Goal: Task Accomplishment & Management: Use online tool/utility

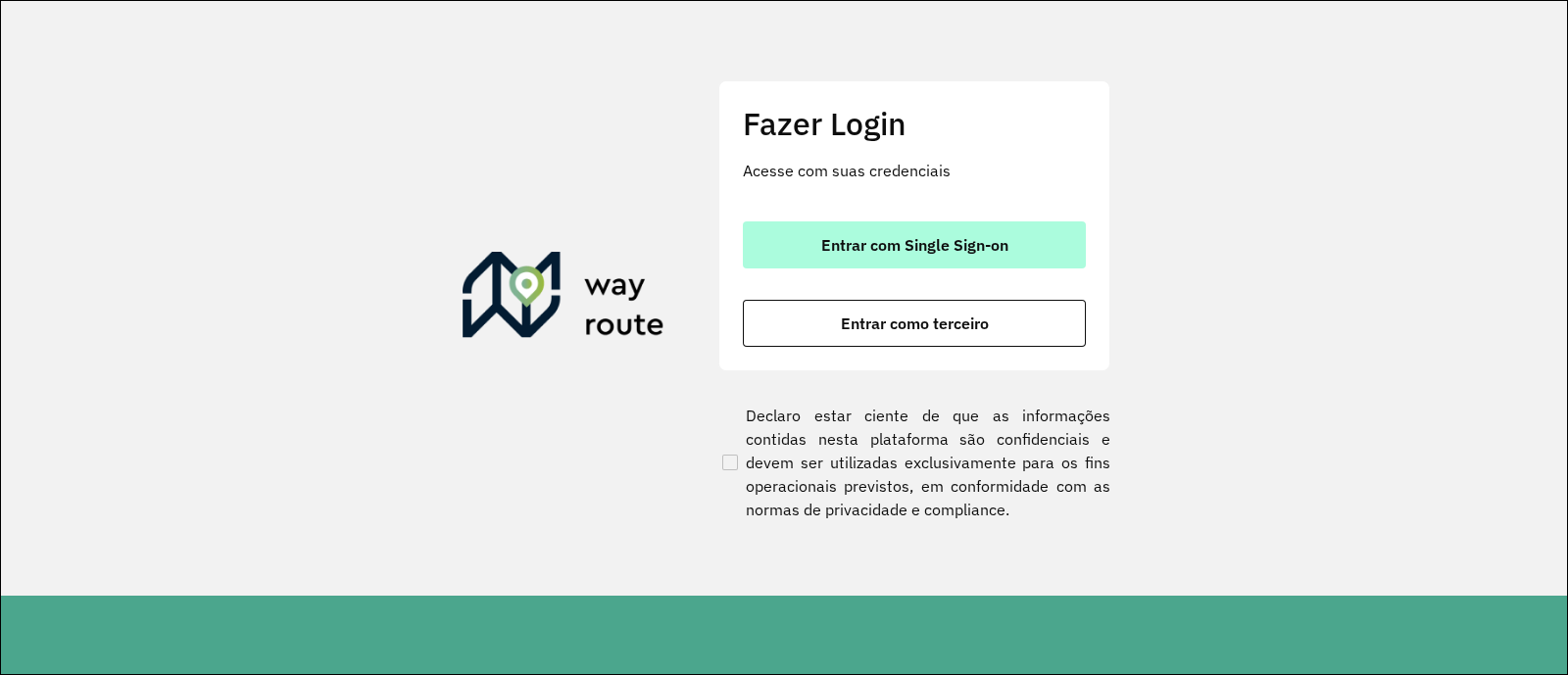
click at [1007, 248] on span "Entrar com Single Sign-on" at bounding box center [914, 245] width 187 height 16
click at [852, 262] on button "Entrar com Single Sign-on" at bounding box center [914, 244] width 343 height 47
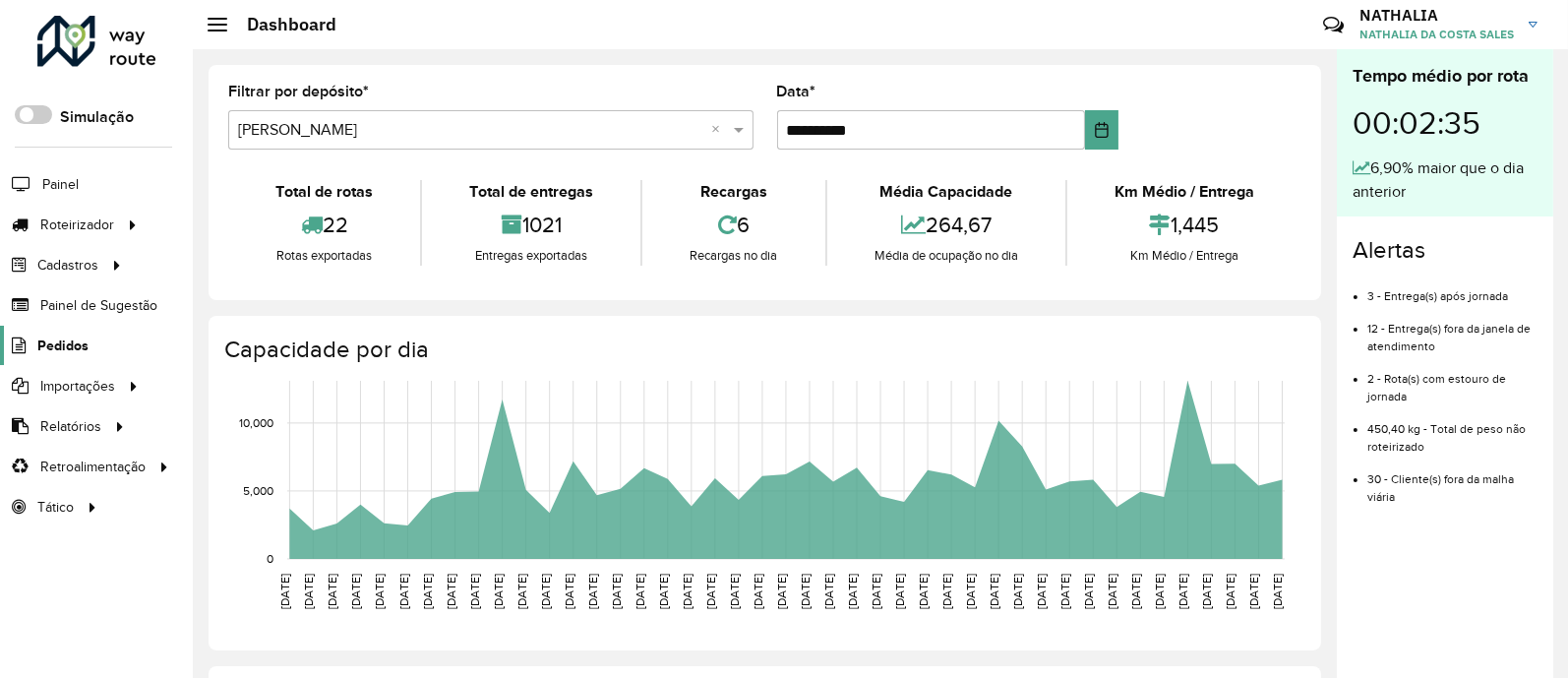
click at [63, 343] on span "Pedidos" at bounding box center [63, 345] width 51 height 21
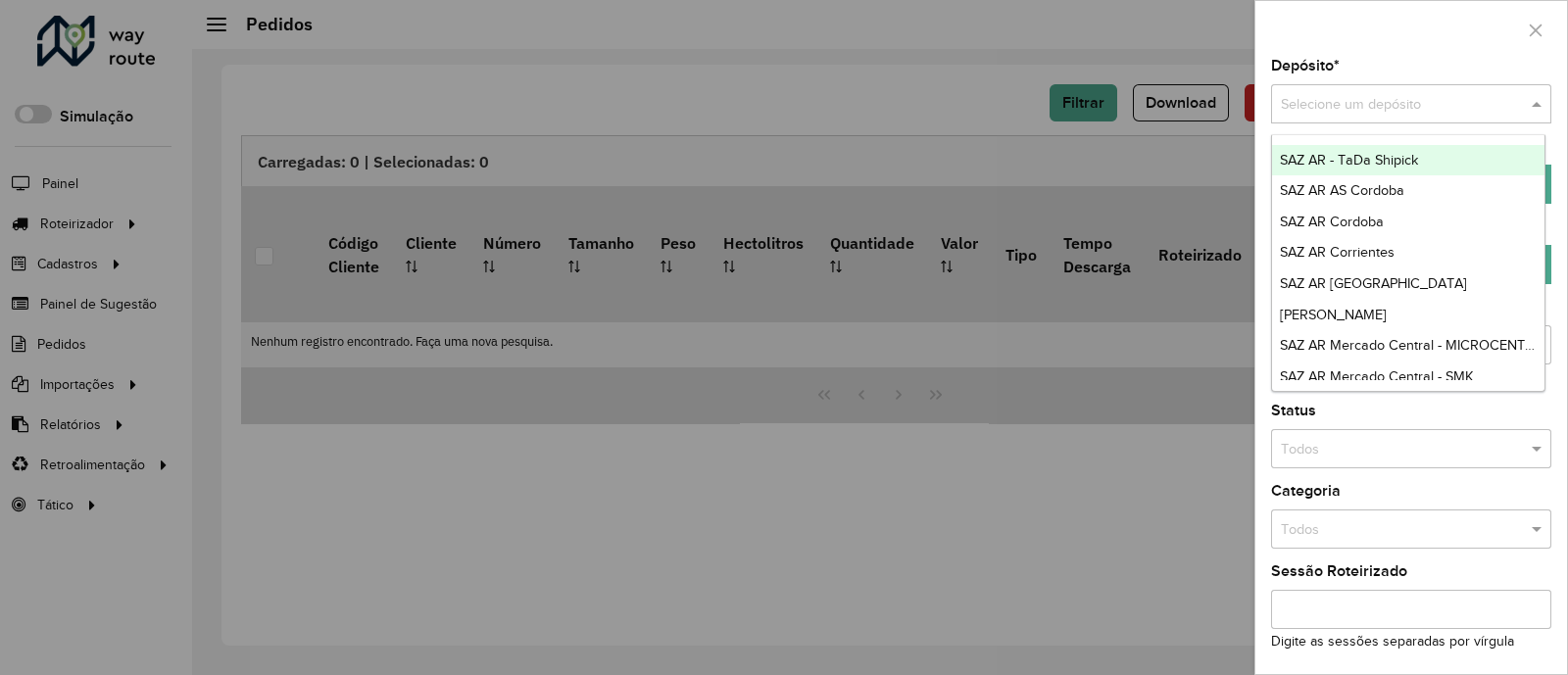
click at [1448, 96] on input "text" at bounding box center [1390, 105] width 221 height 22
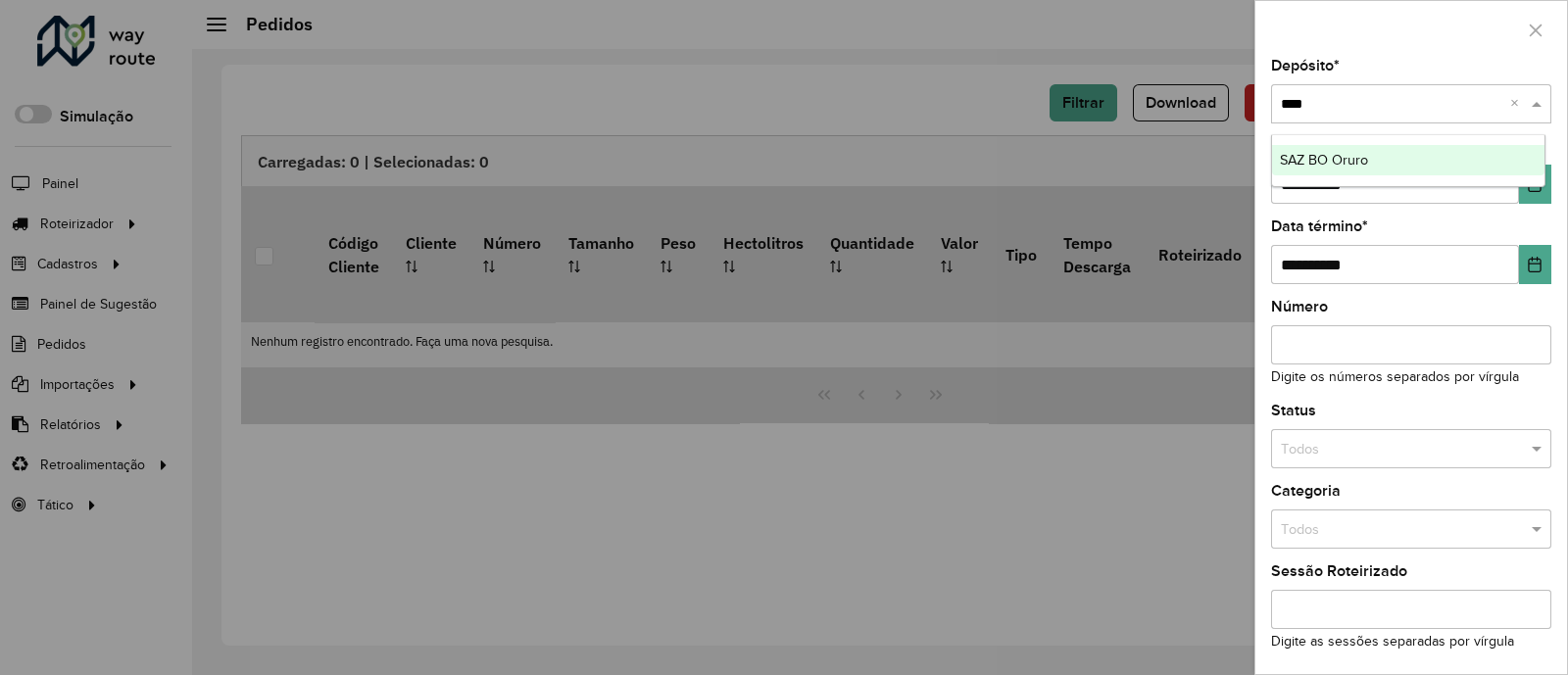
type input "*****"
click at [1389, 175] on ng-dropdown-panel "SAZ BO Oruro" at bounding box center [1408, 161] width 276 height 54
click at [1400, 164] on div "SAZ BO Oruro" at bounding box center [1408, 161] width 274 height 32
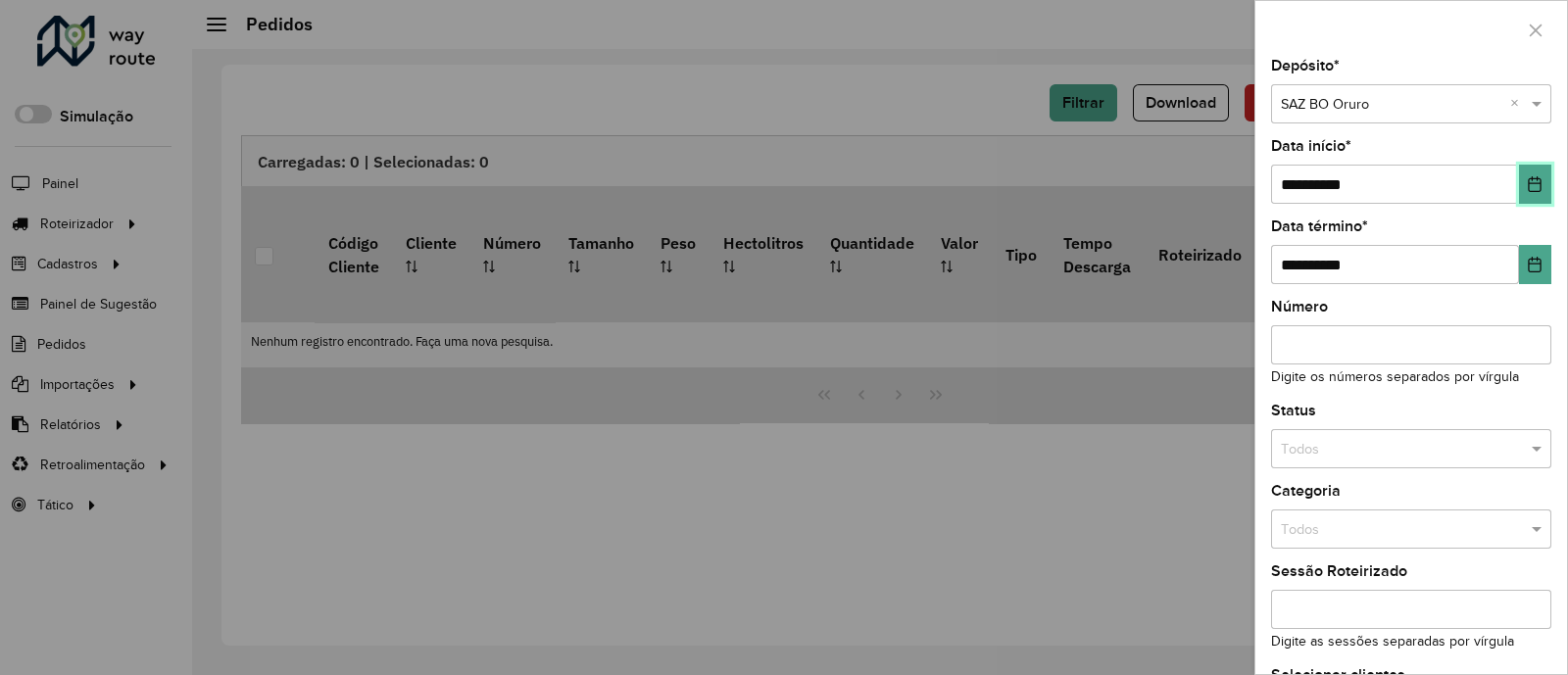
click at [1537, 176] on button "Choose Date" at bounding box center [1534, 184] width 33 height 40
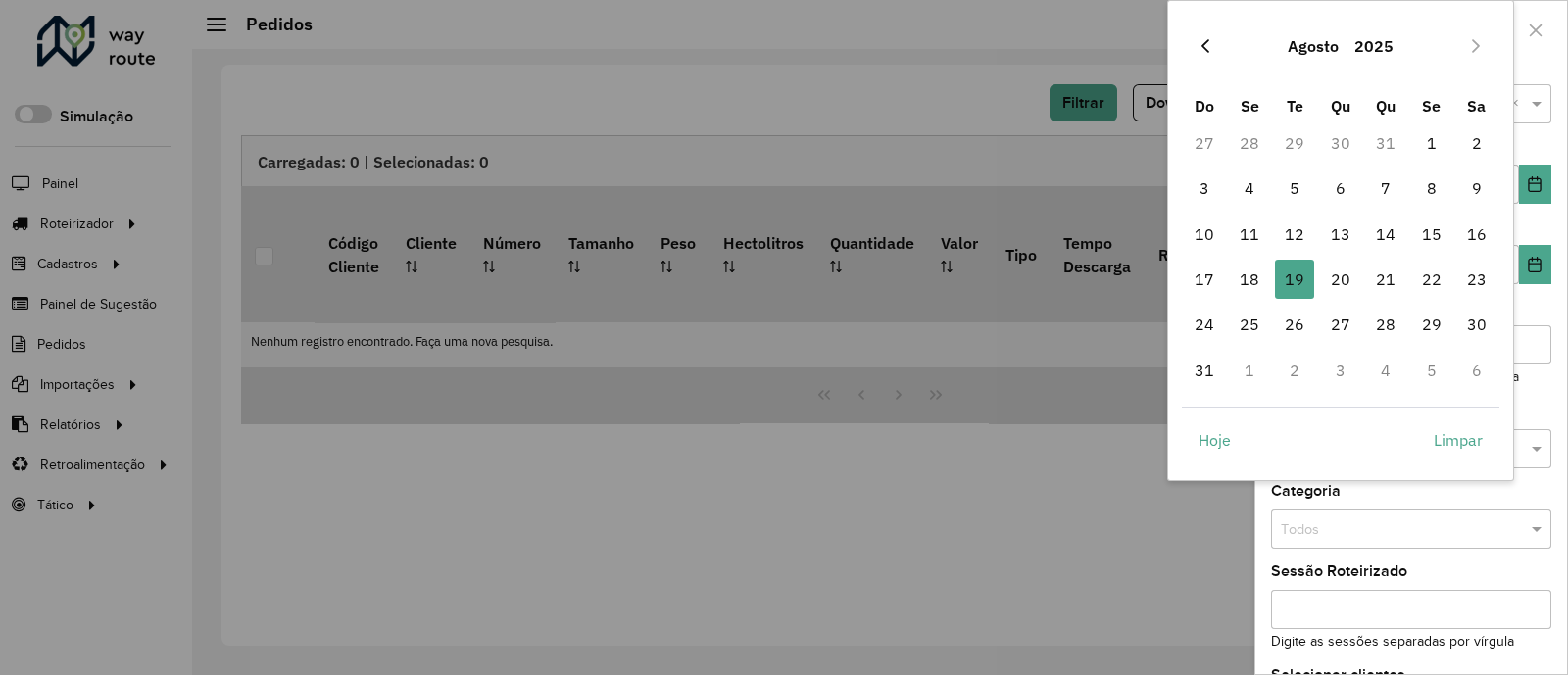
click at [1205, 50] on icon "Previous Month" at bounding box center [1205, 47] width 8 height 14
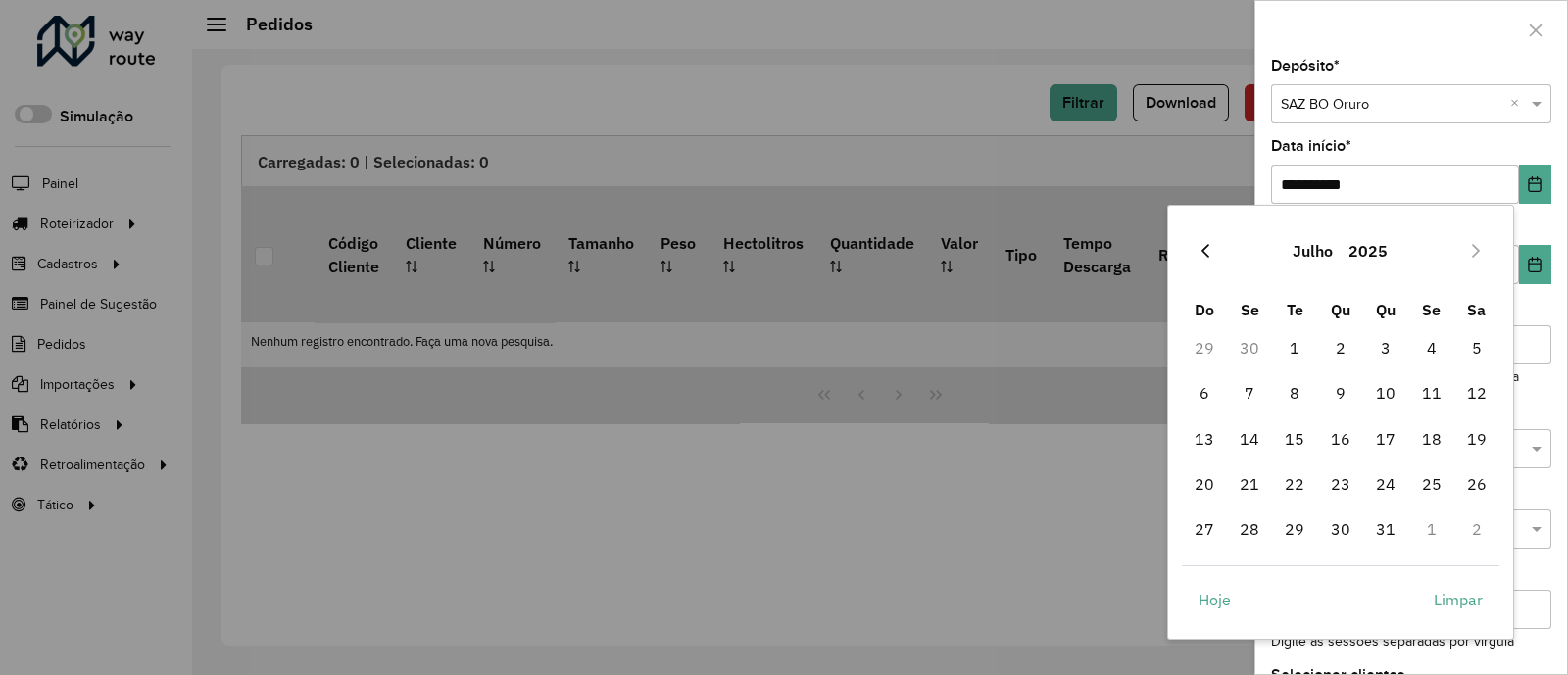
click at [1208, 254] on icon "Previous Month" at bounding box center [1205, 251] width 16 height 16
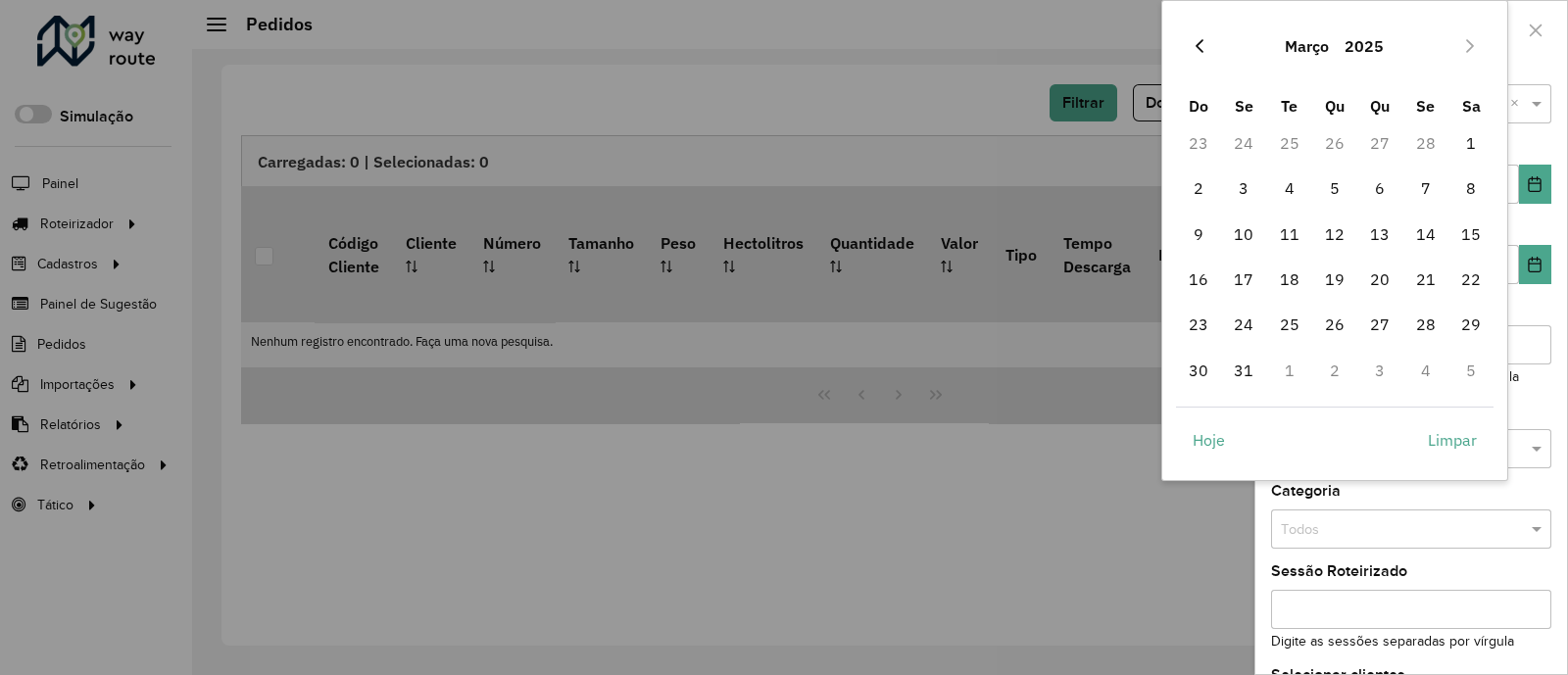
click at [1206, 56] on button "Previous Month" at bounding box center [1199, 47] width 32 height 32
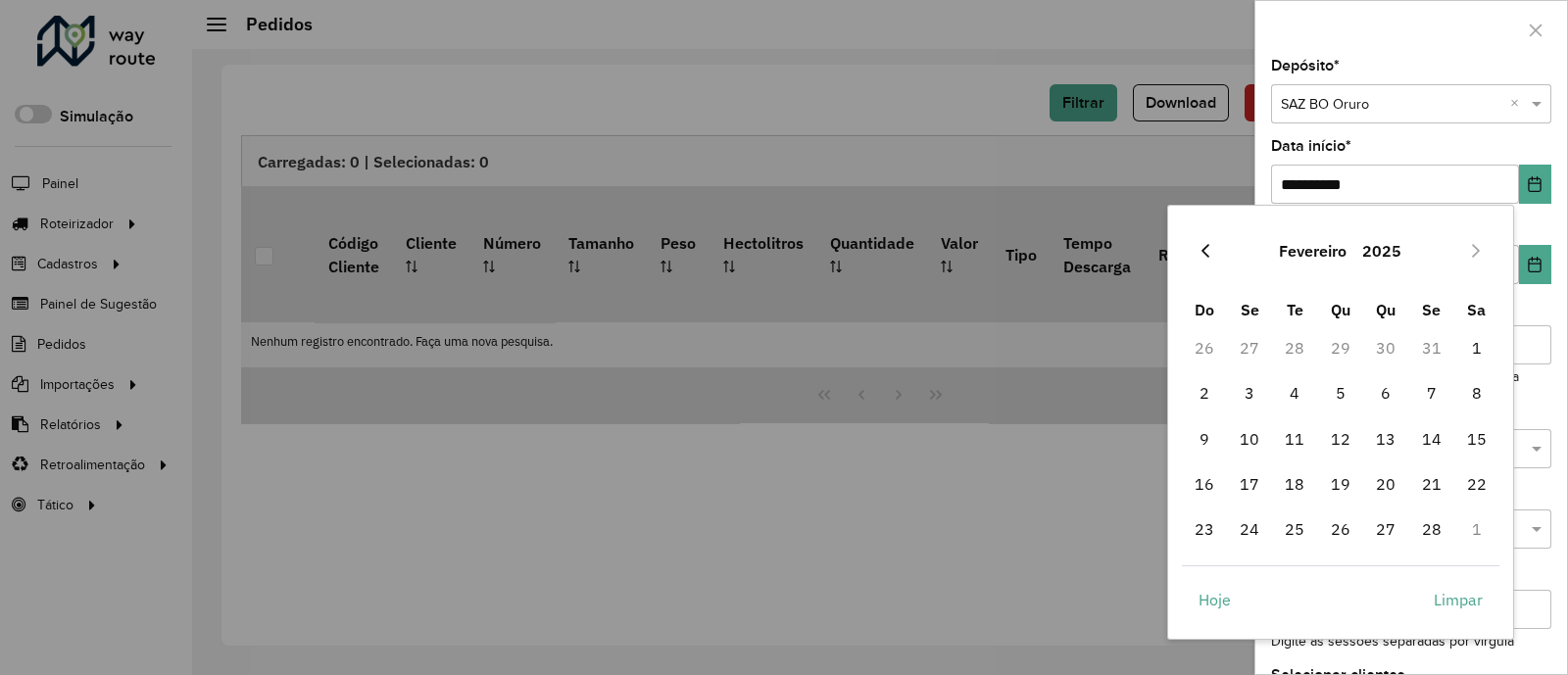
click at [1195, 250] on button "Previous Month" at bounding box center [1205, 251] width 32 height 32
click at [1340, 346] on span "1" at bounding box center [1341, 348] width 40 height 40
type input "**********"
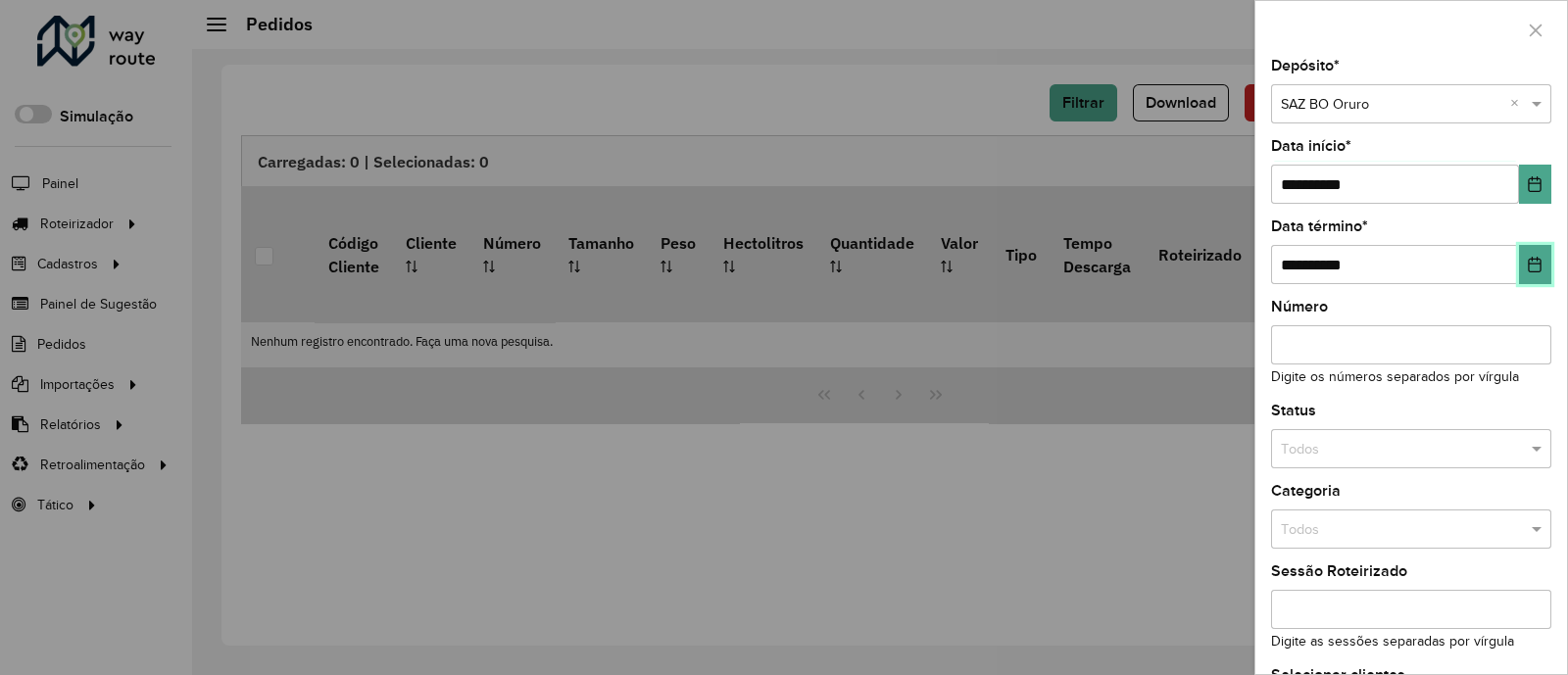
click at [1521, 276] on button "Choose Date" at bounding box center [1534, 265] width 33 height 40
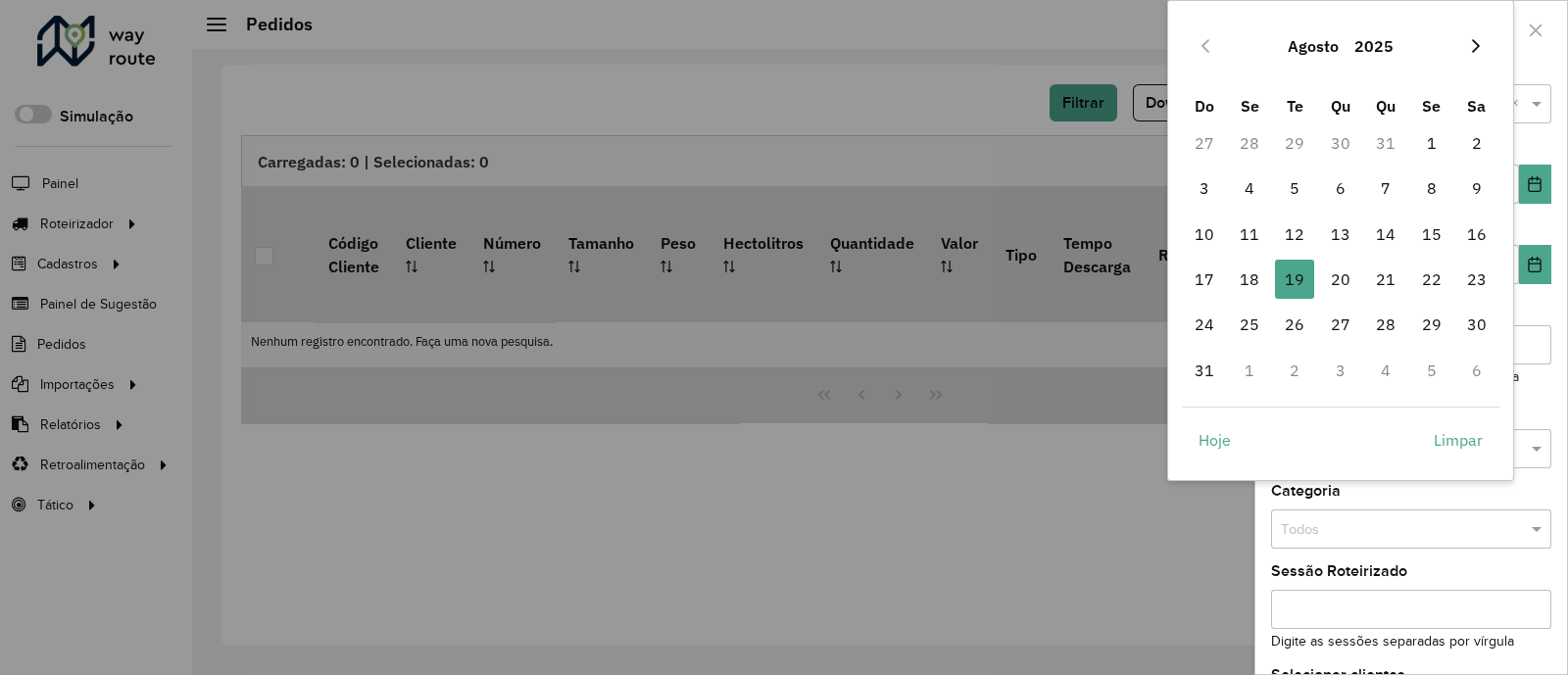
click at [1480, 37] on button "Next Month" at bounding box center [1476, 47] width 32 height 32
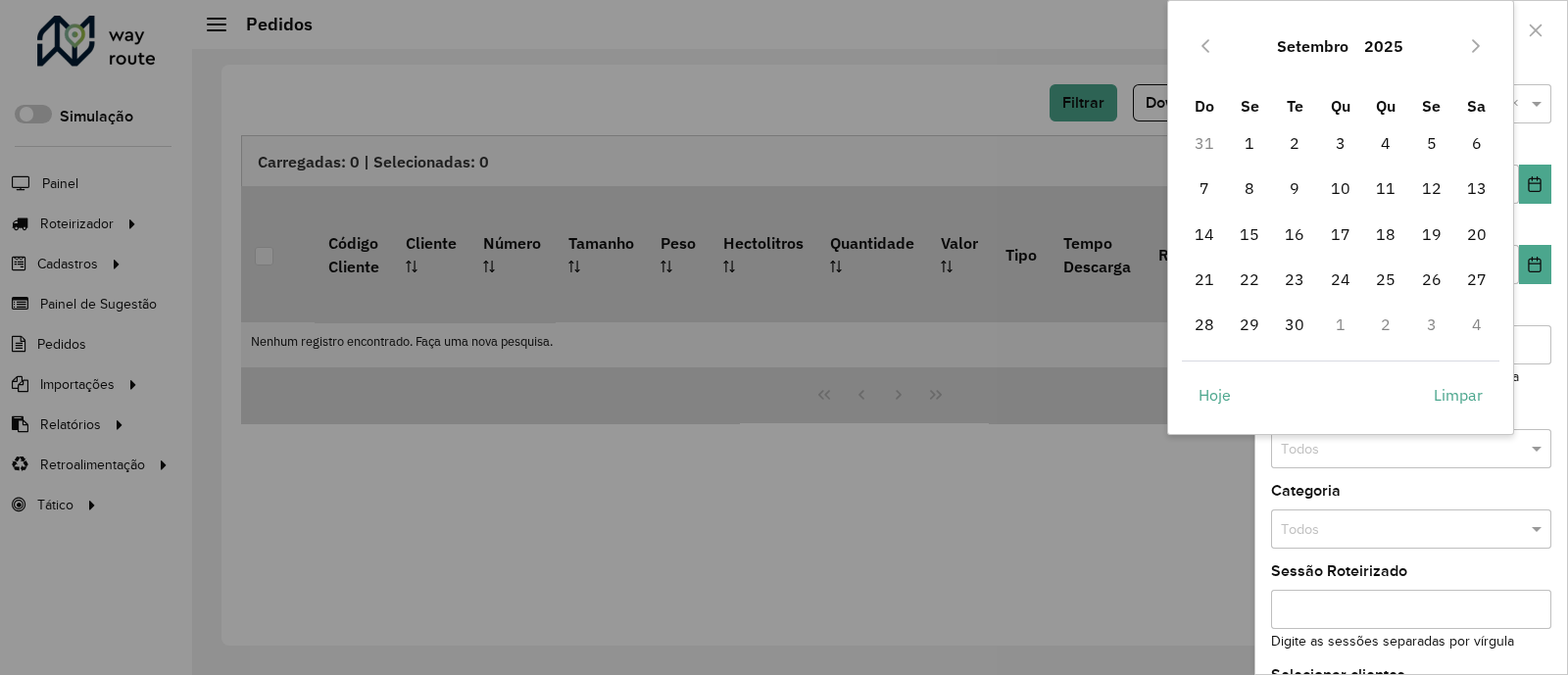
click at [1480, 37] on button "Next Month" at bounding box center [1476, 47] width 32 height 32
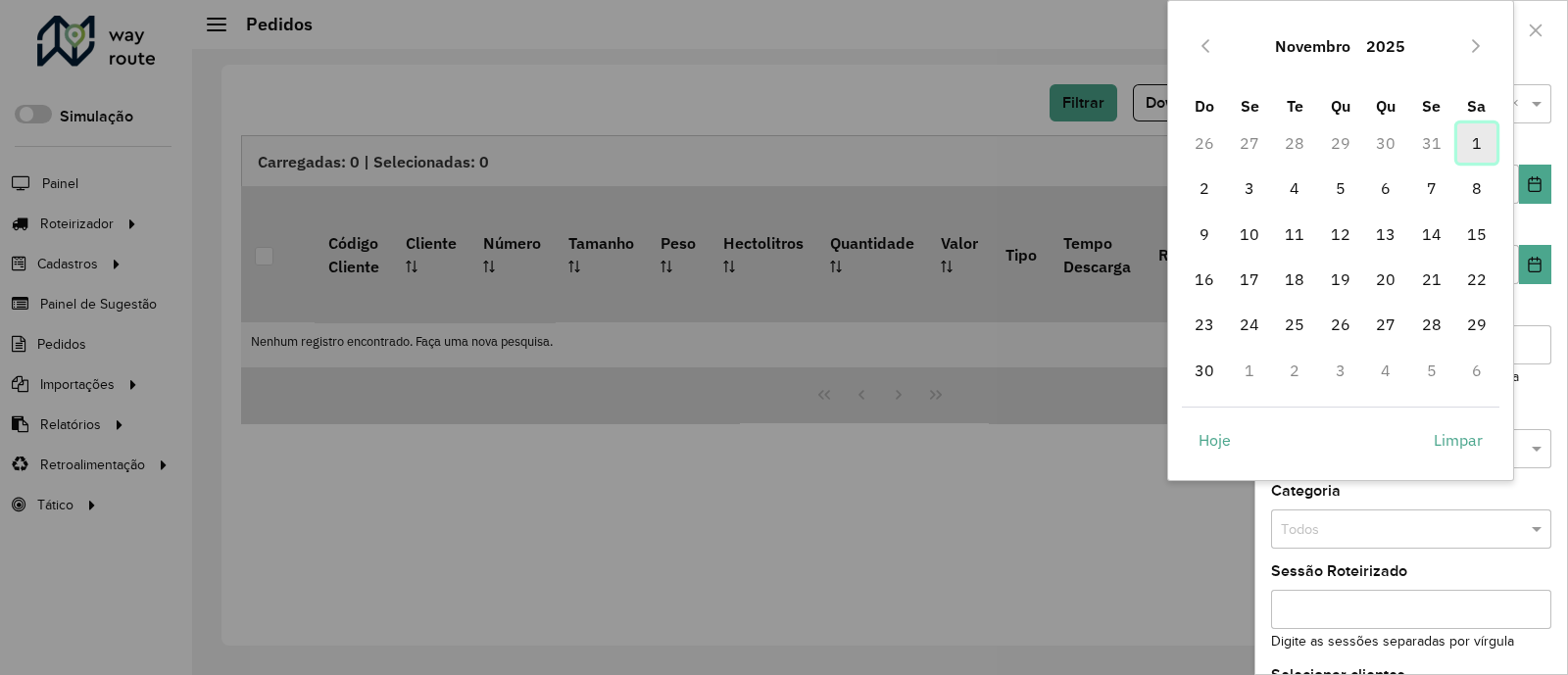
click at [1467, 141] on span "1" at bounding box center [1477, 143] width 40 height 40
type input "**********"
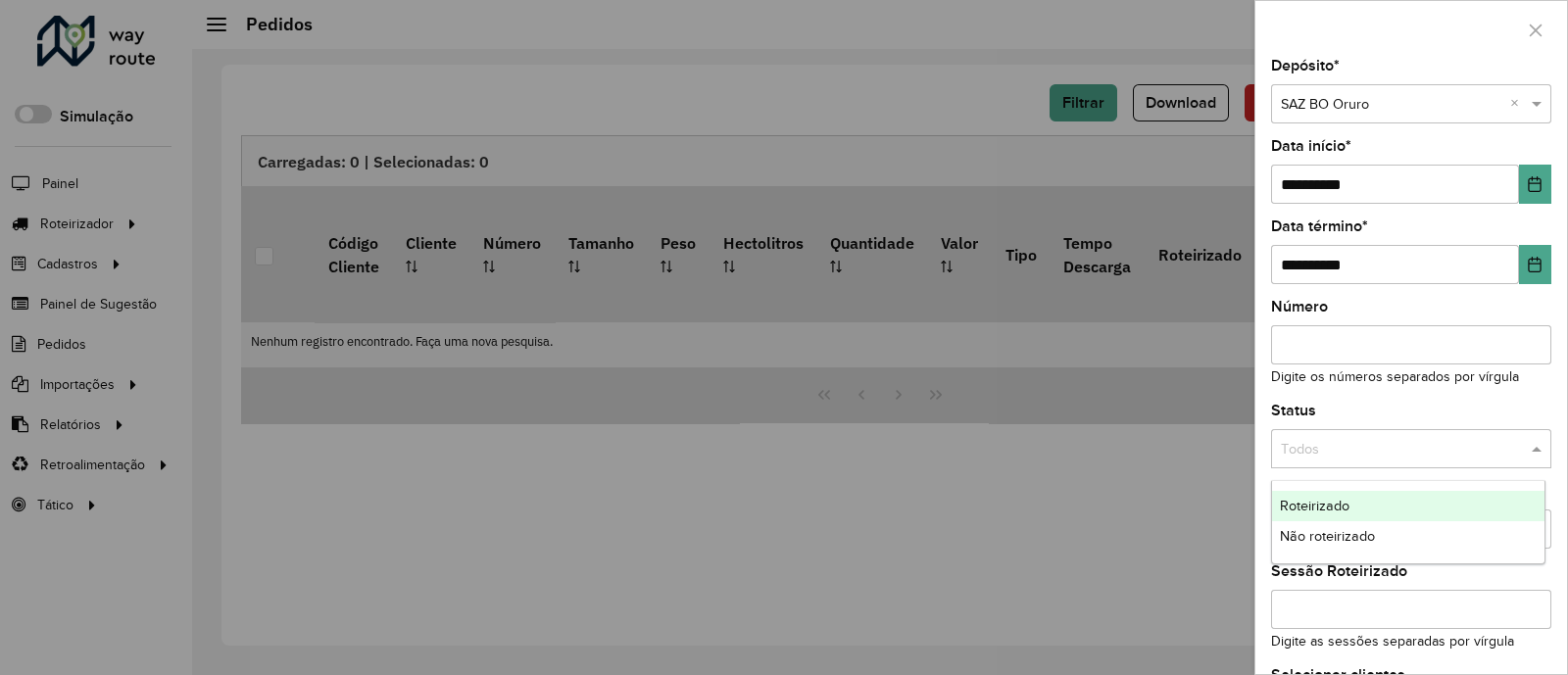
click at [1316, 457] on input "text" at bounding box center [1390, 450] width 221 height 22
click at [1317, 530] on span "Não roteirizado" at bounding box center [1327, 535] width 95 height 16
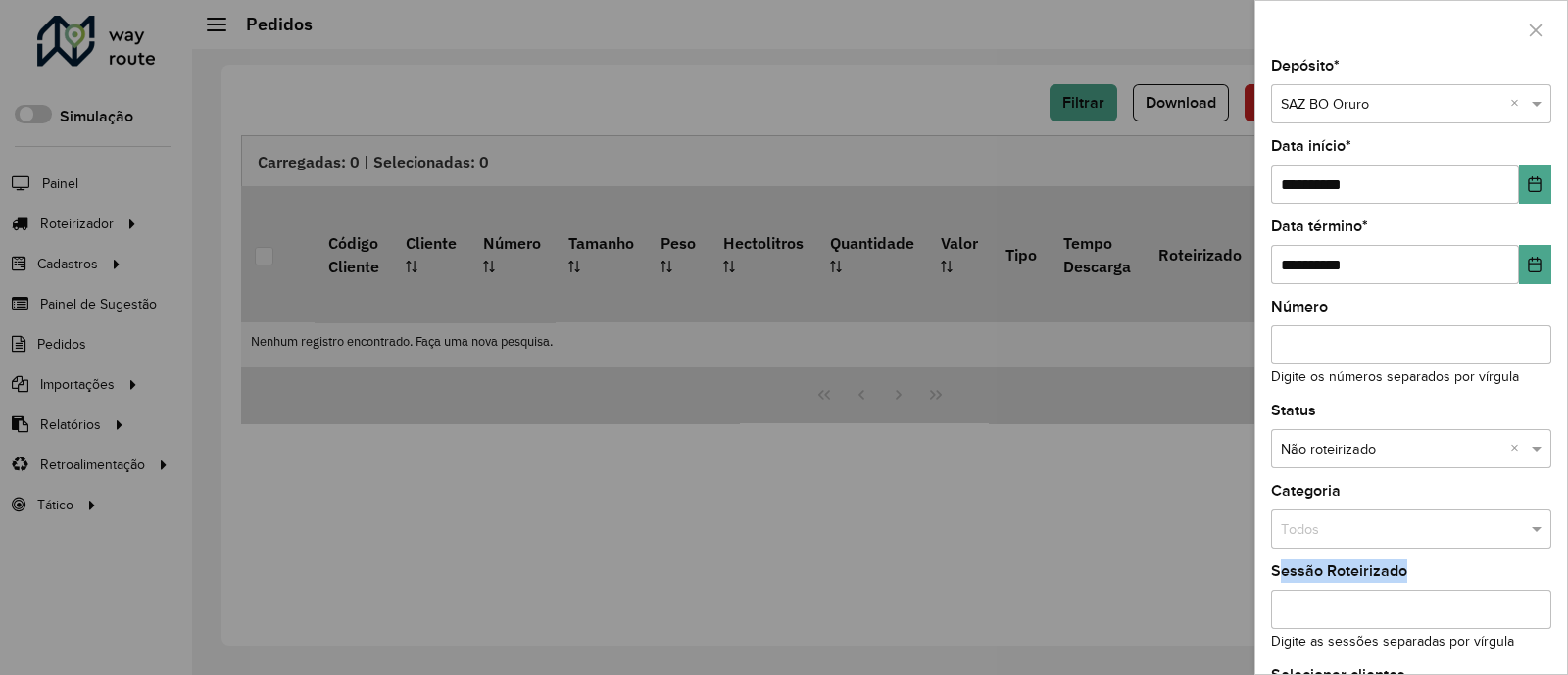
drag, startPoint x: 1567, startPoint y: 517, endPoint x: 1567, endPoint y: 601, distance: 84.0
click at [1561, 601] on div "**********" at bounding box center [1410, 337] width 313 height 675
click at [1561, 550] on div "**********" at bounding box center [1410, 337] width 313 height 675
drag, startPoint x: 1567, startPoint y: 550, endPoint x: 1513, endPoint y: 504, distance: 70.9
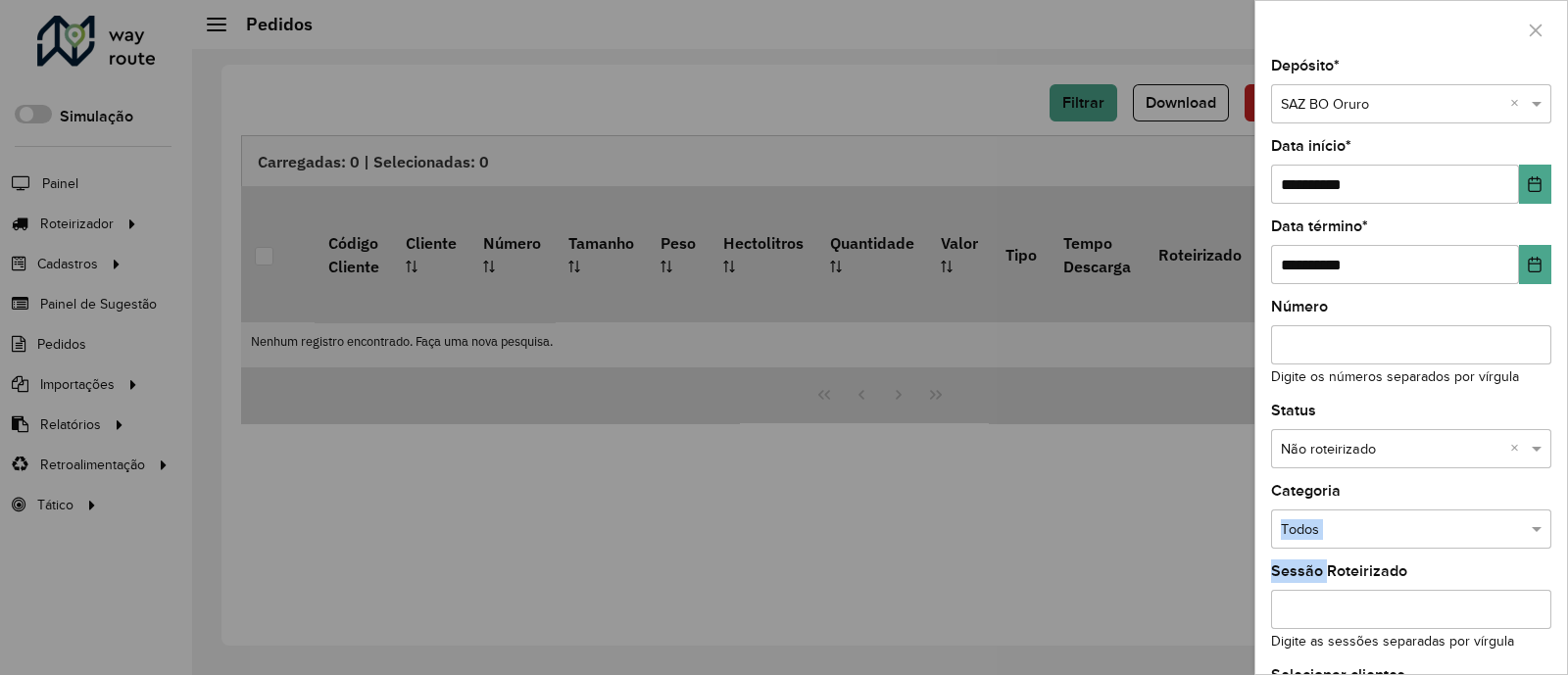
click at [1513, 504] on div "**********" at bounding box center [1410, 337] width 313 height 675
click at [1495, 489] on div "Categoria Todos" at bounding box center [1410, 515] width 281 height 64
click at [1559, 493] on div "**********" at bounding box center [1410, 366] width 311 height 615
click at [1561, 497] on div "**********" at bounding box center [1410, 366] width 311 height 615
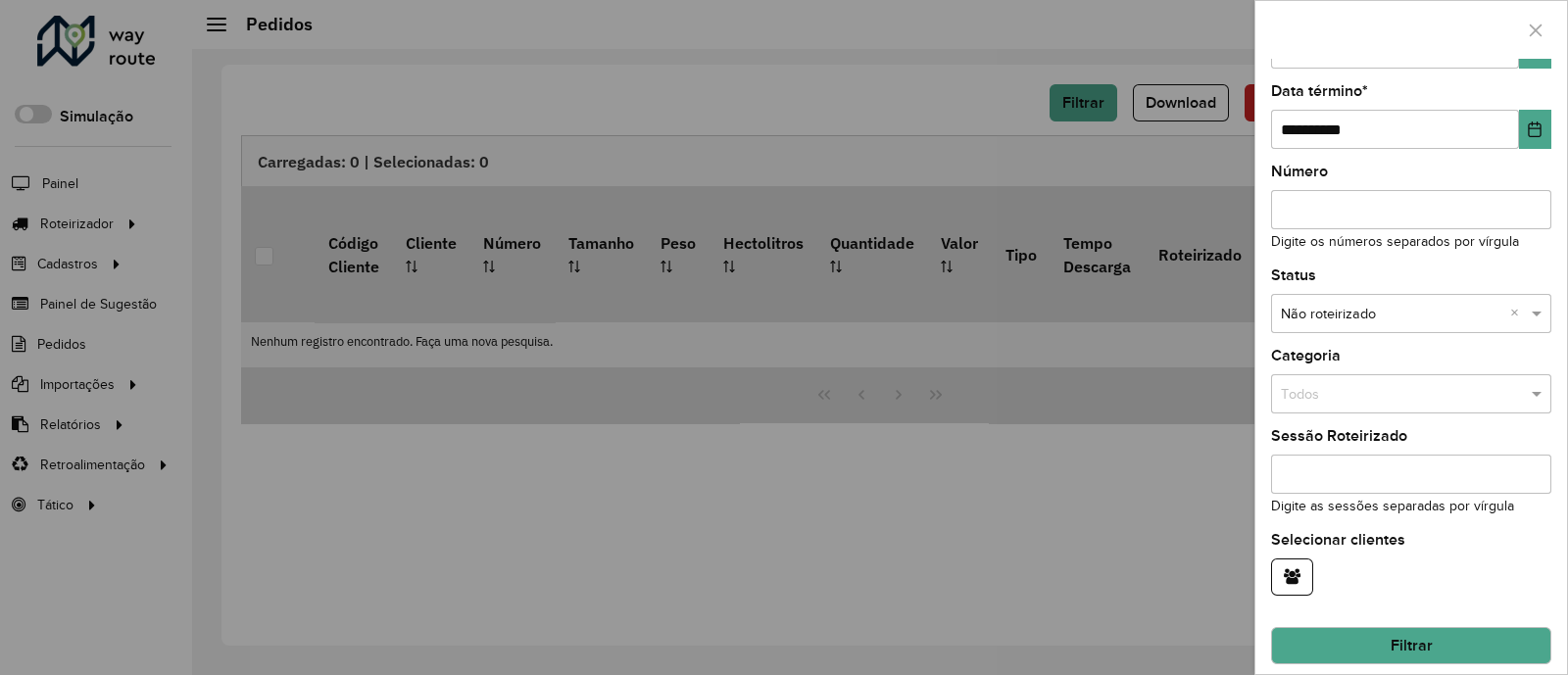
scroll to position [138, 0]
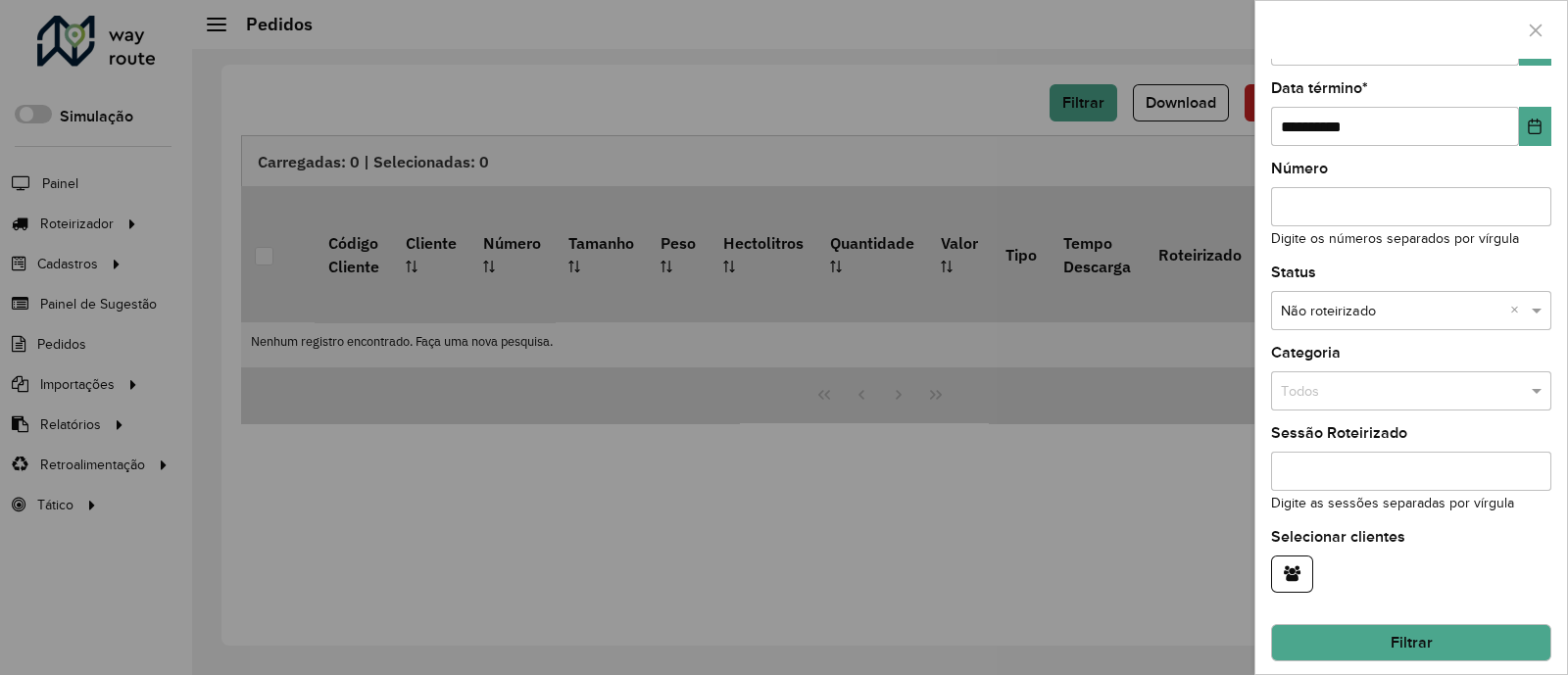
click at [1548, 608] on div "**********" at bounding box center [1410, 366] width 311 height 615
click at [1415, 626] on button "Filtrar" at bounding box center [1410, 642] width 281 height 38
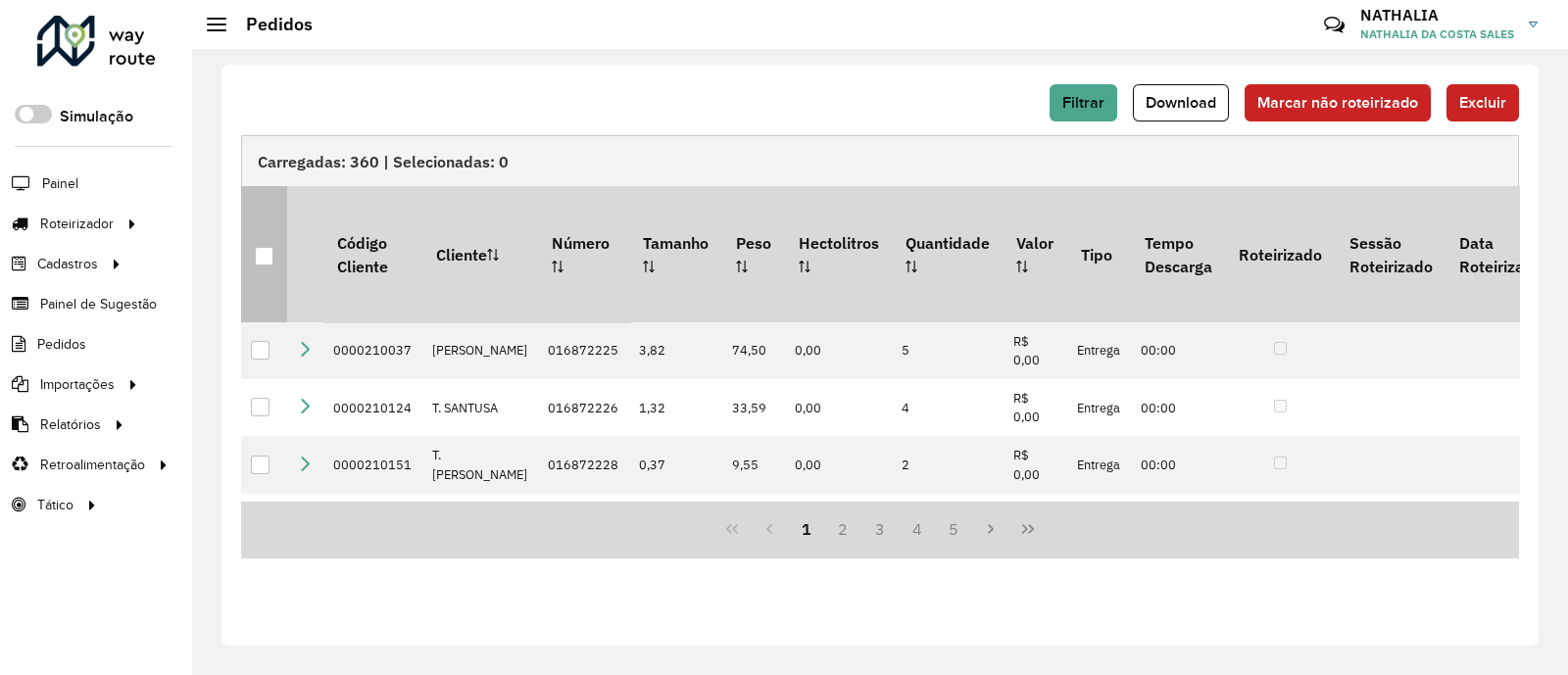
click at [265, 247] on div at bounding box center [264, 256] width 19 height 19
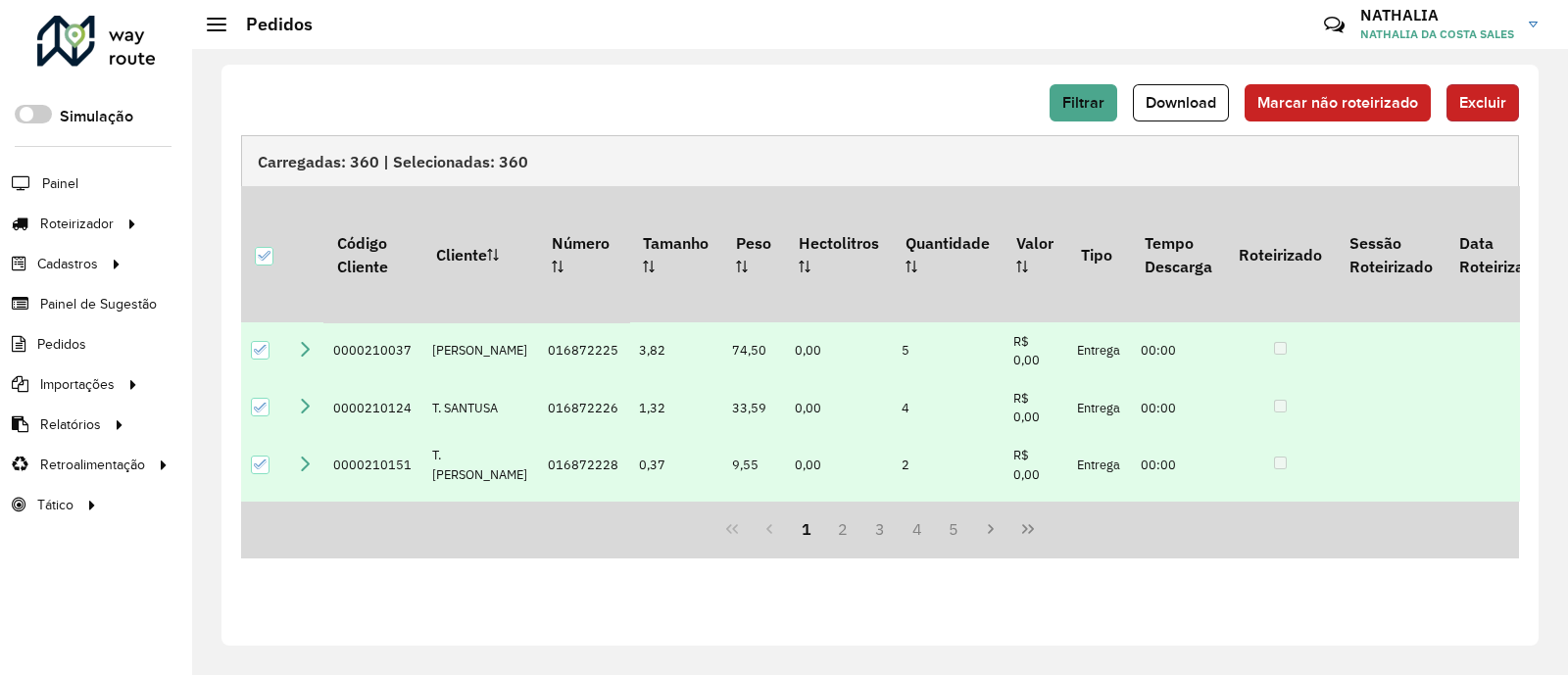
click at [1471, 98] on span "Excluir" at bounding box center [1482, 102] width 47 height 17
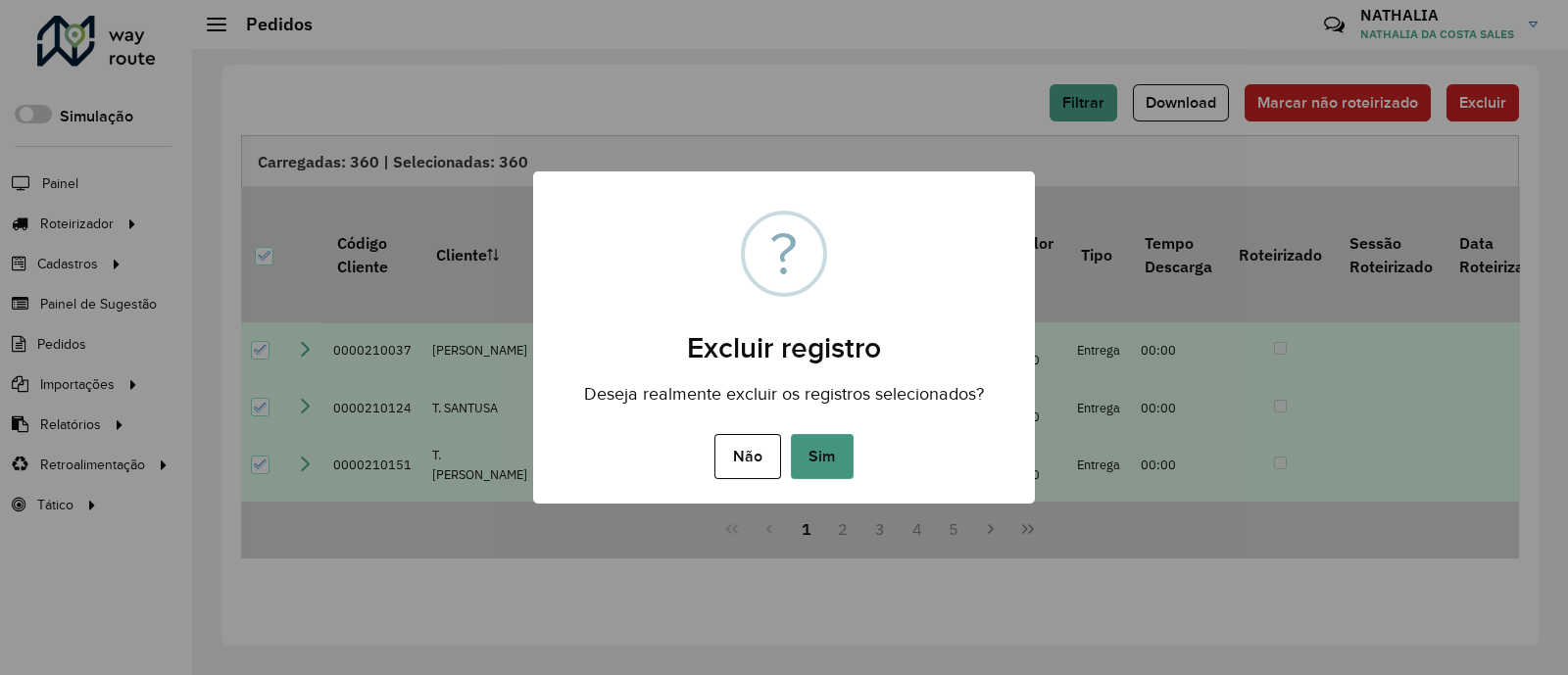
click at [841, 451] on button "Sim" at bounding box center [821, 456] width 62 height 45
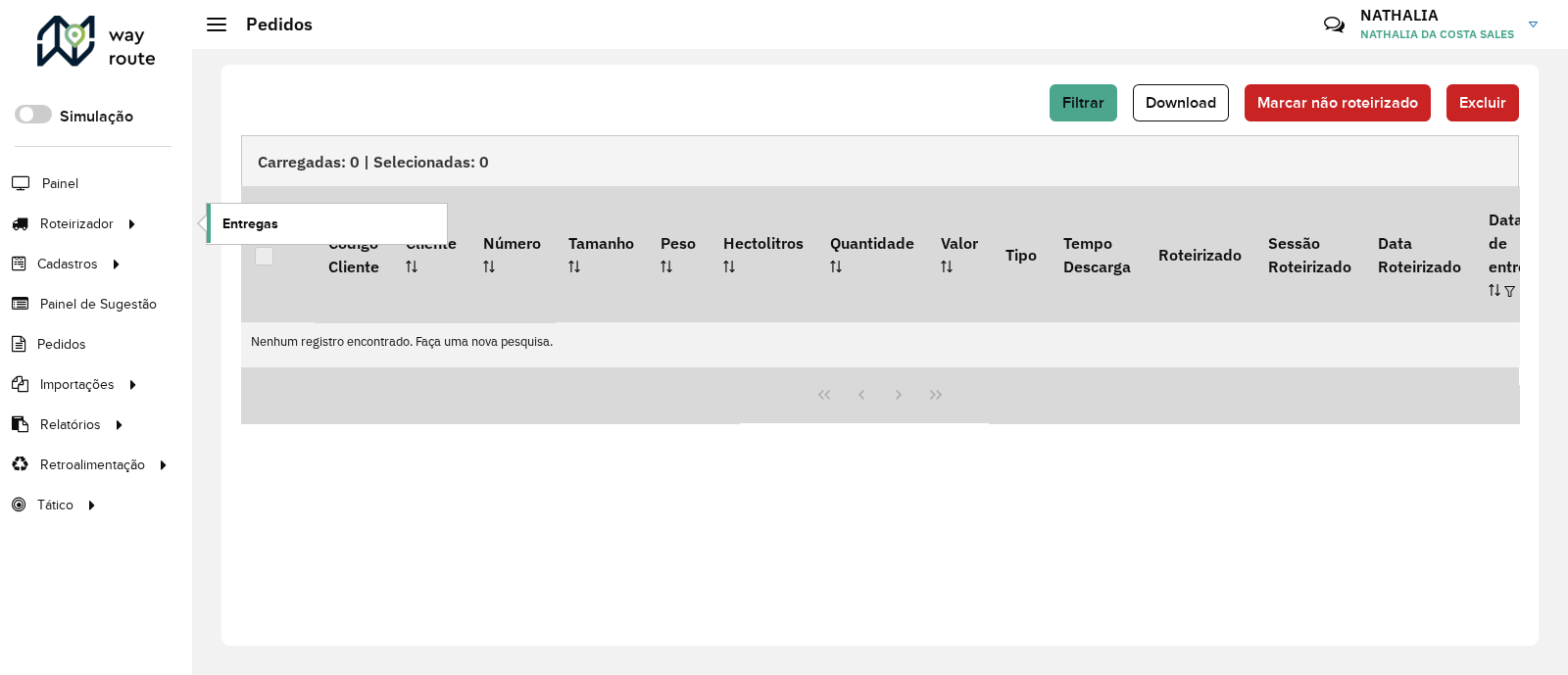
click at [213, 215] on link "Entregas" at bounding box center [326, 223] width 240 height 40
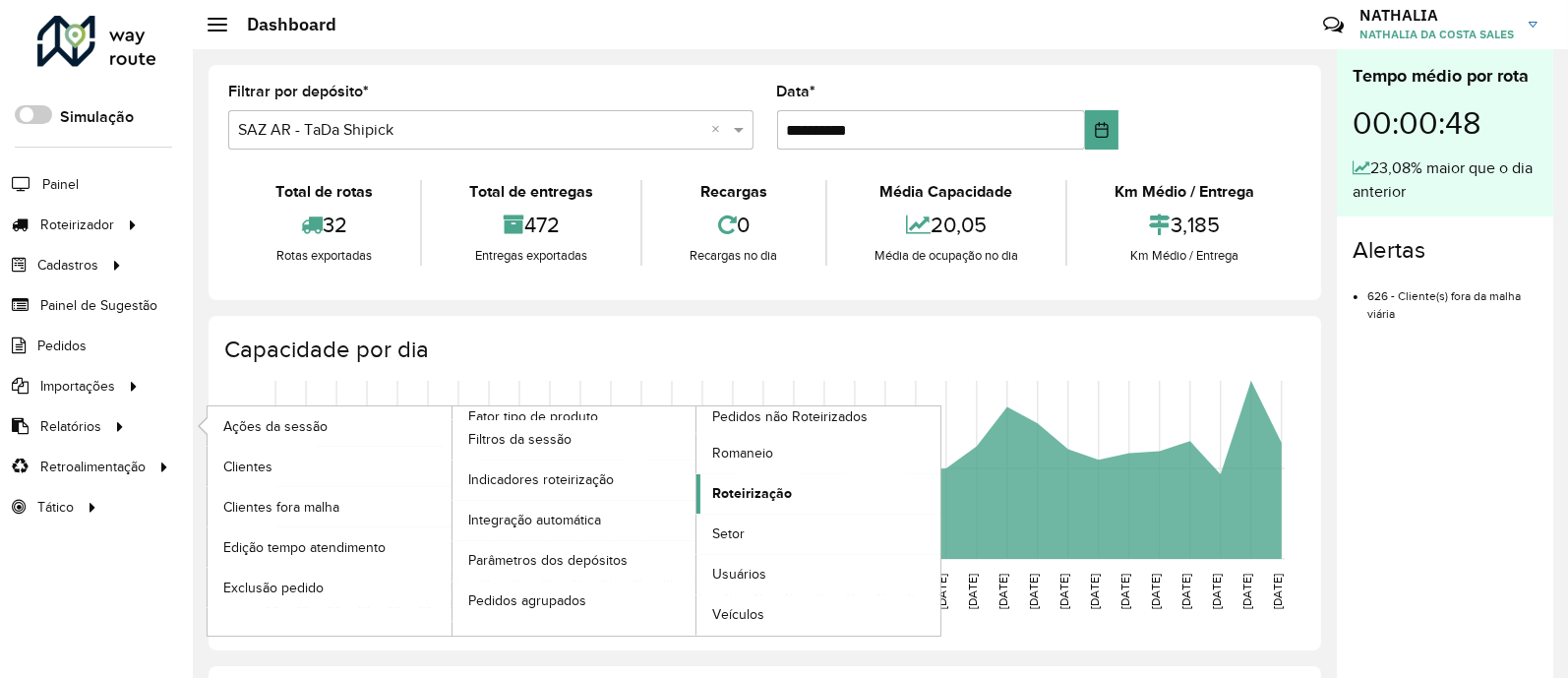
click at [712, 500] on span "Roteirização" at bounding box center [752, 493] width 80 height 21
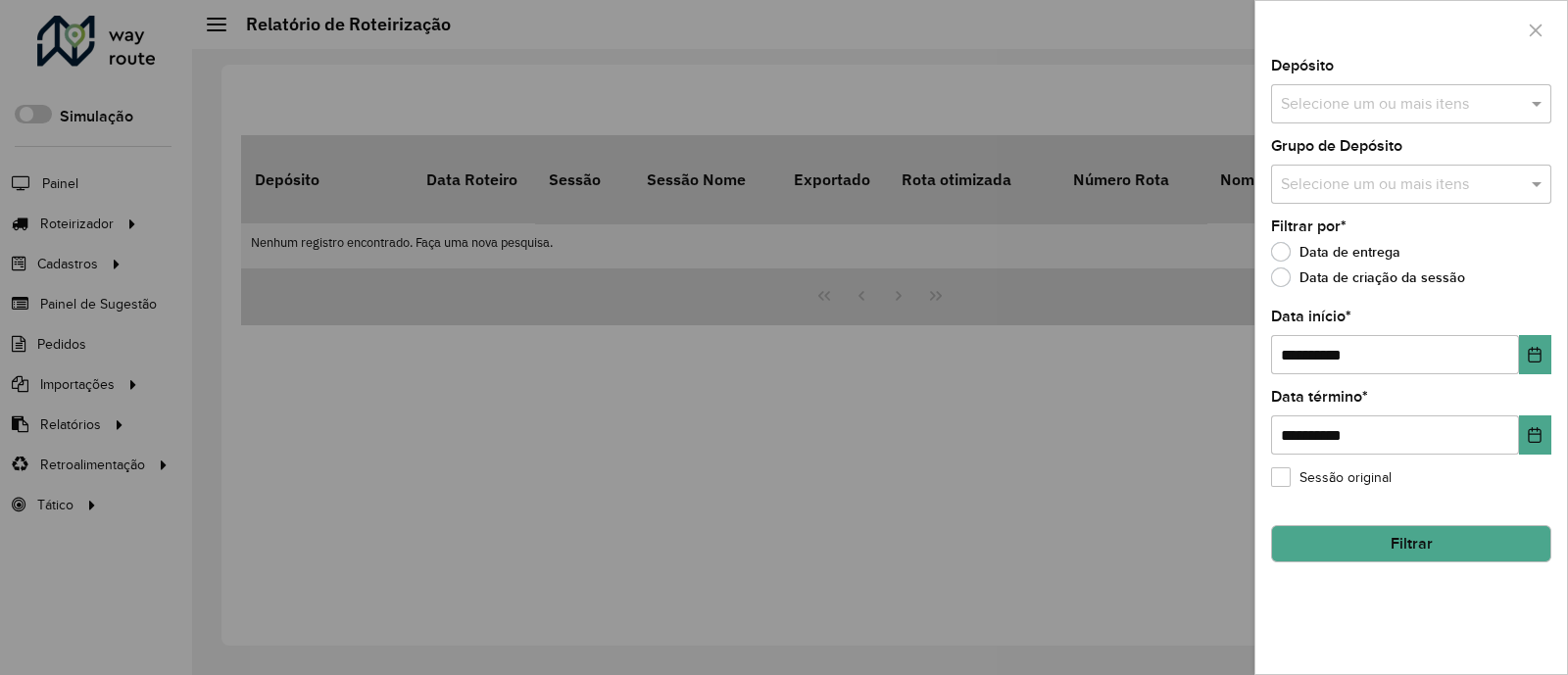
click at [1328, 124] on div "**********" at bounding box center [1410, 366] width 311 height 615
click at [1335, 114] on input "text" at bounding box center [1400, 105] width 251 height 24
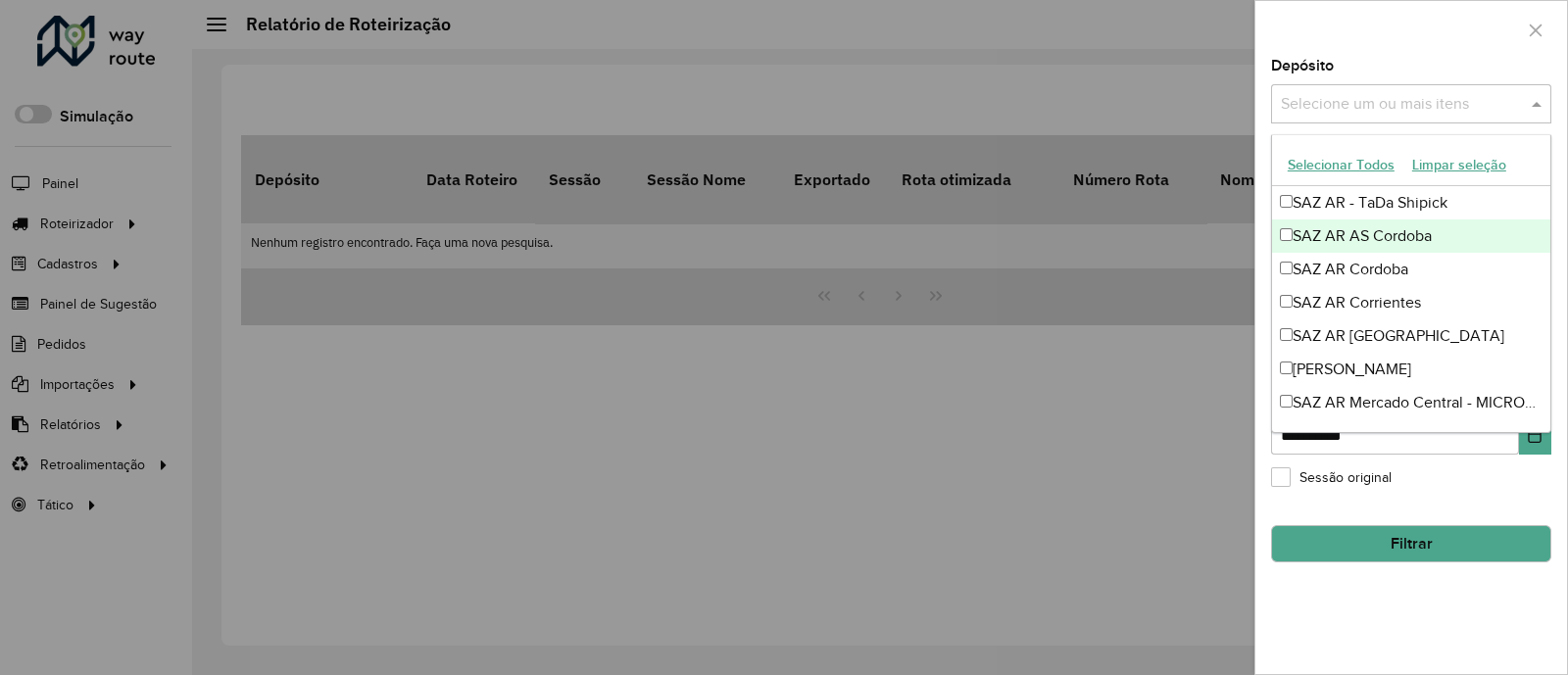
click at [1354, 247] on div "SAZ AR AS Cordoba" at bounding box center [1410, 236] width 279 height 34
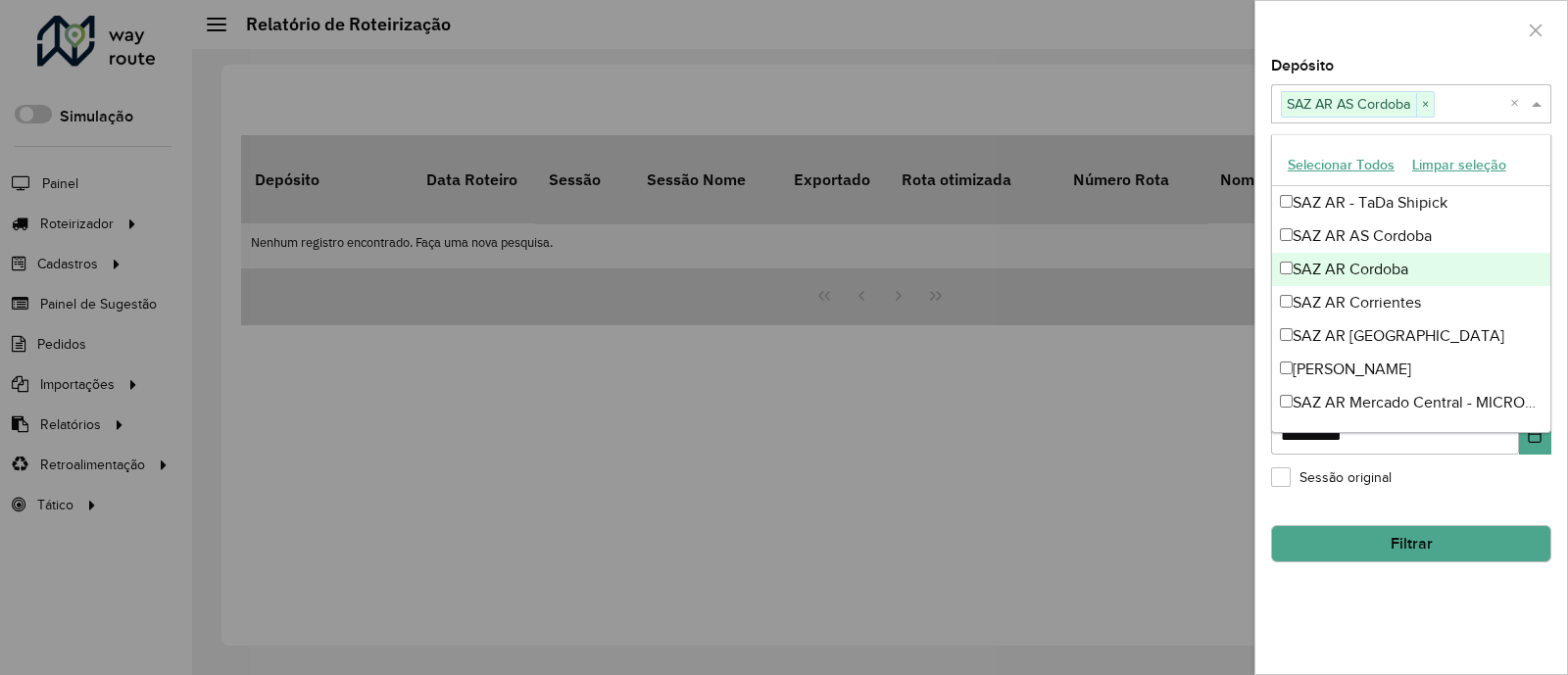
click at [1347, 268] on div "SAZ AR Cordoba" at bounding box center [1410, 270] width 279 height 34
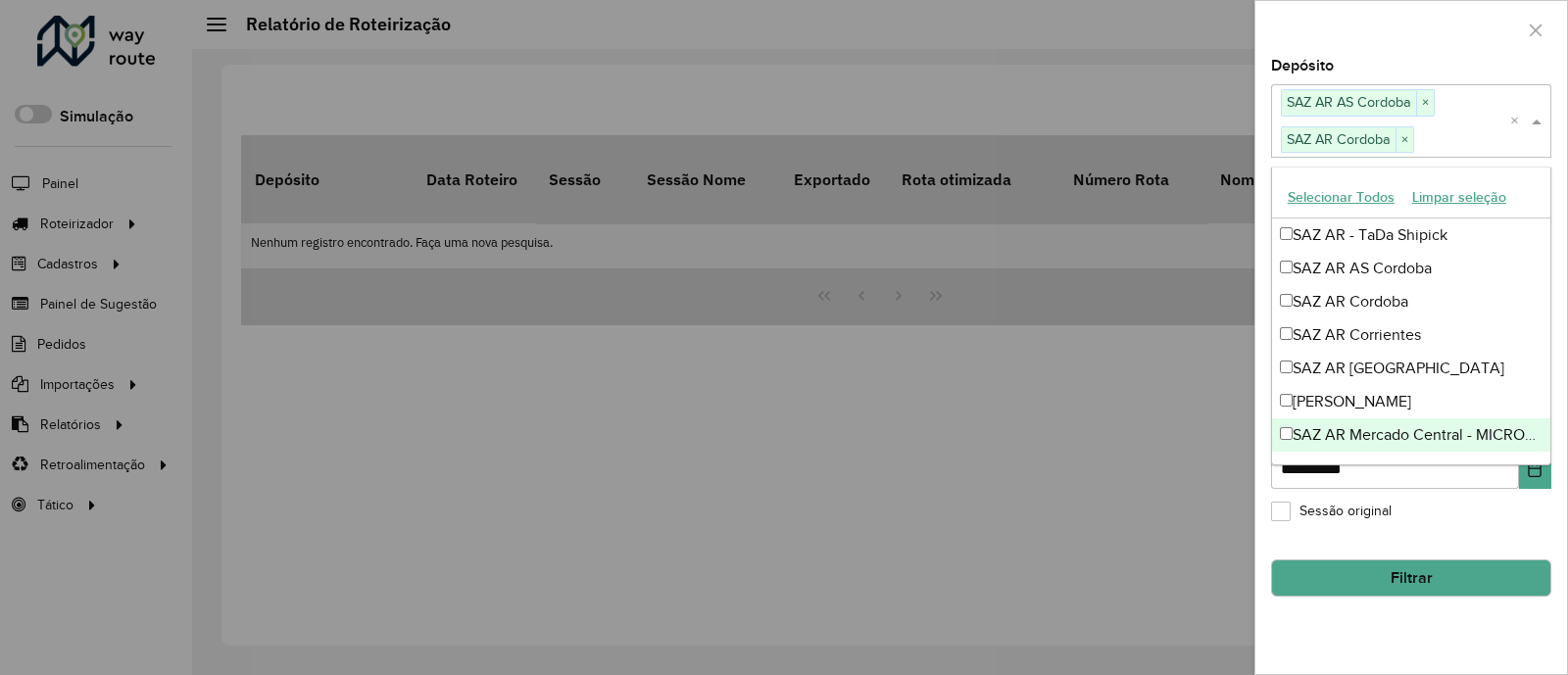
click at [1408, 502] on div "**********" at bounding box center [1410, 366] width 311 height 615
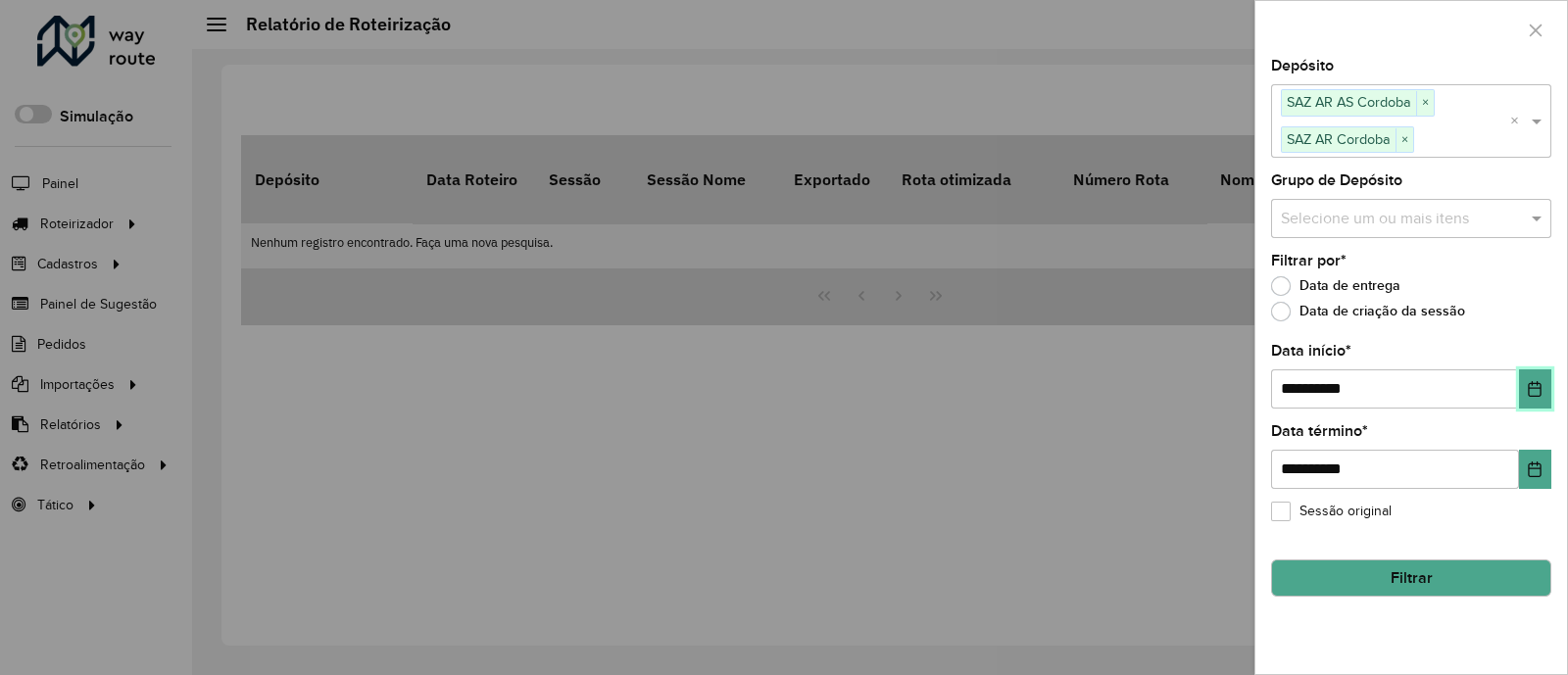
click at [1526, 385] on button "Choose Date" at bounding box center [1534, 389] width 33 height 40
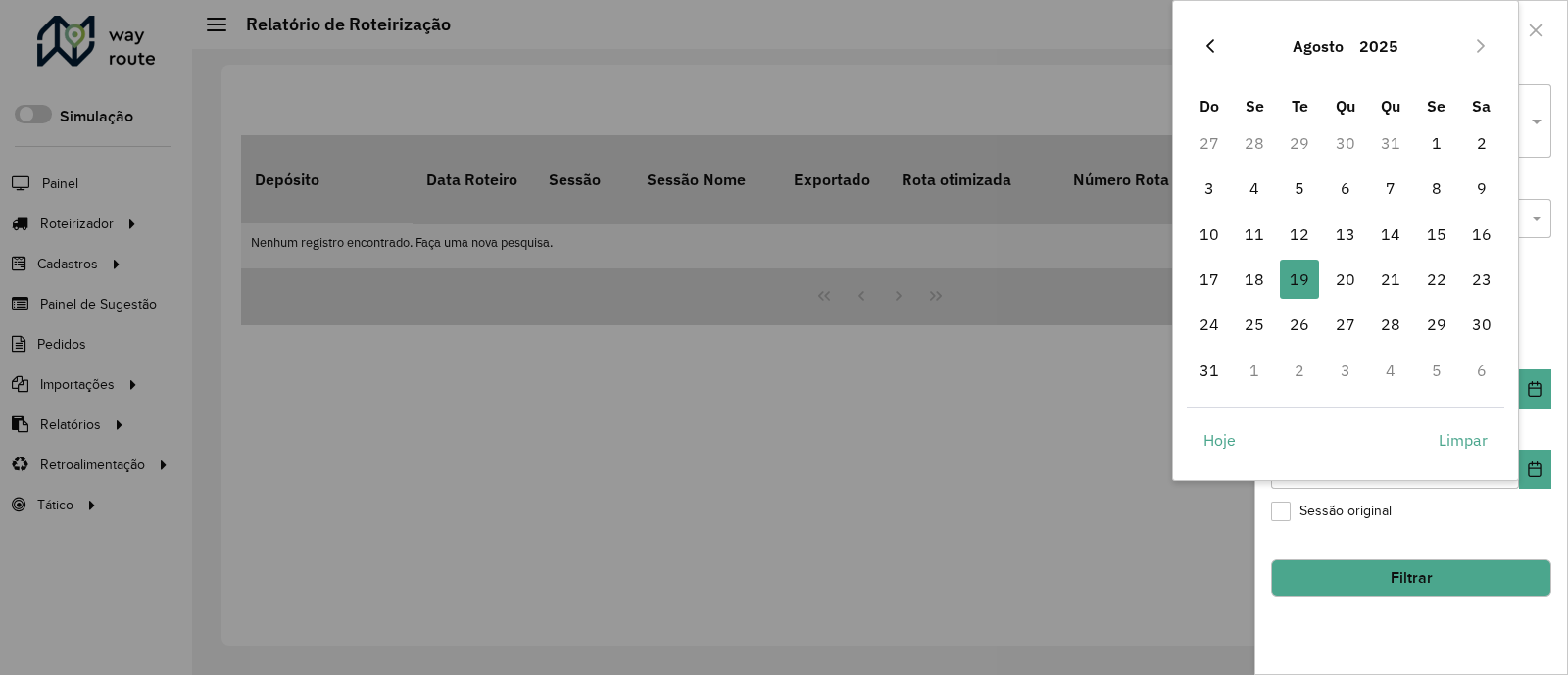
click at [1214, 32] on button "Previous Month" at bounding box center [1210, 47] width 32 height 32
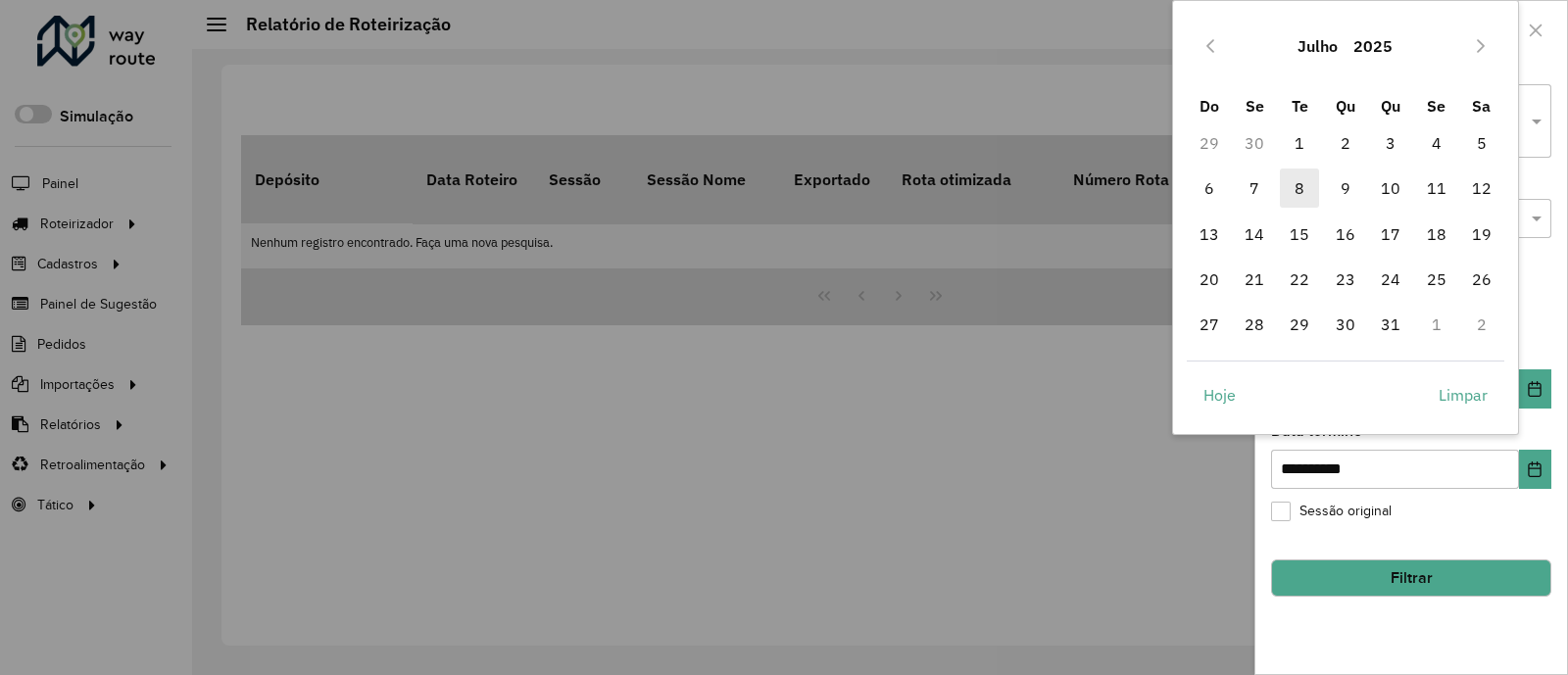
click at [1306, 178] on span "8" at bounding box center [1299, 188] width 40 height 40
type input "**********"
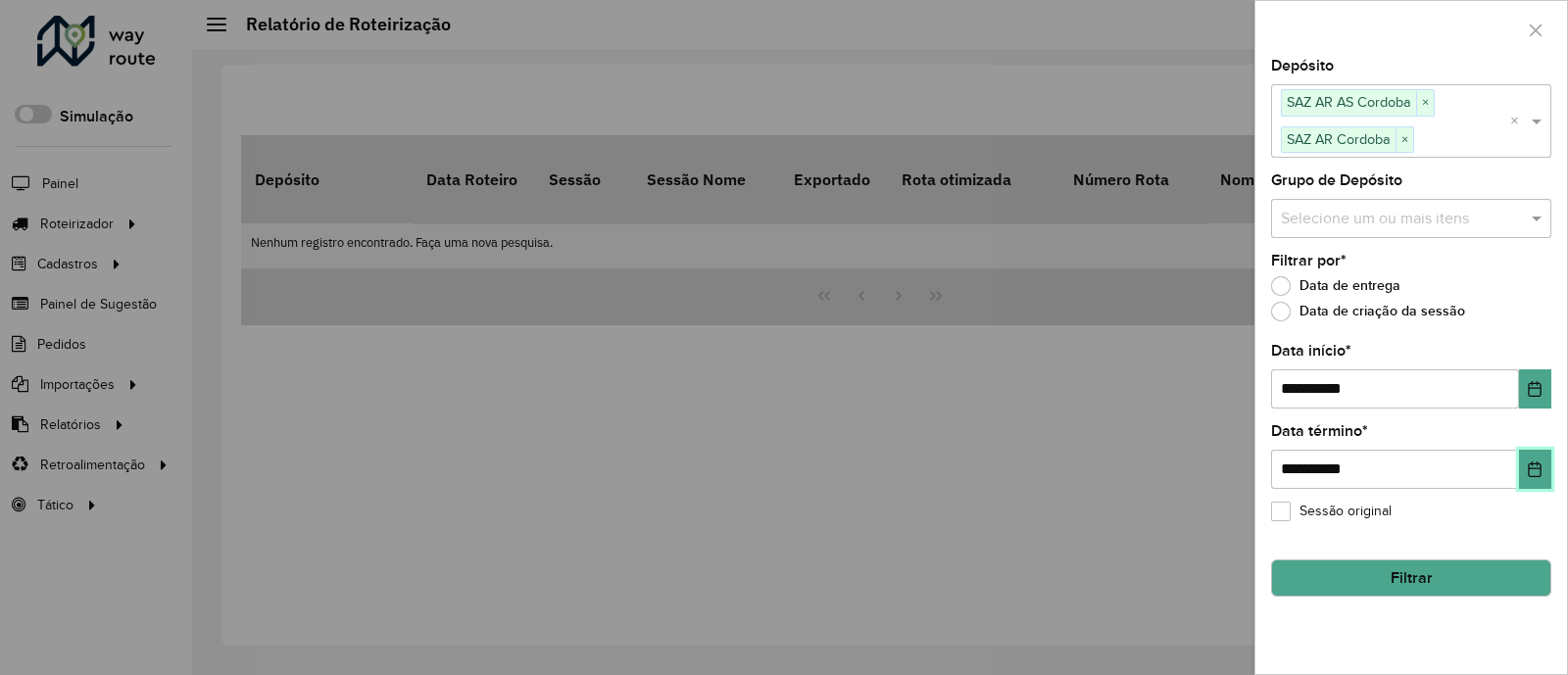
click at [1533, 472] on icon "Choose Date" at bounding box center [1534, 469] width 16 height 16
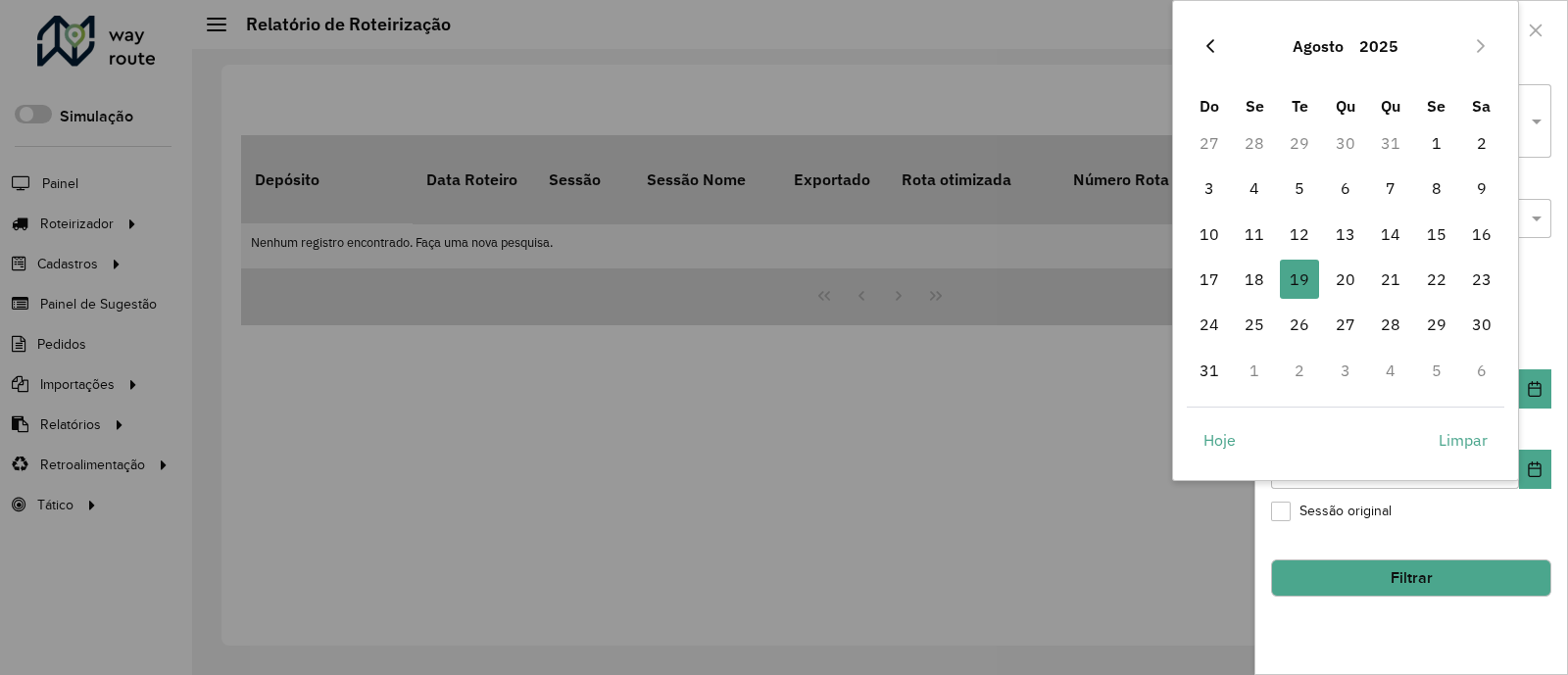
click at [1205, 41] on icon "Previous Month" at bounding box center [1210, 47] width 16 height 16
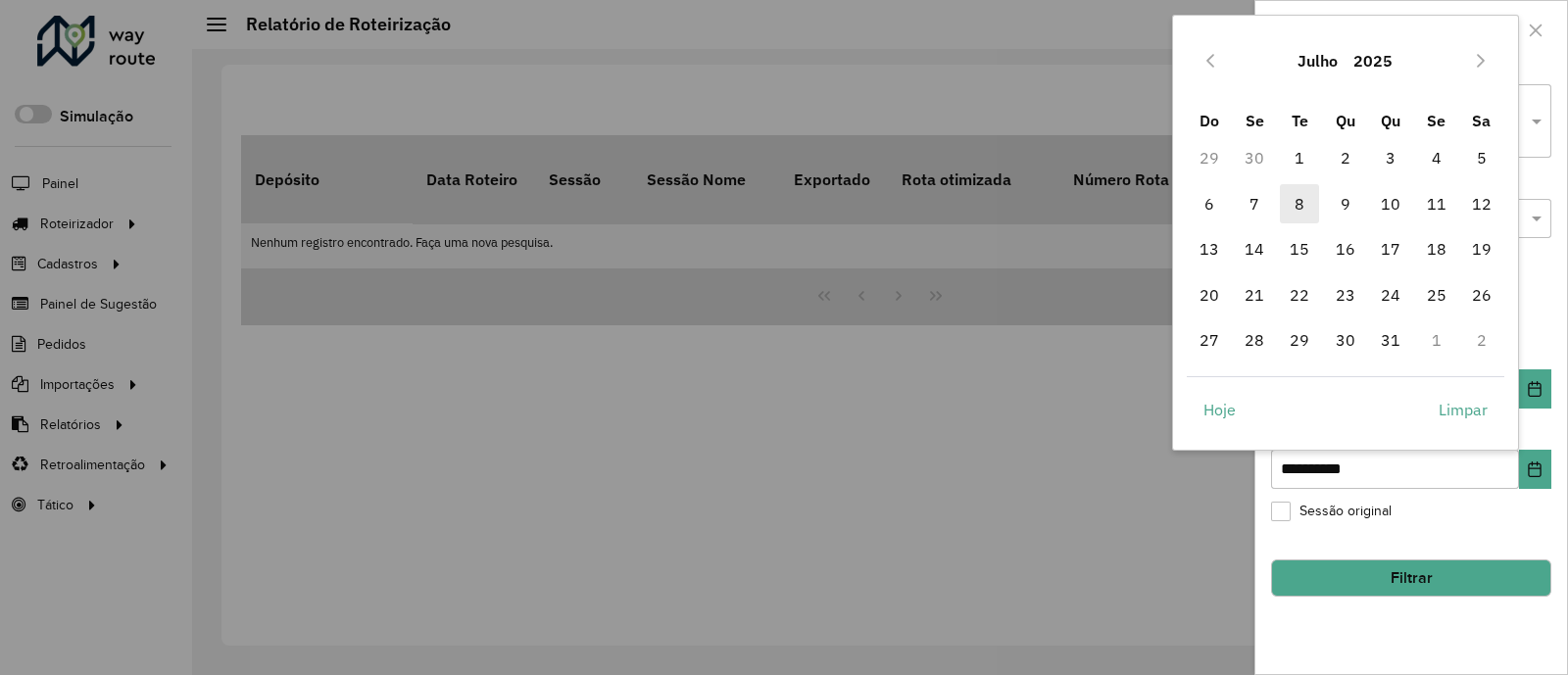
click at [1302, 207] on span "8" at bounding box center [1299, 204] width 40 height 40
type input "**********"
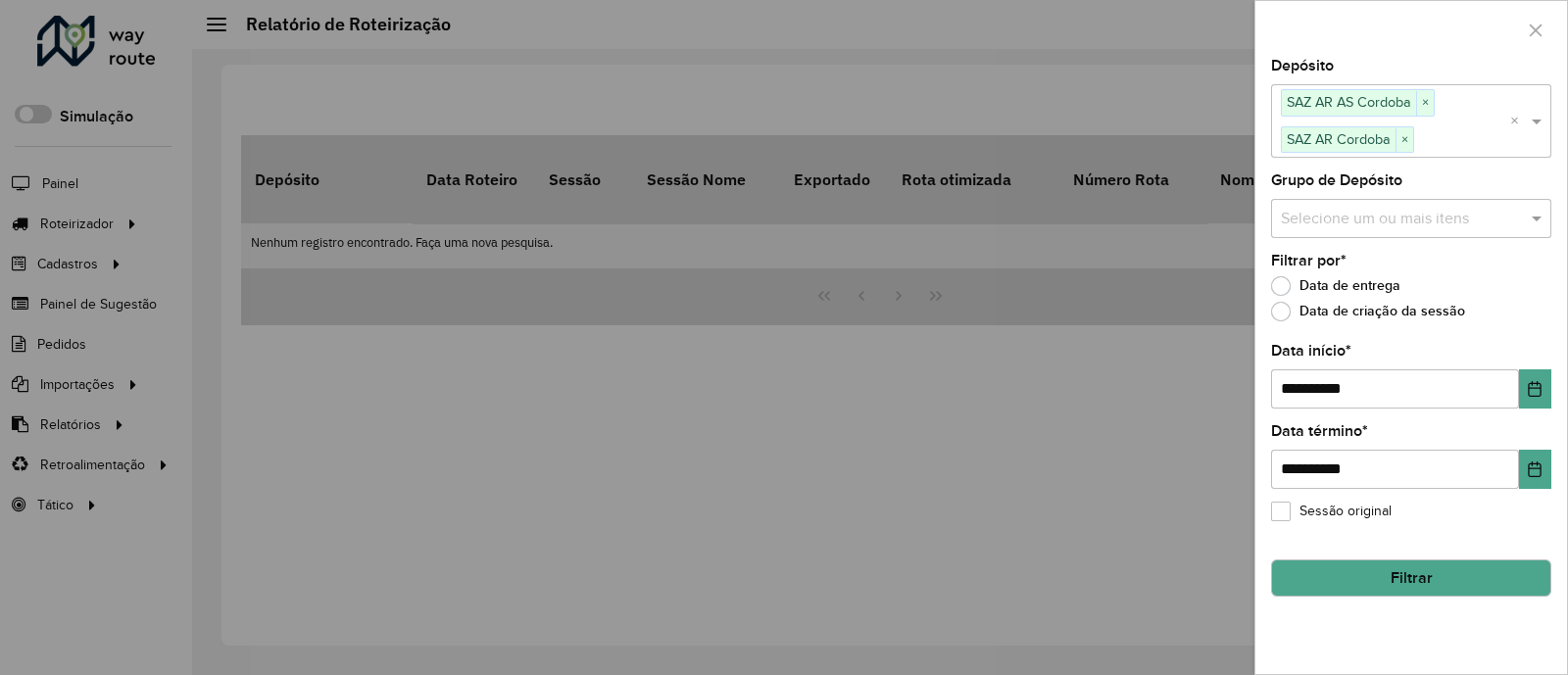
click at [1405, 577] on button "Filtrar" at bounding box center [1410, 578] width 281 height 38
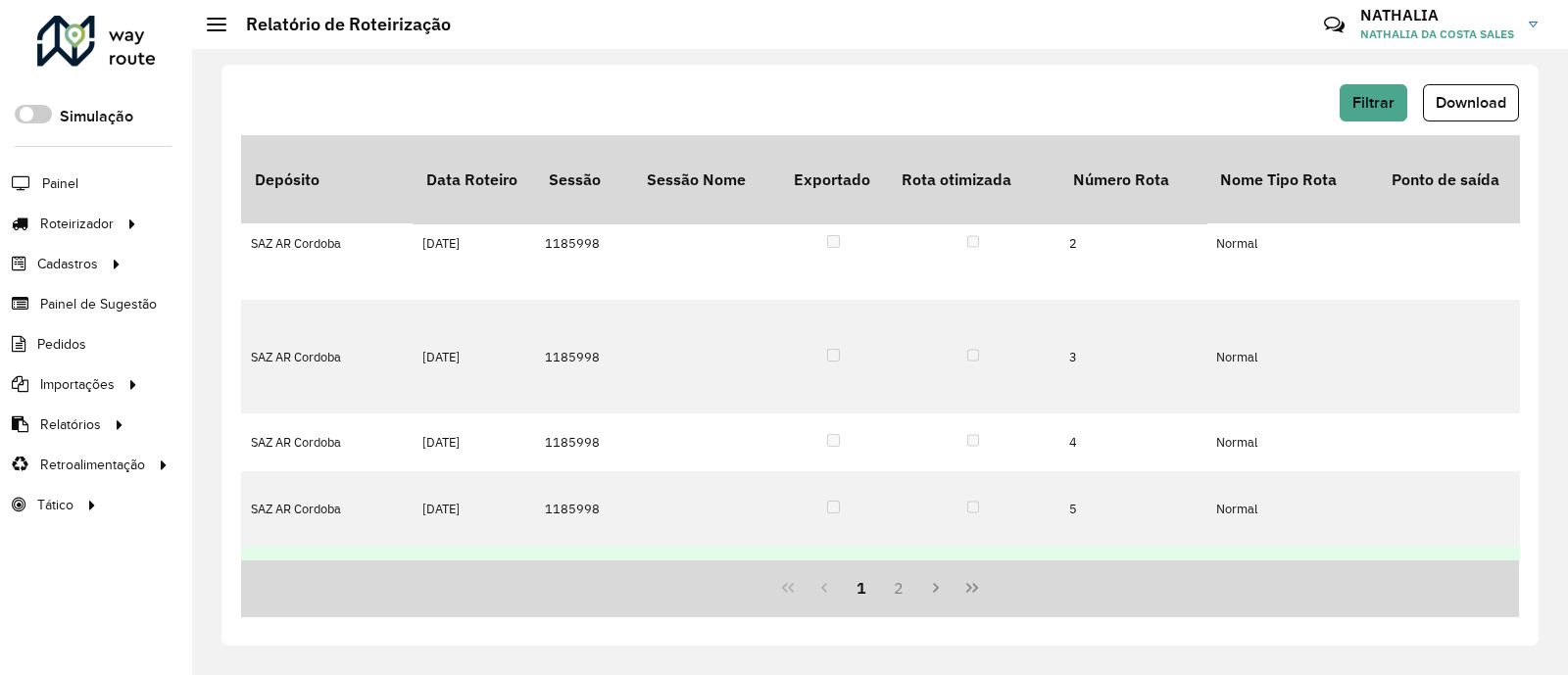
scroll to position [733, 0]
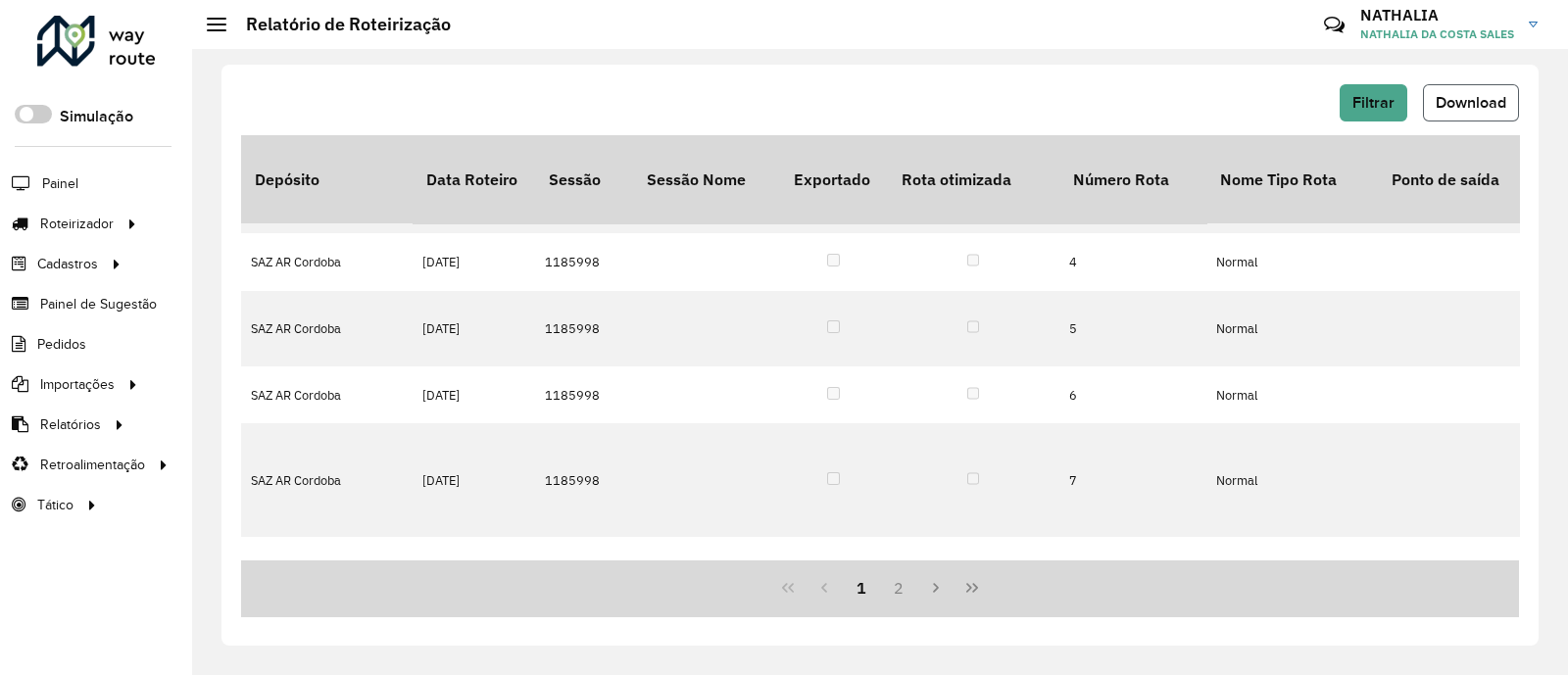
click at [1469, 107] on span "Download" at bounding box center [1470, 102] width 70 height 17
click at [101, 575] on div "Roteirizador AmbevTech Simulação Painel Roteirizador Entregas Cadastros Checkpo…" at bounding box center [96, 337] width 192 height 675
click at [295, 219] on link "Entregas" at bounding box center [326, 223] width 240 height 40
click at [258, 221] on span "Entregas" at bounding box center [250, 223] width 56 height 21
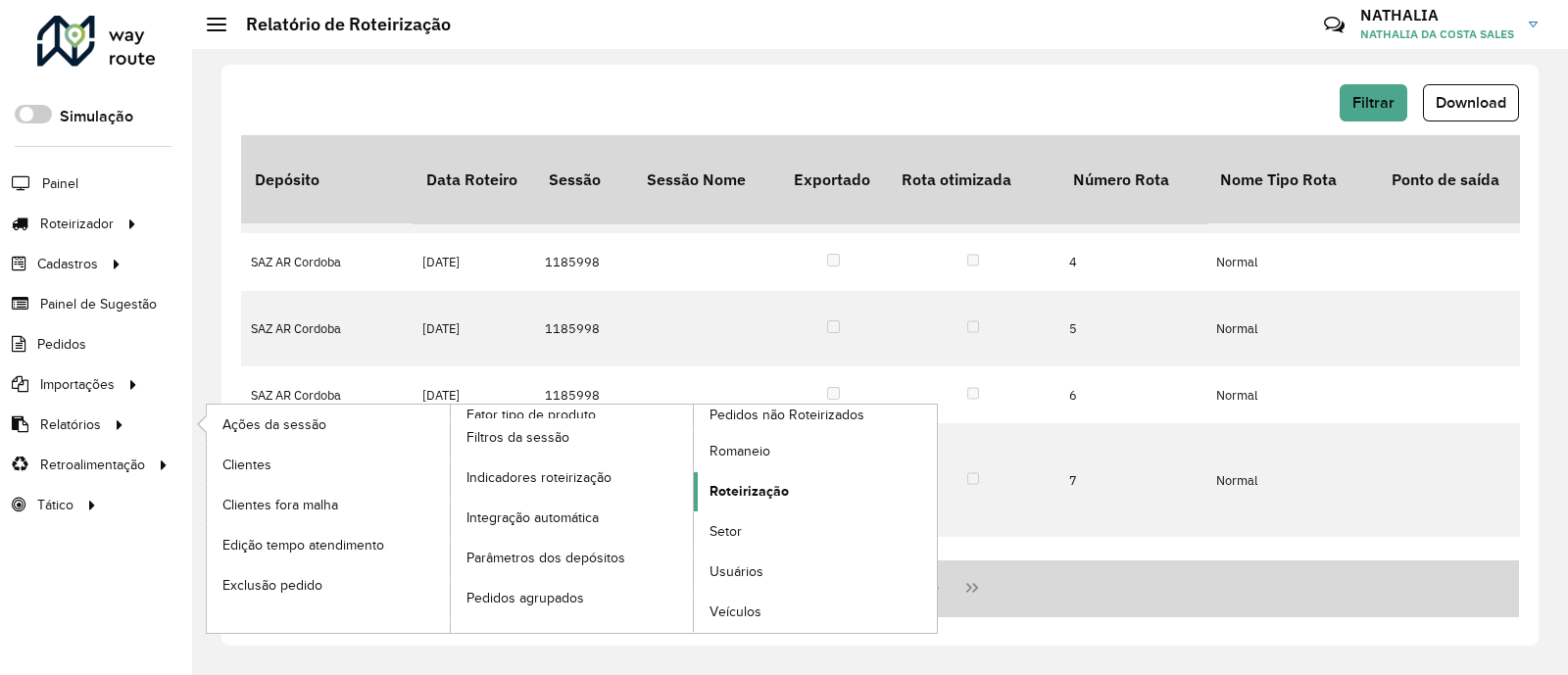
click at [755, 491] on span "Roteirização" at bounding box center [749, 491] width 79 height 21
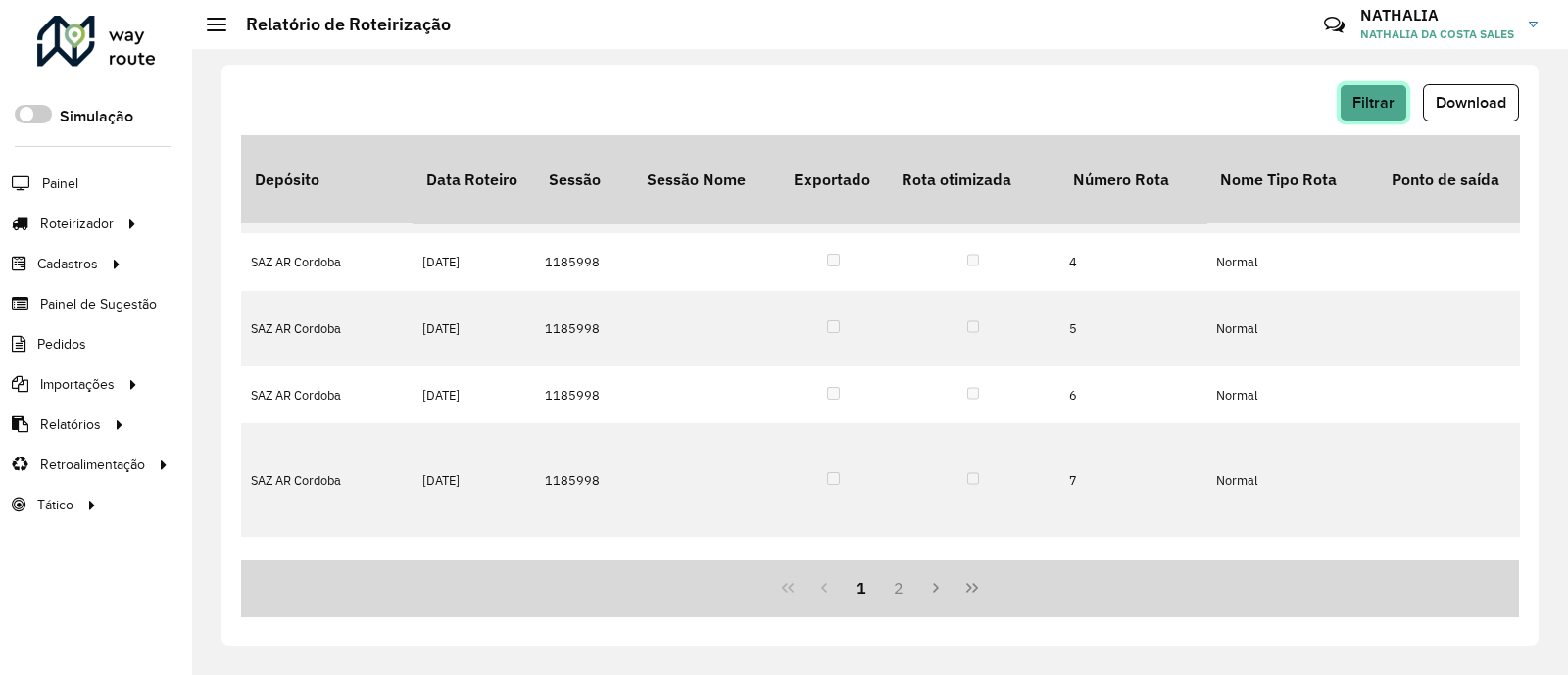
click at [1392, 91] on button "Filtrar" at bounding box center [1373, 103] width 67 height 38
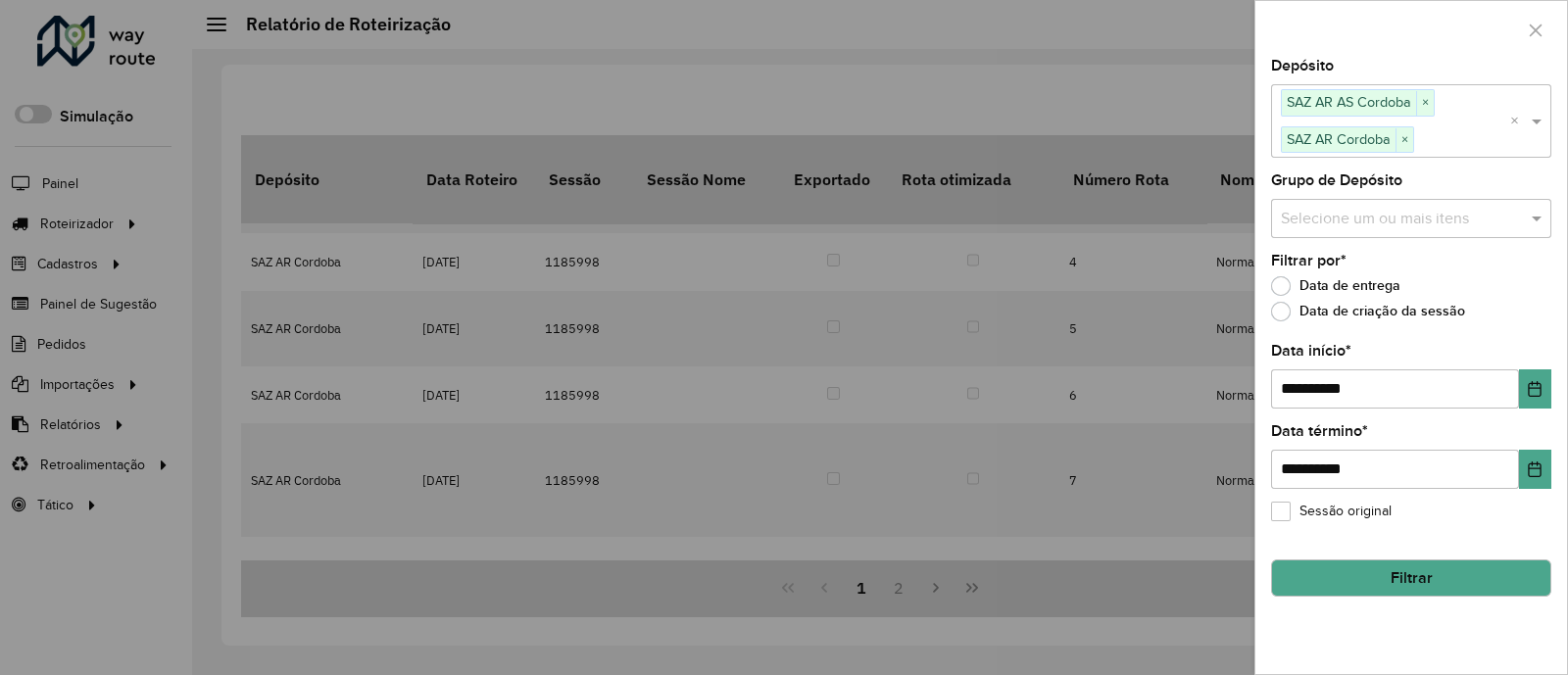
click at [1416, 585] on button "Filtrar" at bounding box center [1410, 578] width 281 height 38
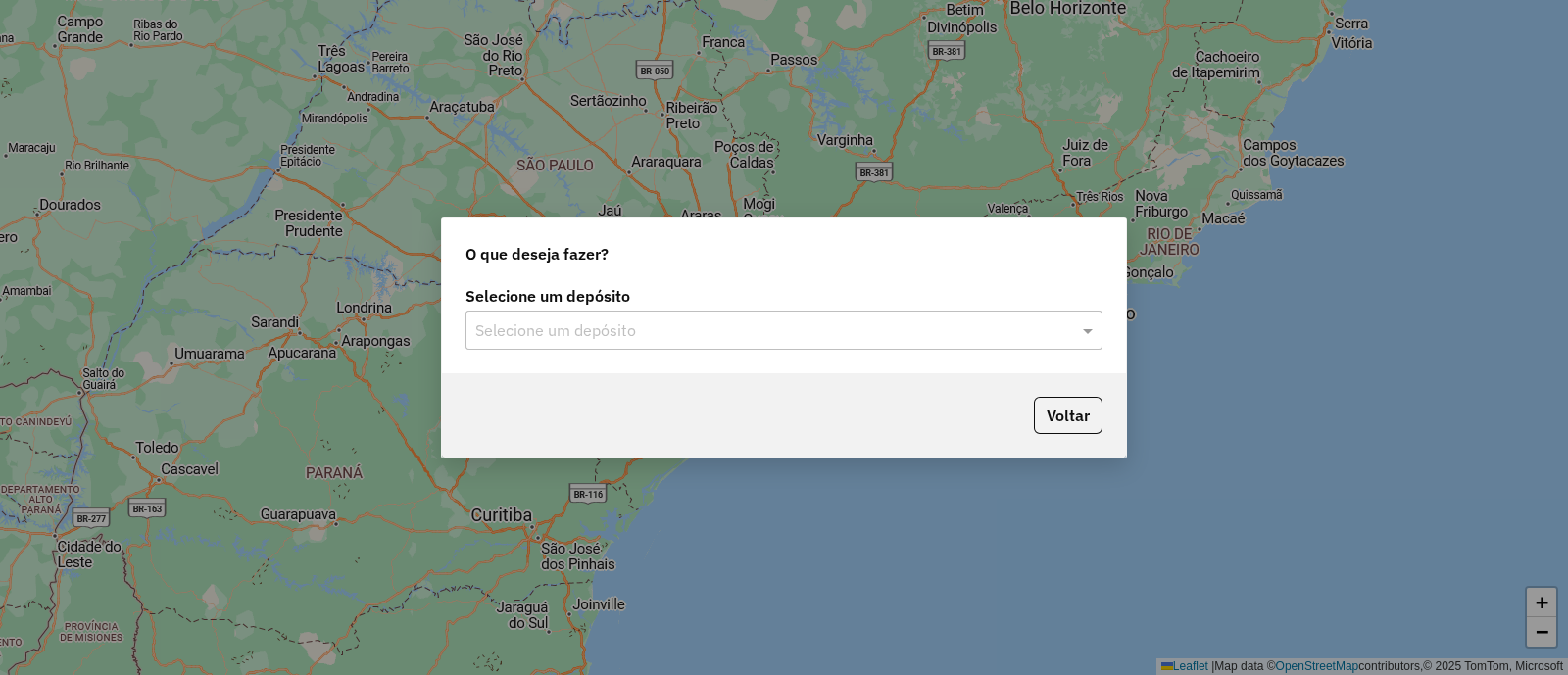
click at [679, 319] on input "text" at bounding box center [764, 331] width 578 height 24
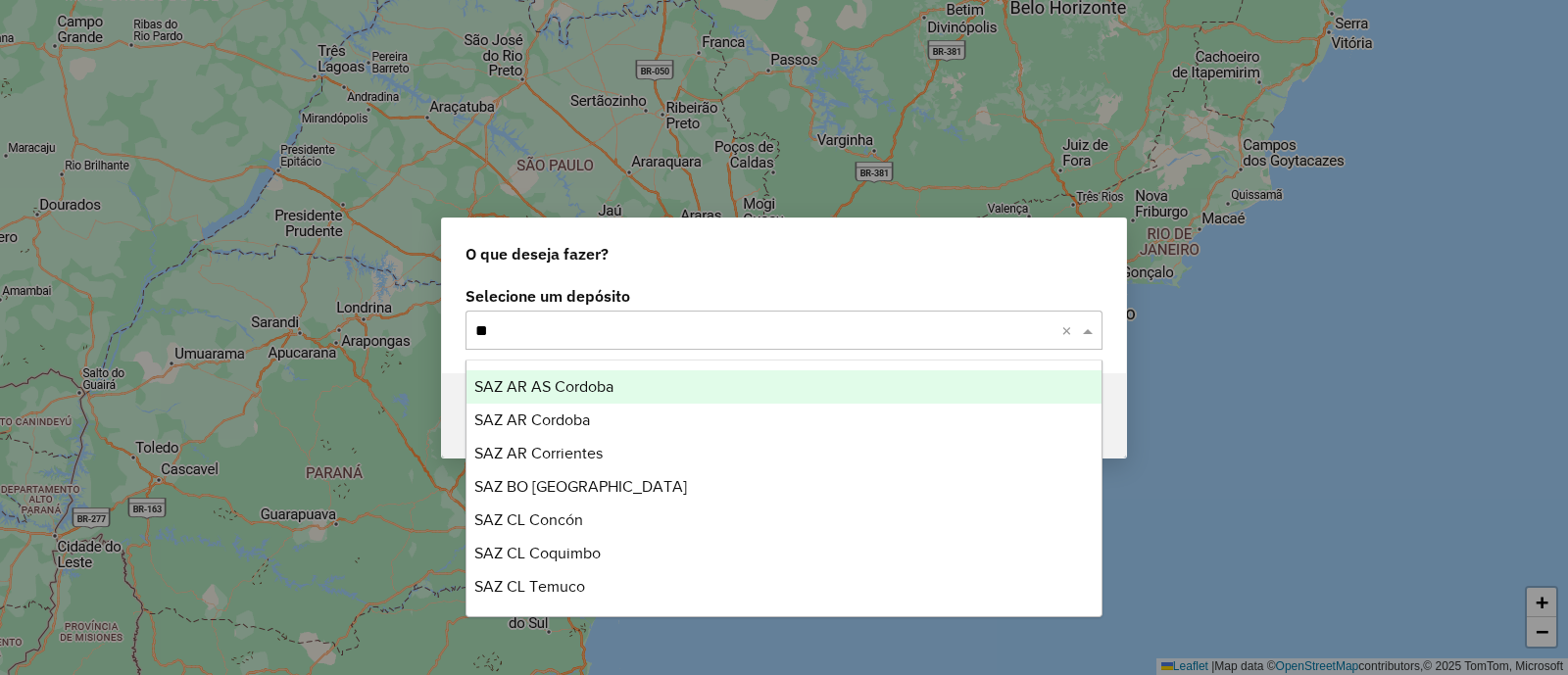
type input "***"
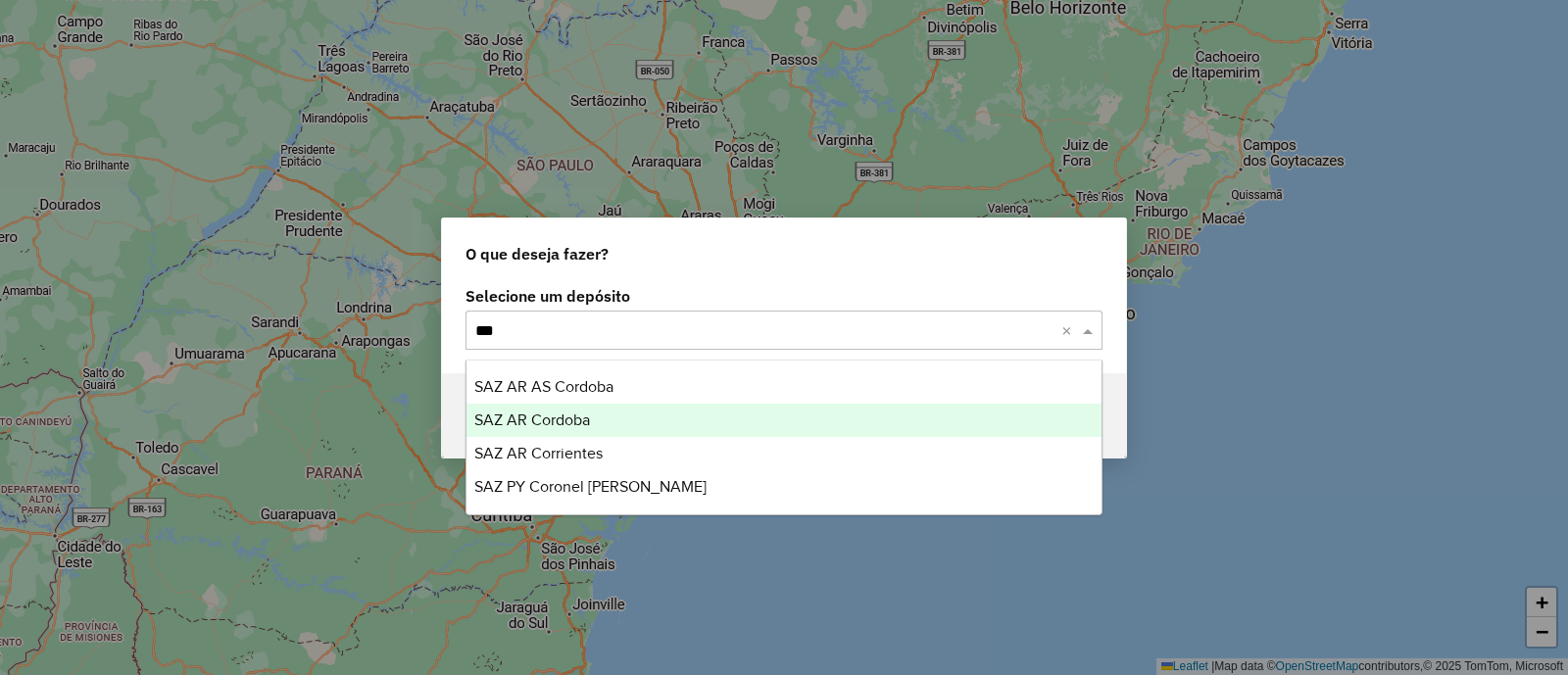
click at [578, 432] on div "SAZ AR Cordoba" at bounding box center [784, 420] width 635 height 34
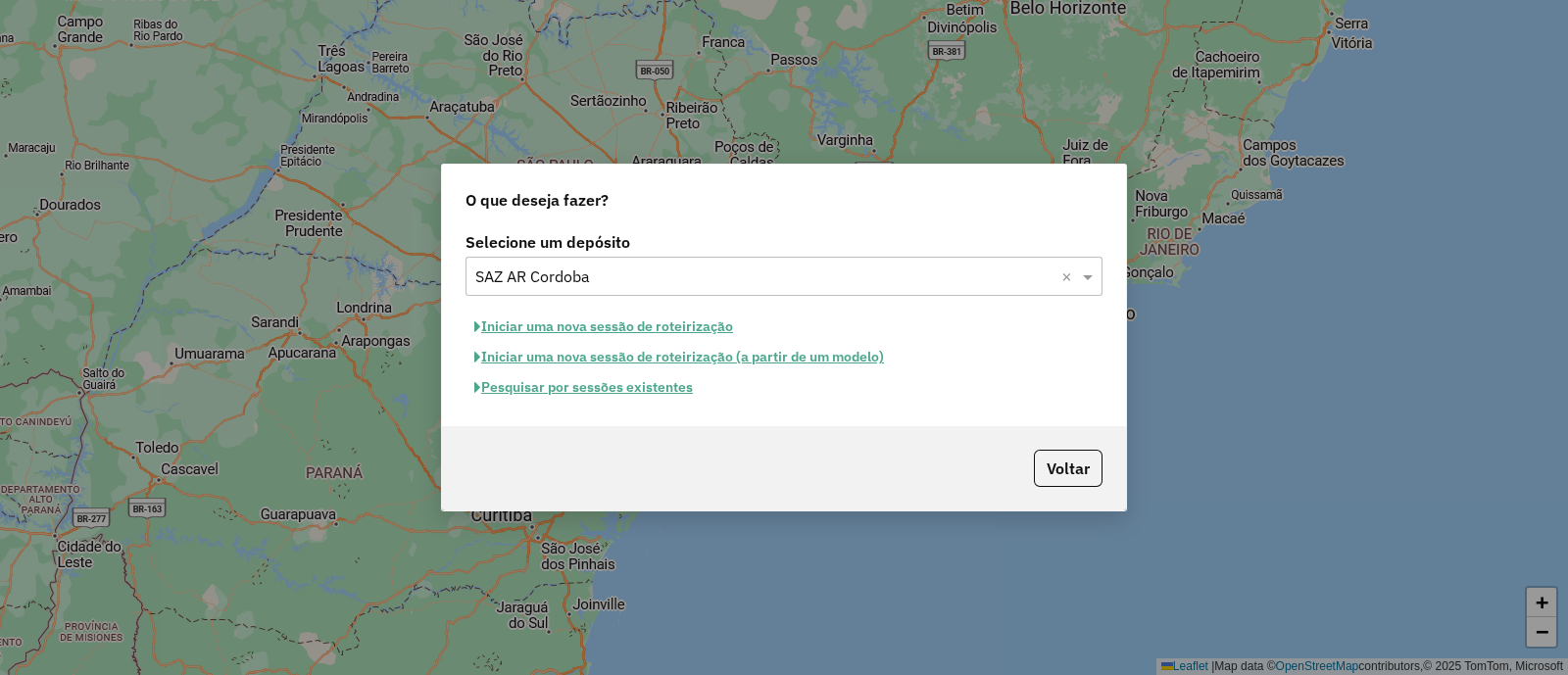
click at [602, 393] on button "Pesquisar por sessões existentes" at bounding box center [583, 387] width 236 height 31
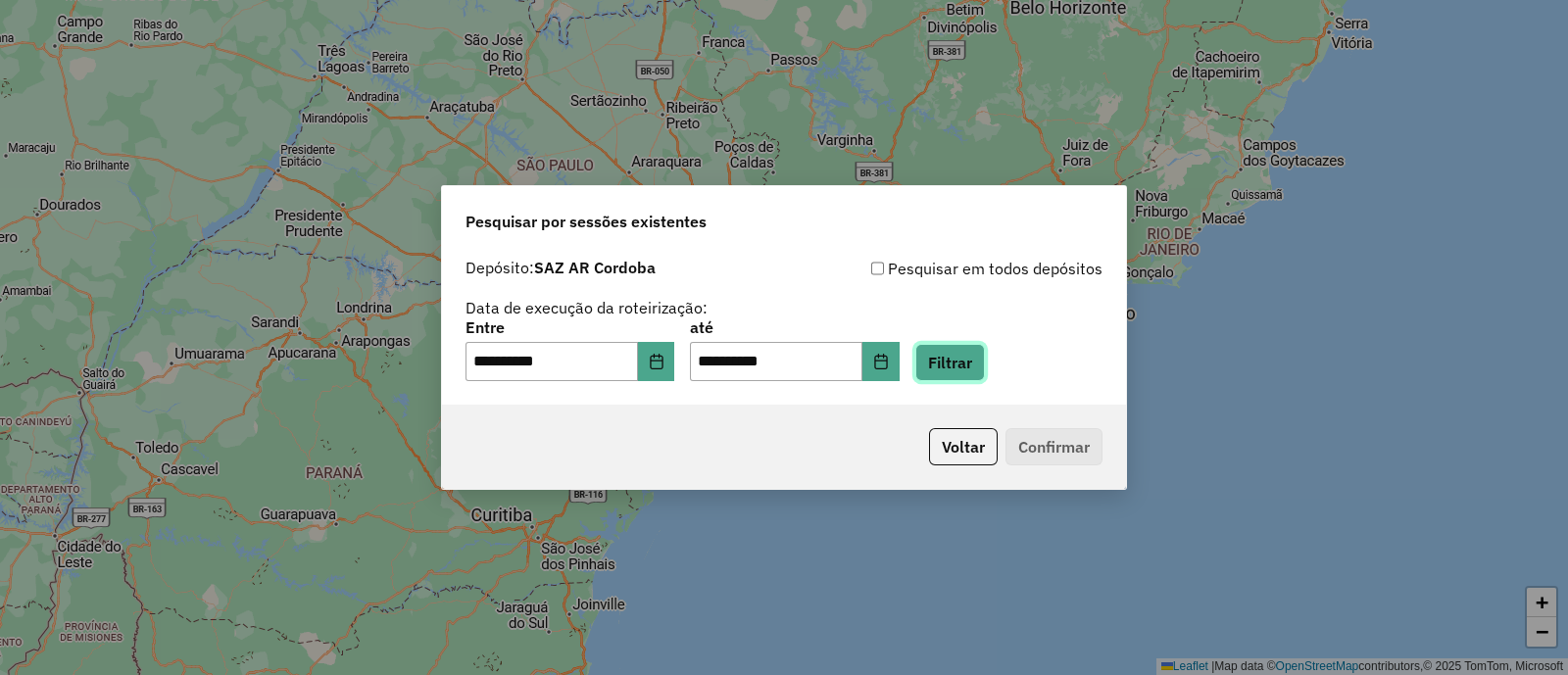
click at [977, 360] on button "Filtrar" at bounding box center [950, 363] width 69 height 38
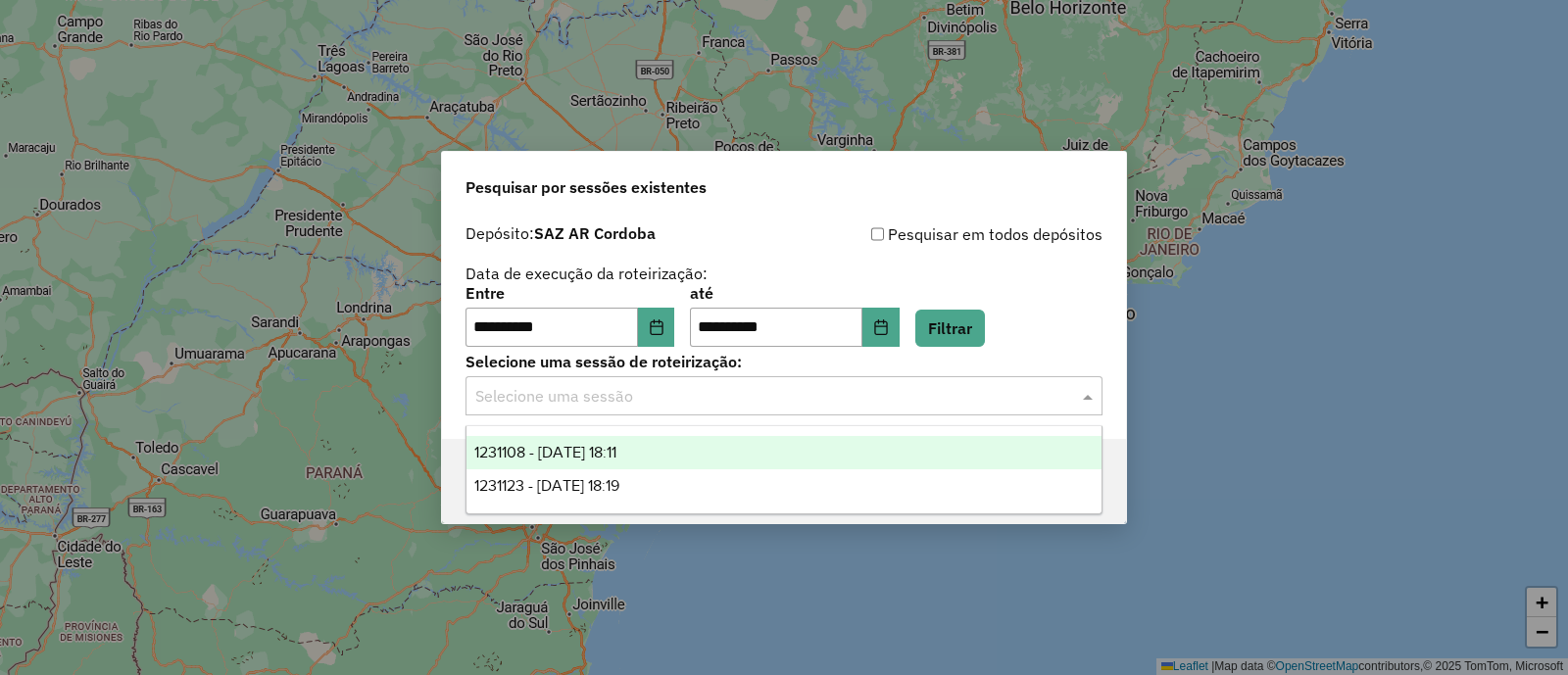
click at [892, 407] on div "Selecione uma sessão" at bounding box center [784, 395] width 637 height 40
click at [842, 456] on div "1231108 - 19/08/2025 18:11" at bounding box center [784, 453] width 635 height 34
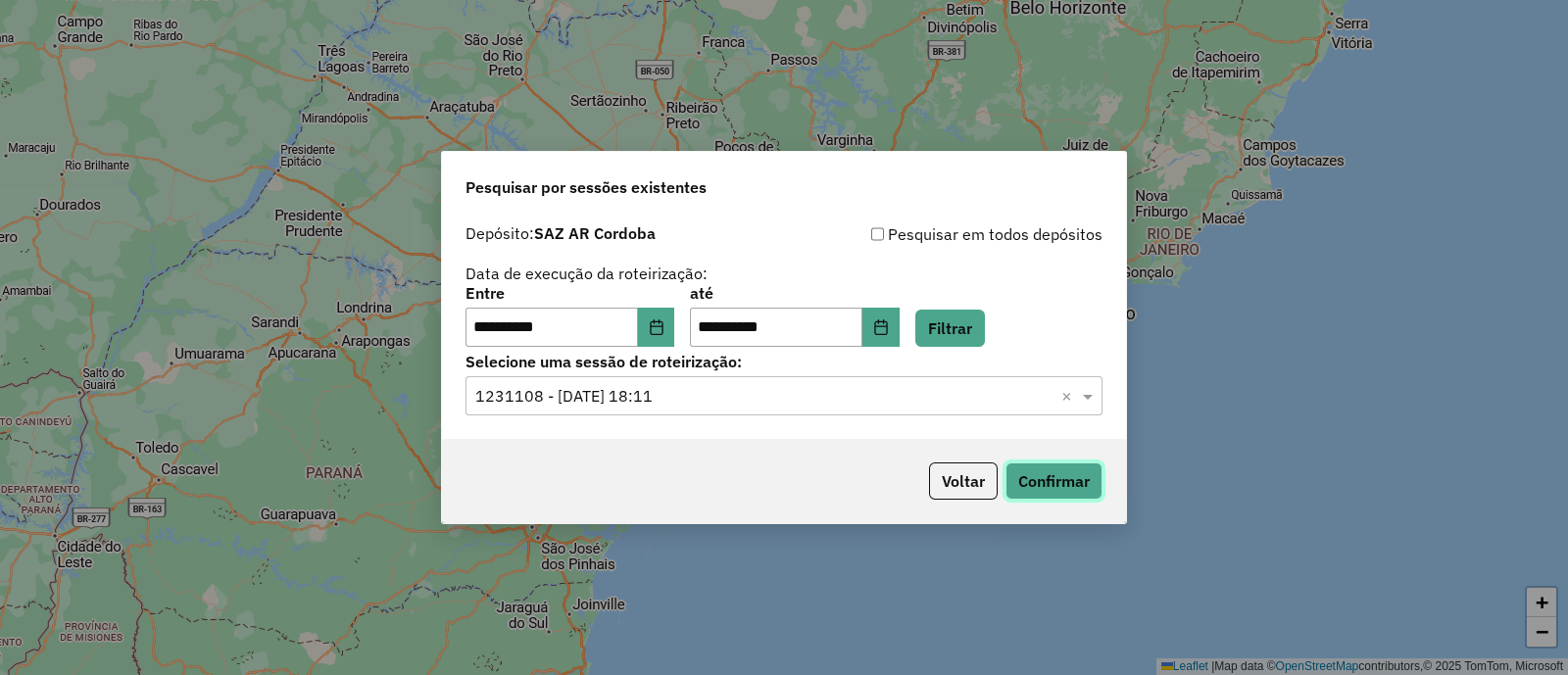
click at [1039, 479] on button "Confirmar" at bounding box center [1053, 481] width 97 height 38
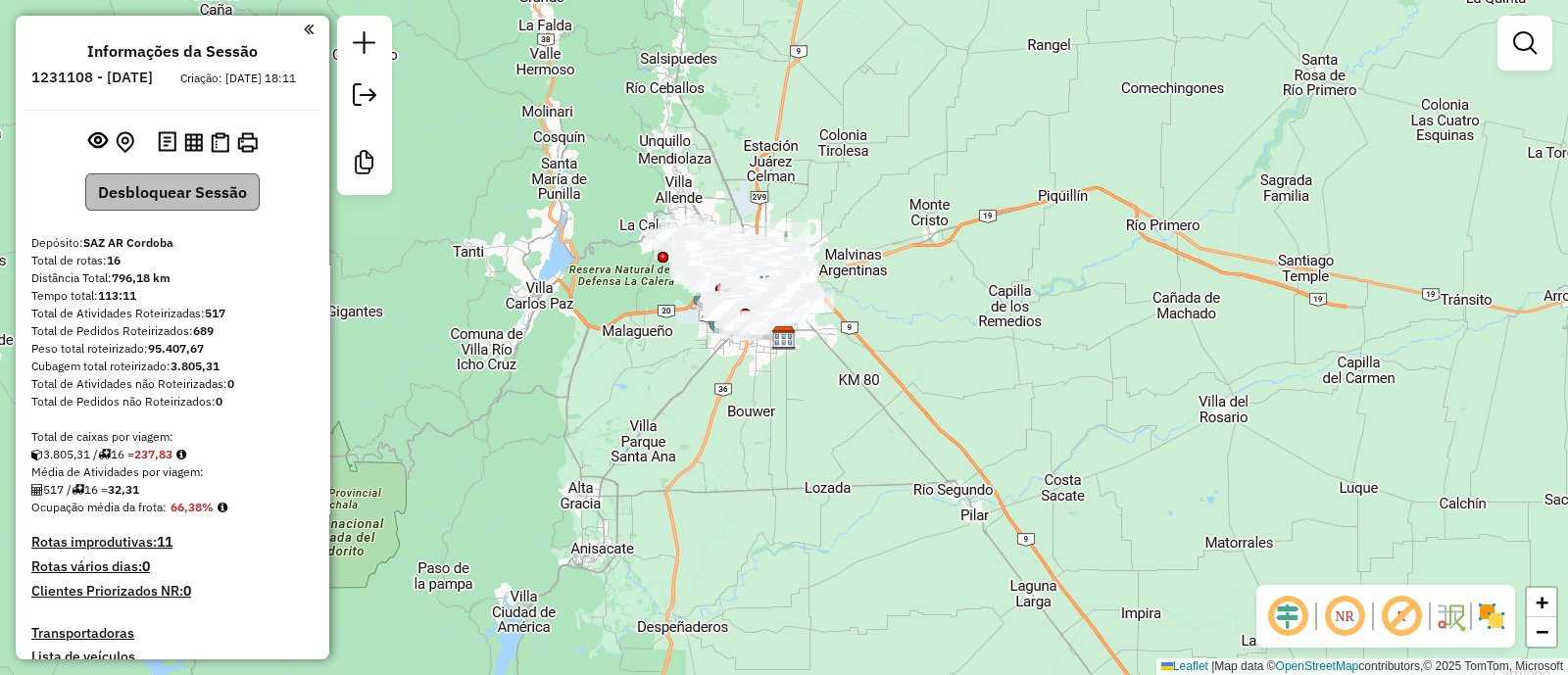
click at [211, 233] on div "Informações da Sessão 1231108 - 19/08/2025 Criação: 18/08/2025 18:11 Desbloquea…" at bounding box center [173, 337] width 313 height 643
click at [208, 210] on button "Desbloquear Sessão" at bounding box center [173, 192] width 175 height 38
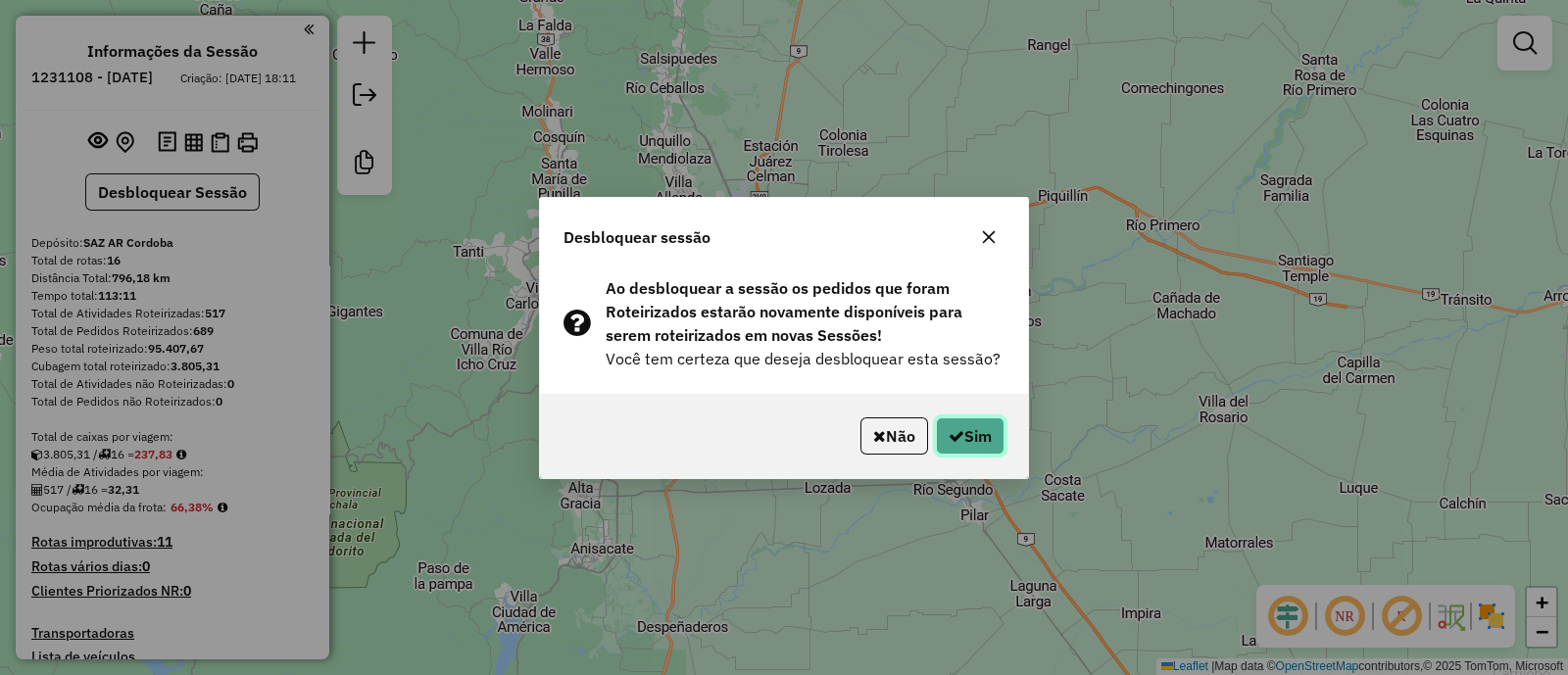
click at [974, 436] on button "Sim" at bounding box center [969, 436] width 68 height 38
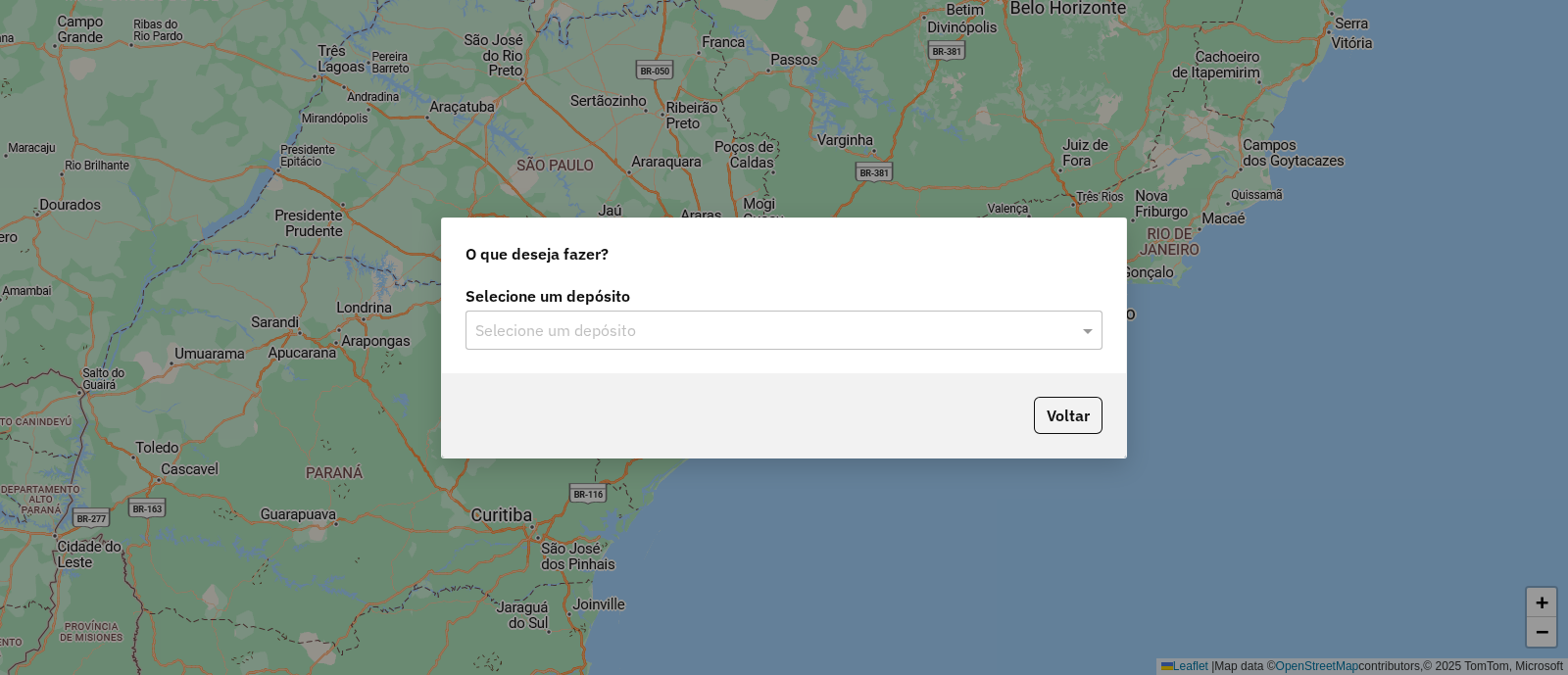
click at [771, 332] on input "text" at bounding box center [764, 331] width 578 height 24
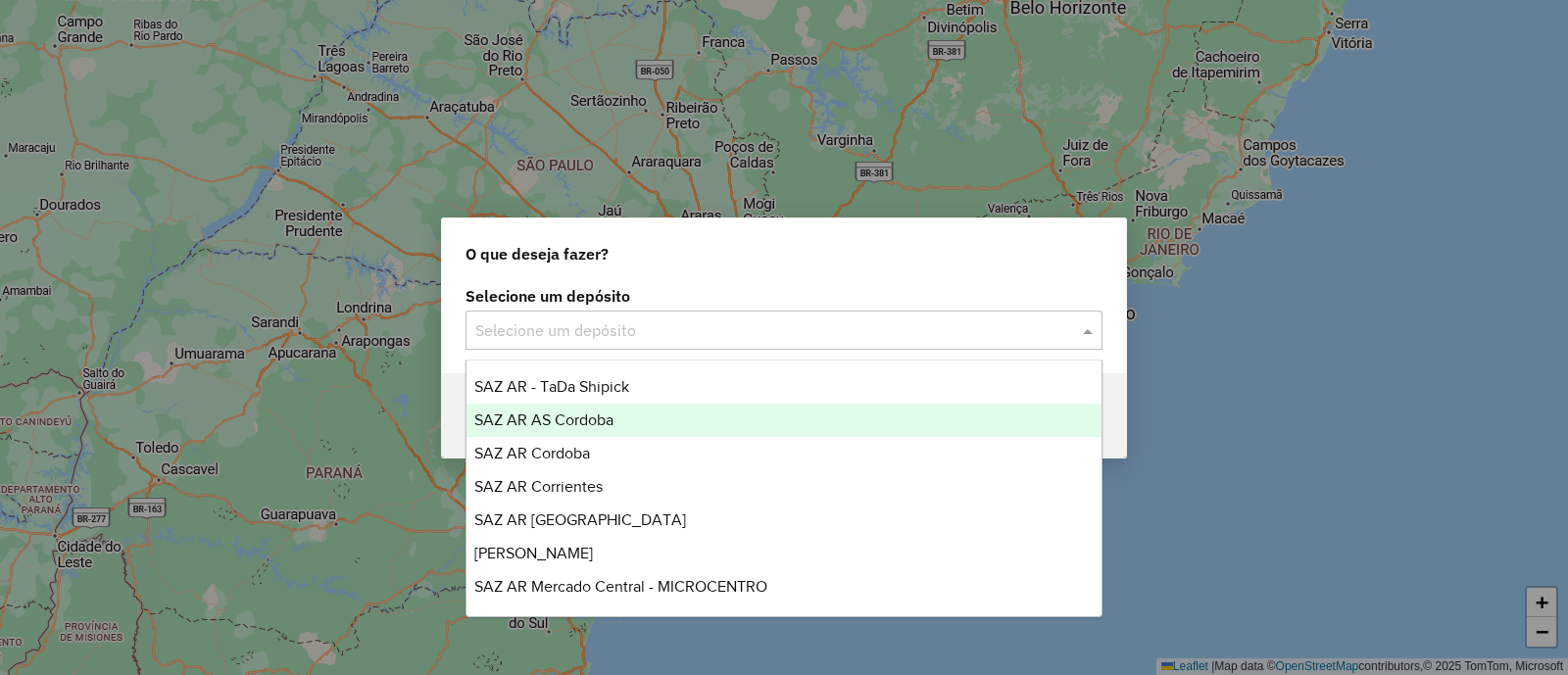
click at [671, 418] on div "SAZ AR AS Cordoba" at bounding box center [784, 420] width 635 height 34
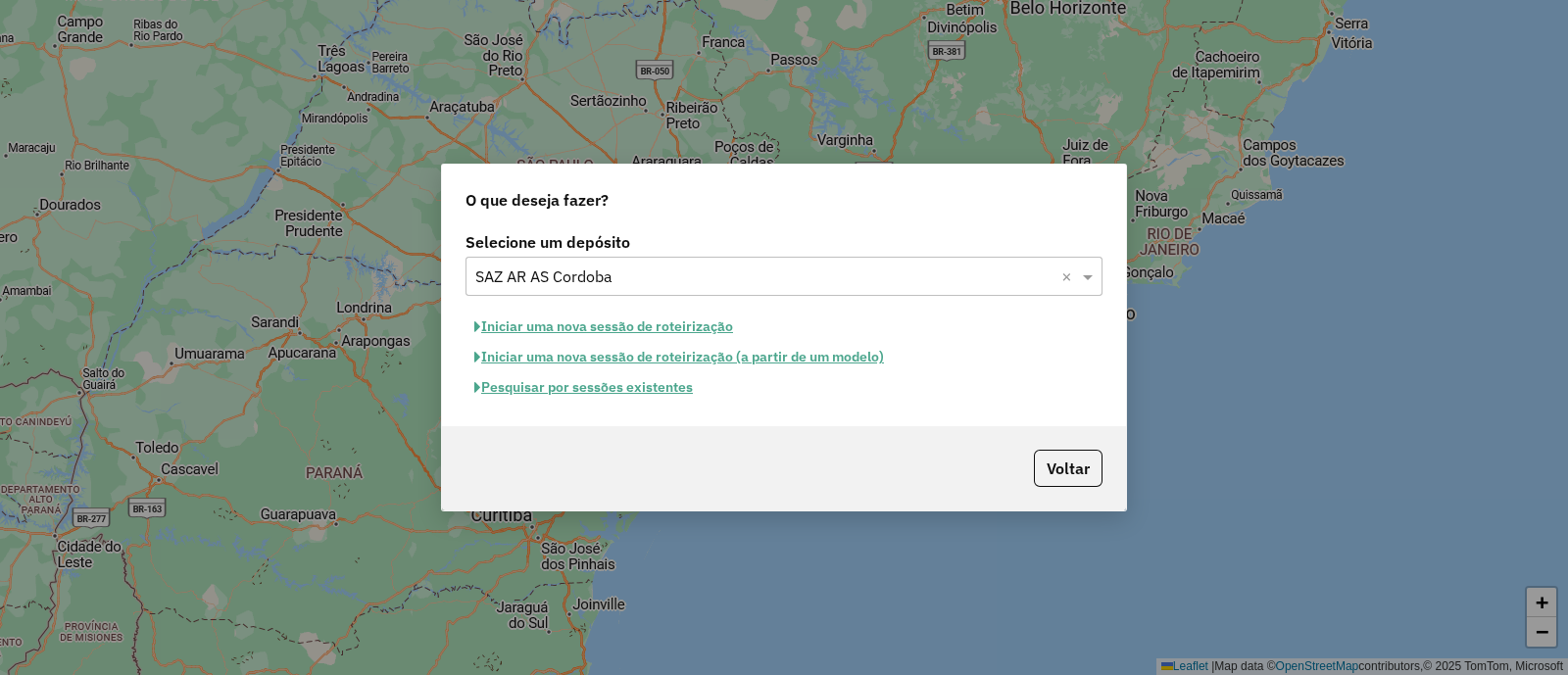
click at [627, 381] on button "Pesquisar por sessões existentes" at bounding box center [583, 387] width 236 height 31
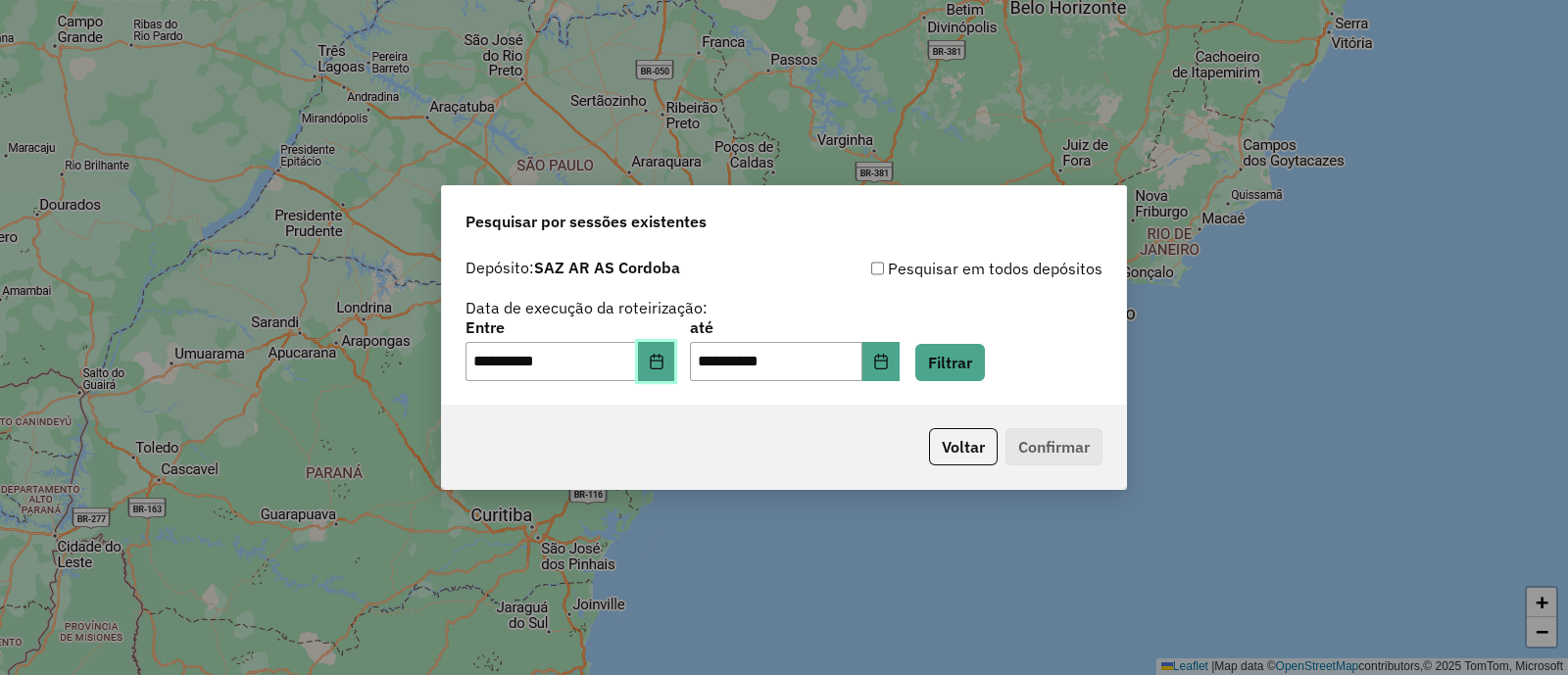
click at [663, 362] on button "Choose Date" at bounding box center [657, 362] width 38 height 40
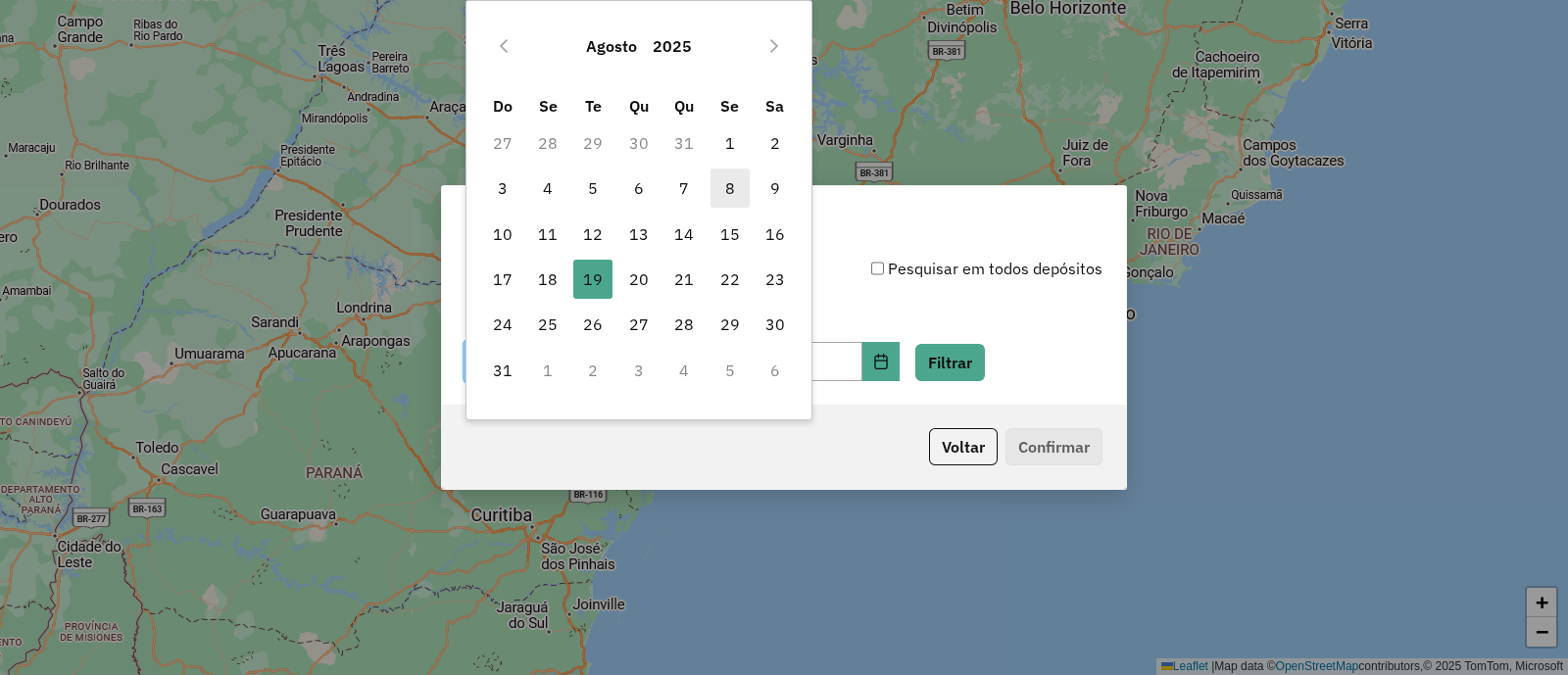
click at [725, 183] on span "8" at bounding box center [730, 188] width 40 height 40
type input "**********"
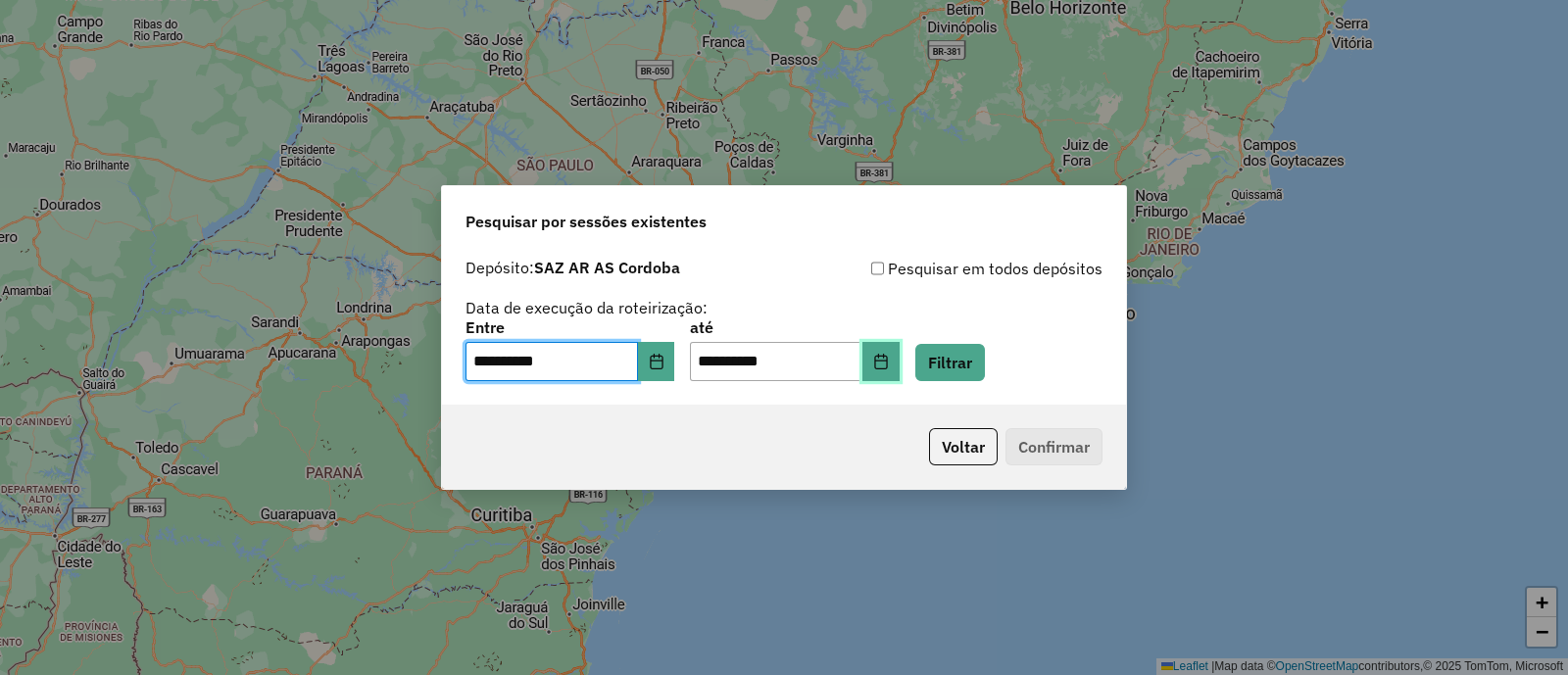
click at [887, 365] on icon "Choose Date" at bounding box center [880, 362] width 13 height 16
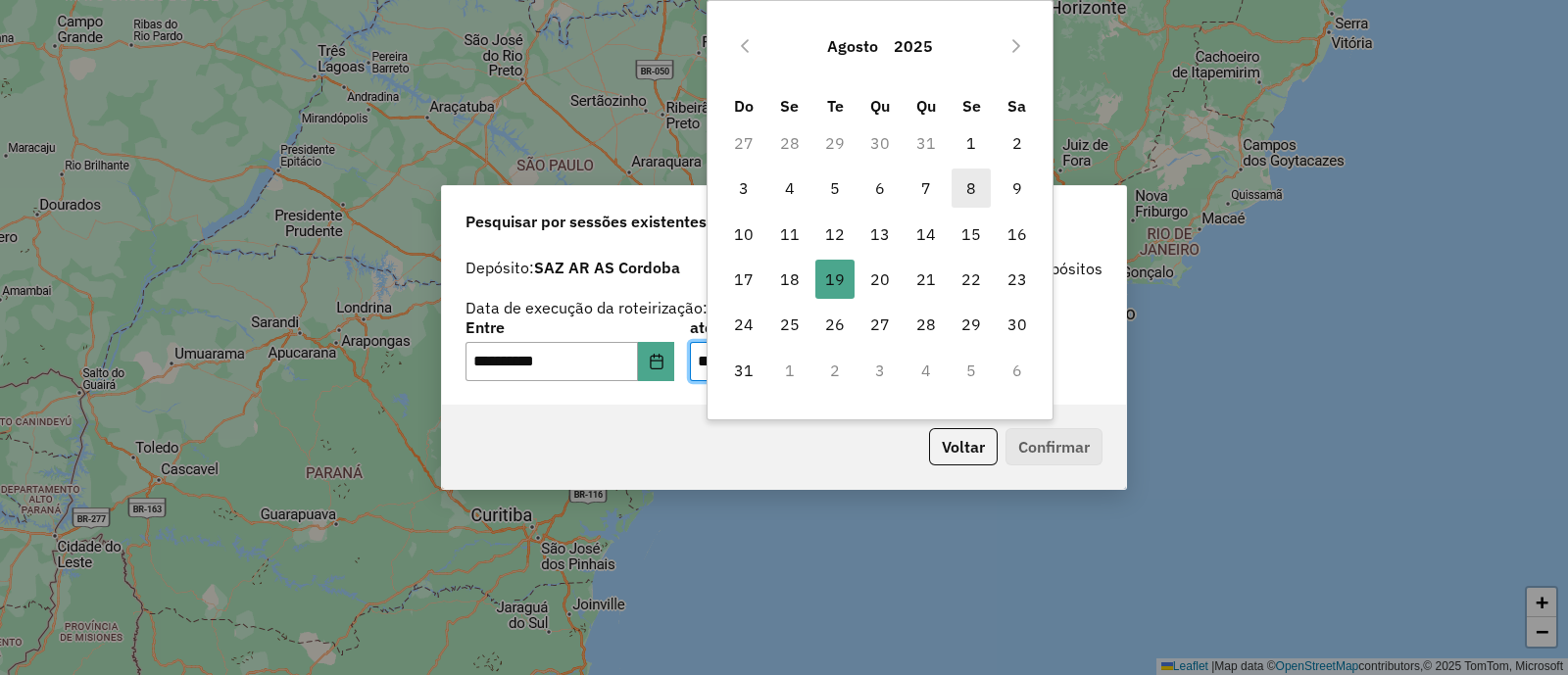
click at [970, 189] on span "8" at bounding box center [971, 188] width 40 height 40
type input "**********"
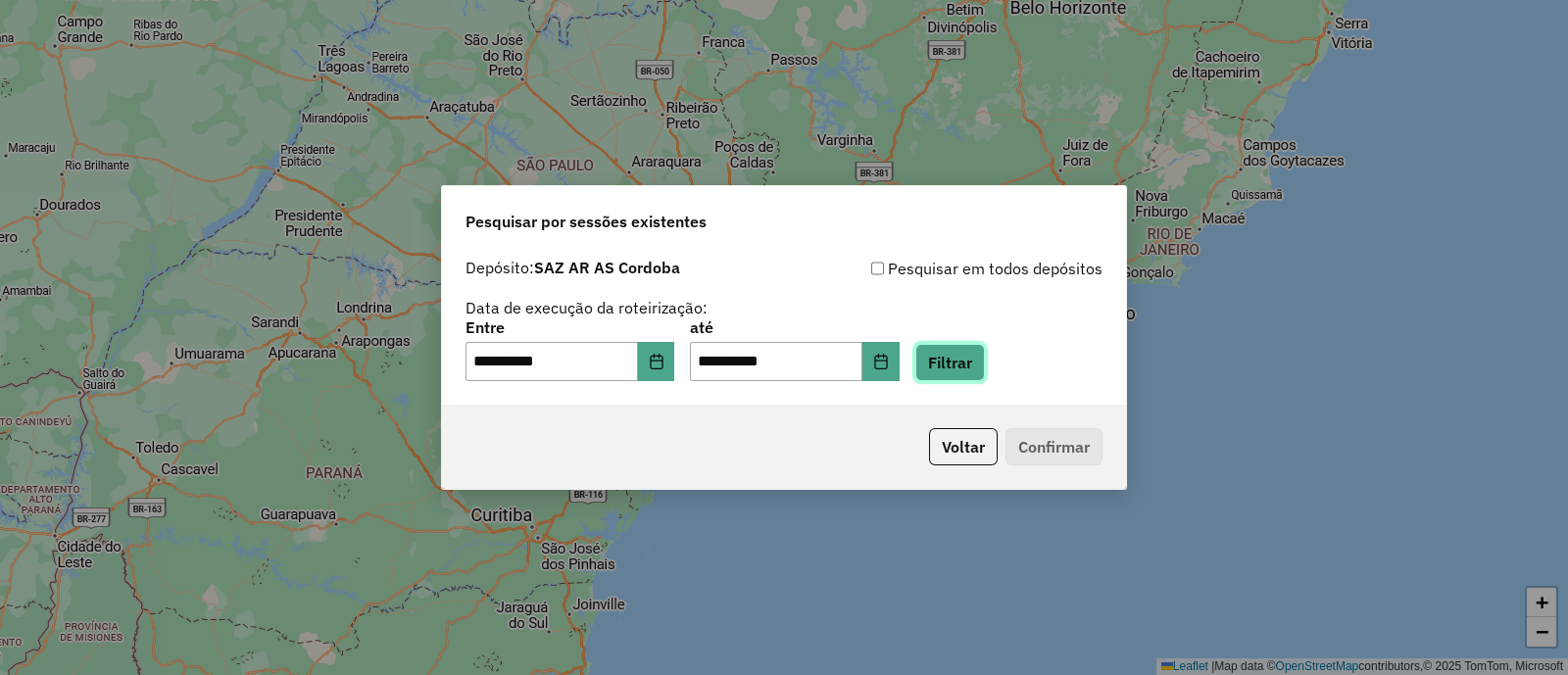
click at [983, 356] on button "Filtrar" at bounding box center [950, 363] width 69 height 38
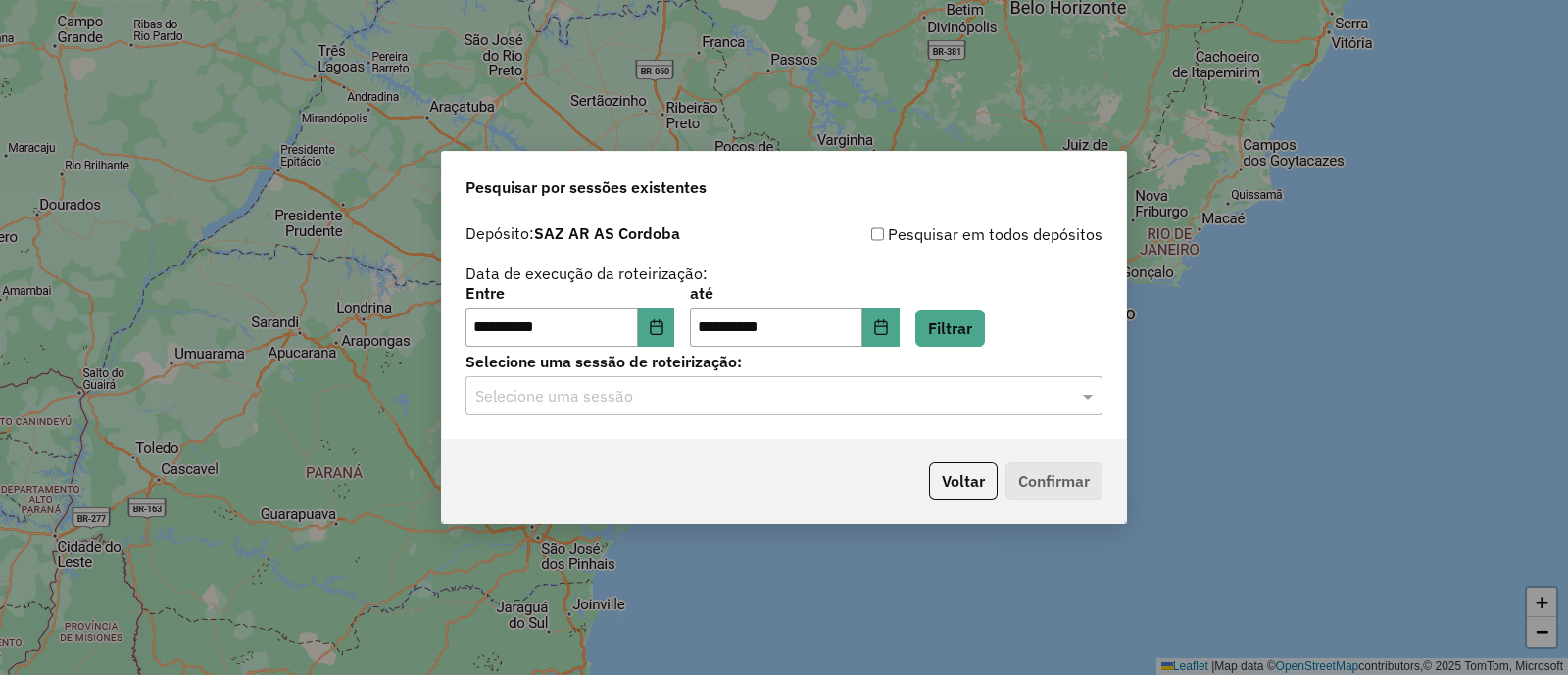
click at [764, 402] on input "text" at bounding box center [764, 396] width 578 height 24
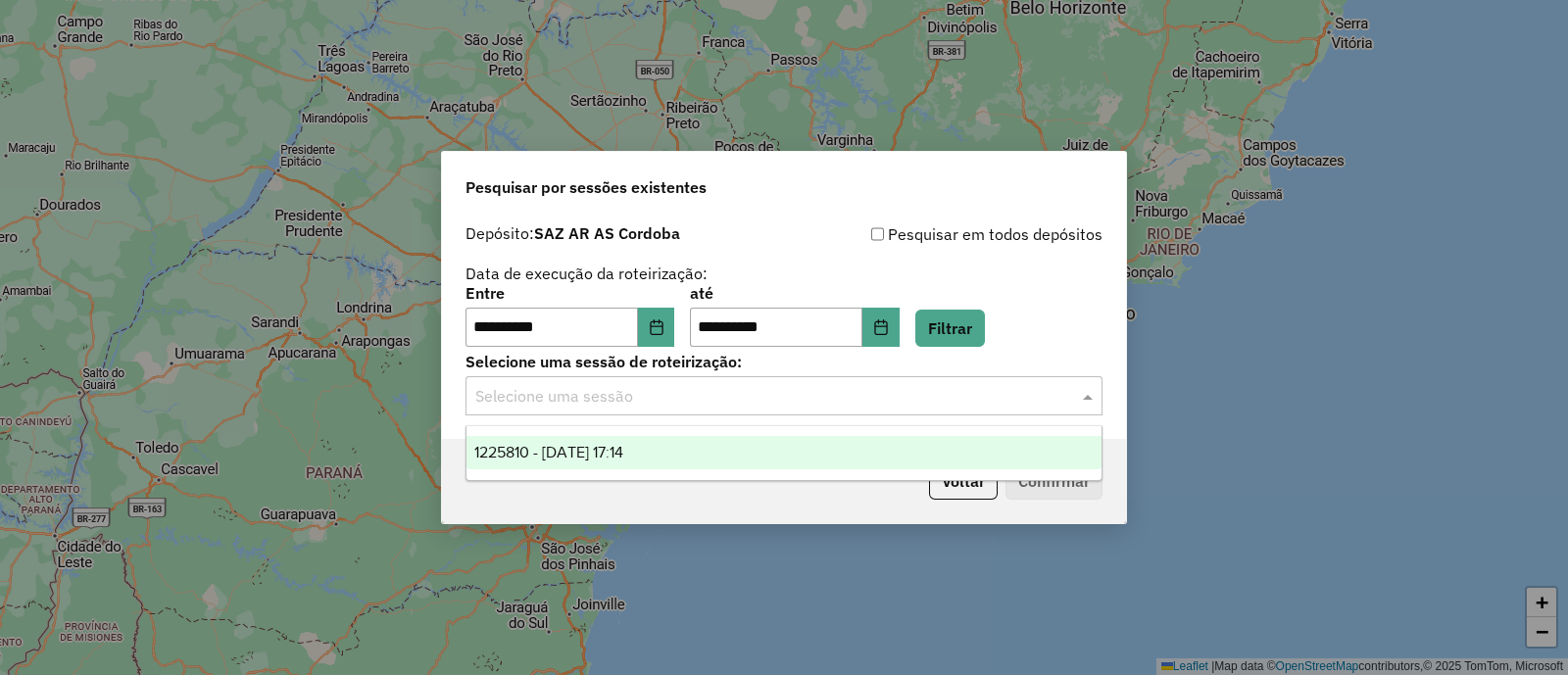
click at [743, 462] on div "1225810 - 08/08/2025 17:14" at bounding box center [784, 453] width 635 height 34
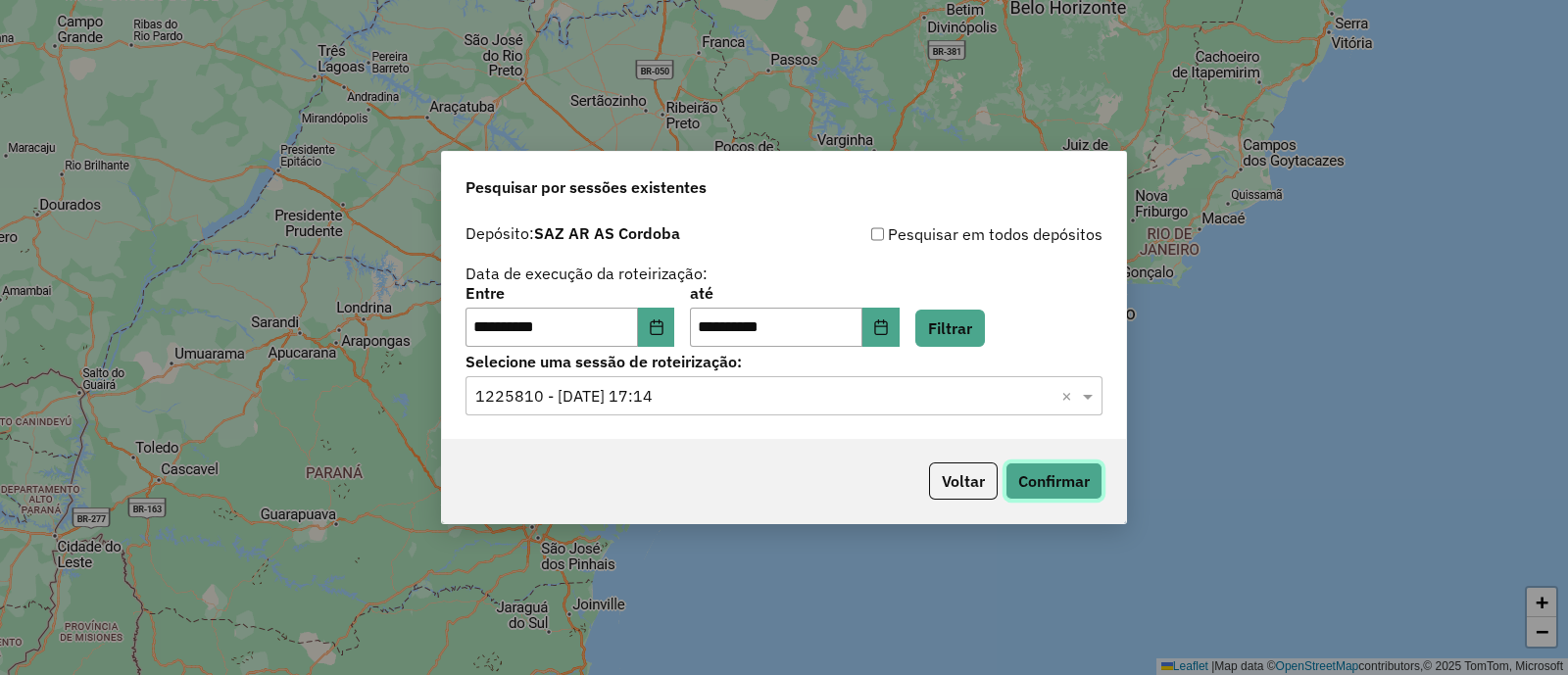
click at [1084, 482] on button "Confirmar" at bounding box center [1053, 481] width 97 height 38
click at [675, 337] on button "Choose Date" at bounding box center [657, 327] width 38 height 40
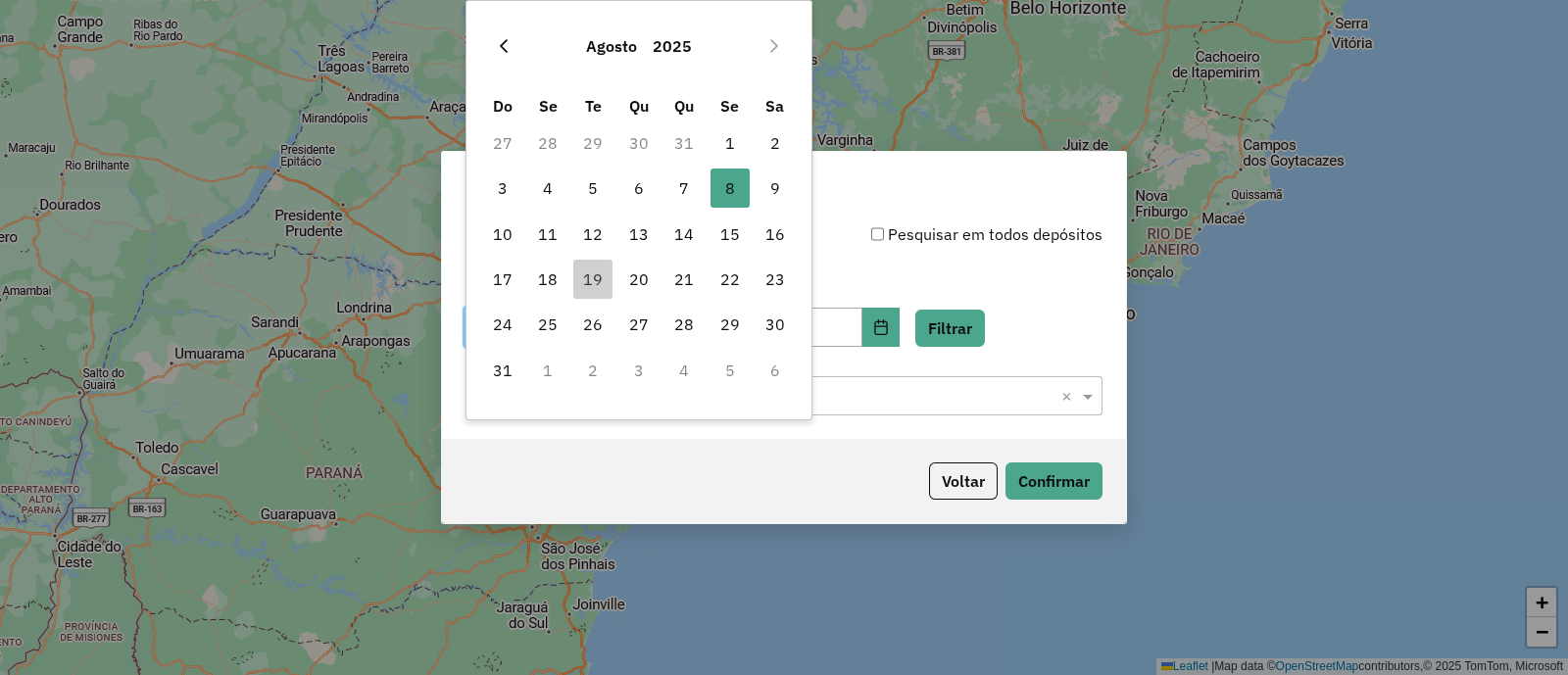
click at [507, 45] on icon "Previous Month" at bounding box center [504, 47] width 16 height 16
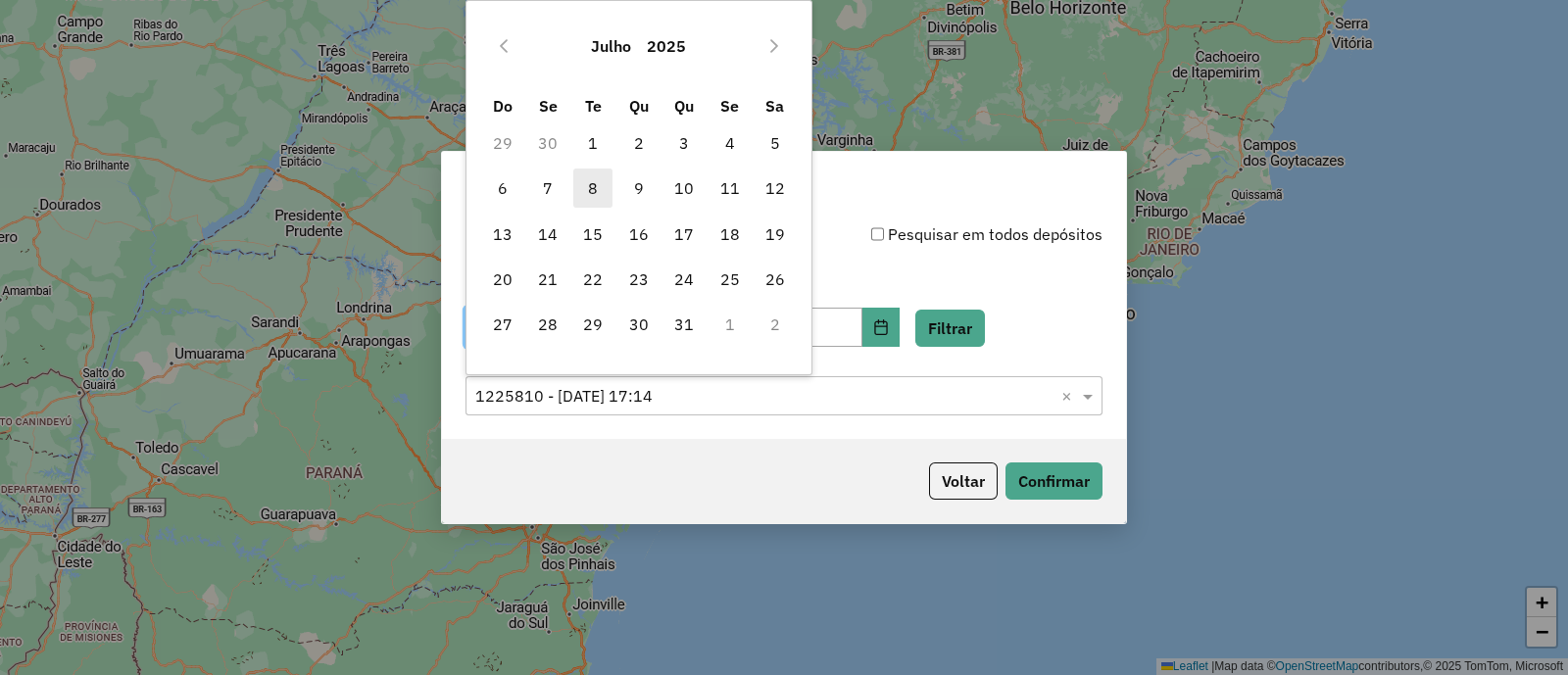
click at [598, 189] on span "8" at bounding box center [593, 188] width 40 height 40
type input "**********"
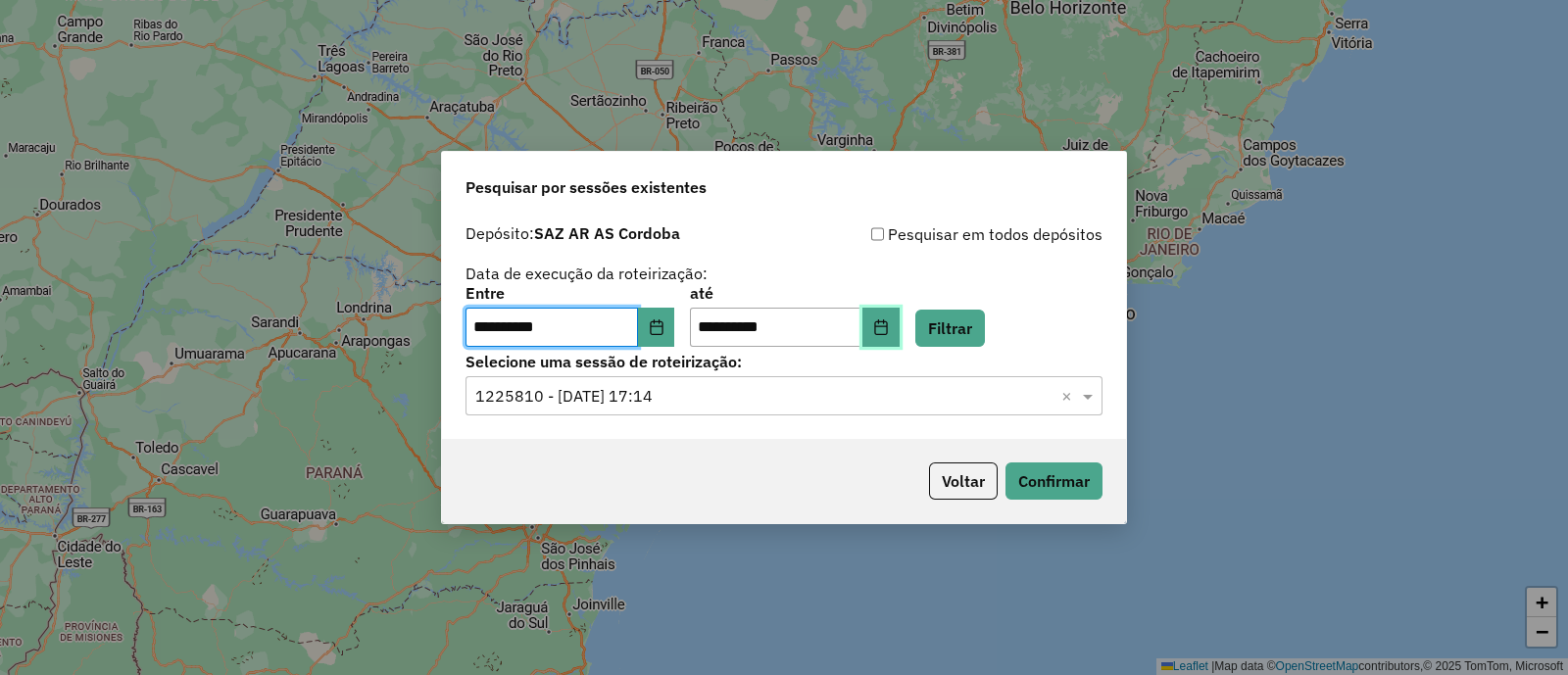
click at [900, 327] on button "Choose Date" at bounding box center [881, 327] width 38 height 40
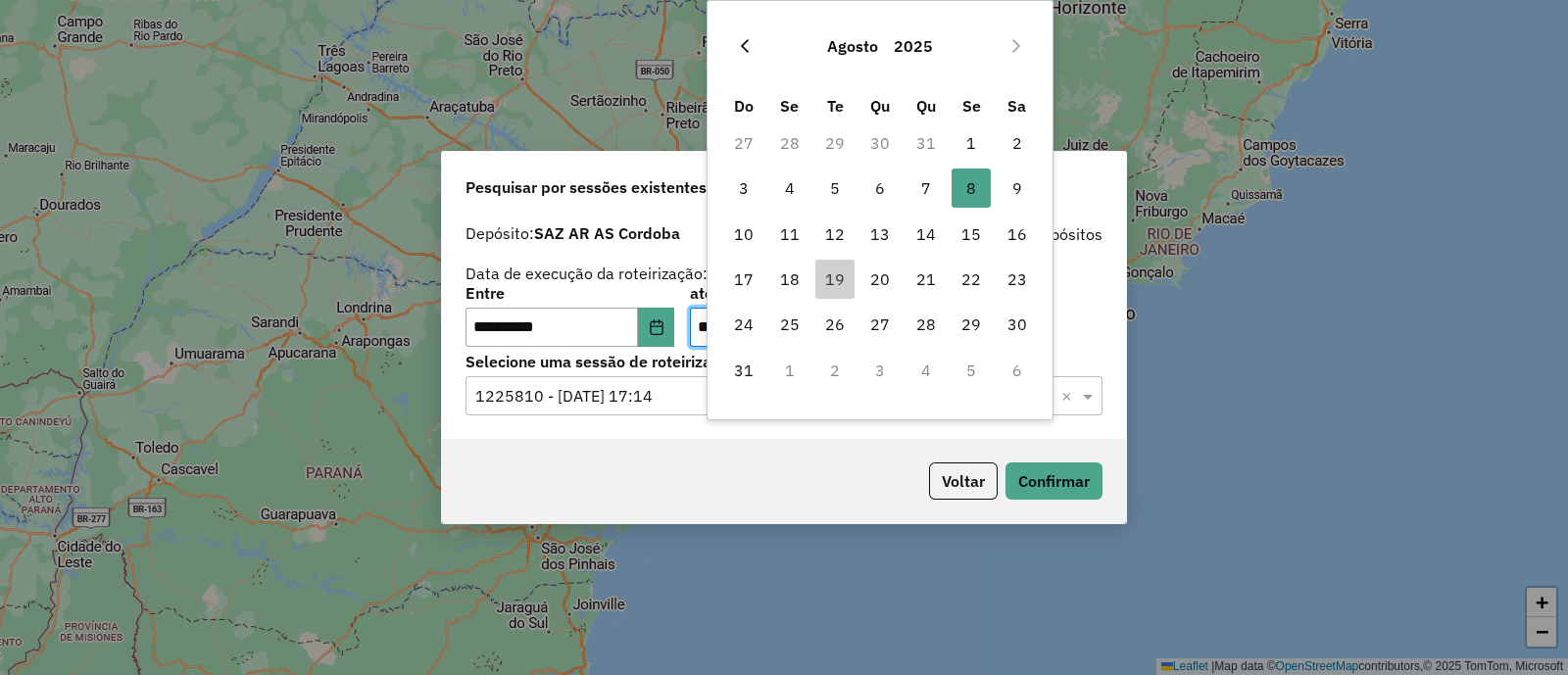
click at [750, 51] on icon "Previous Month" at bounding box center [745, 47] width 16 height 16
click at [835, 192] on span "8" at bounding box center [835, 188] width 40 height 40
type input "**********"
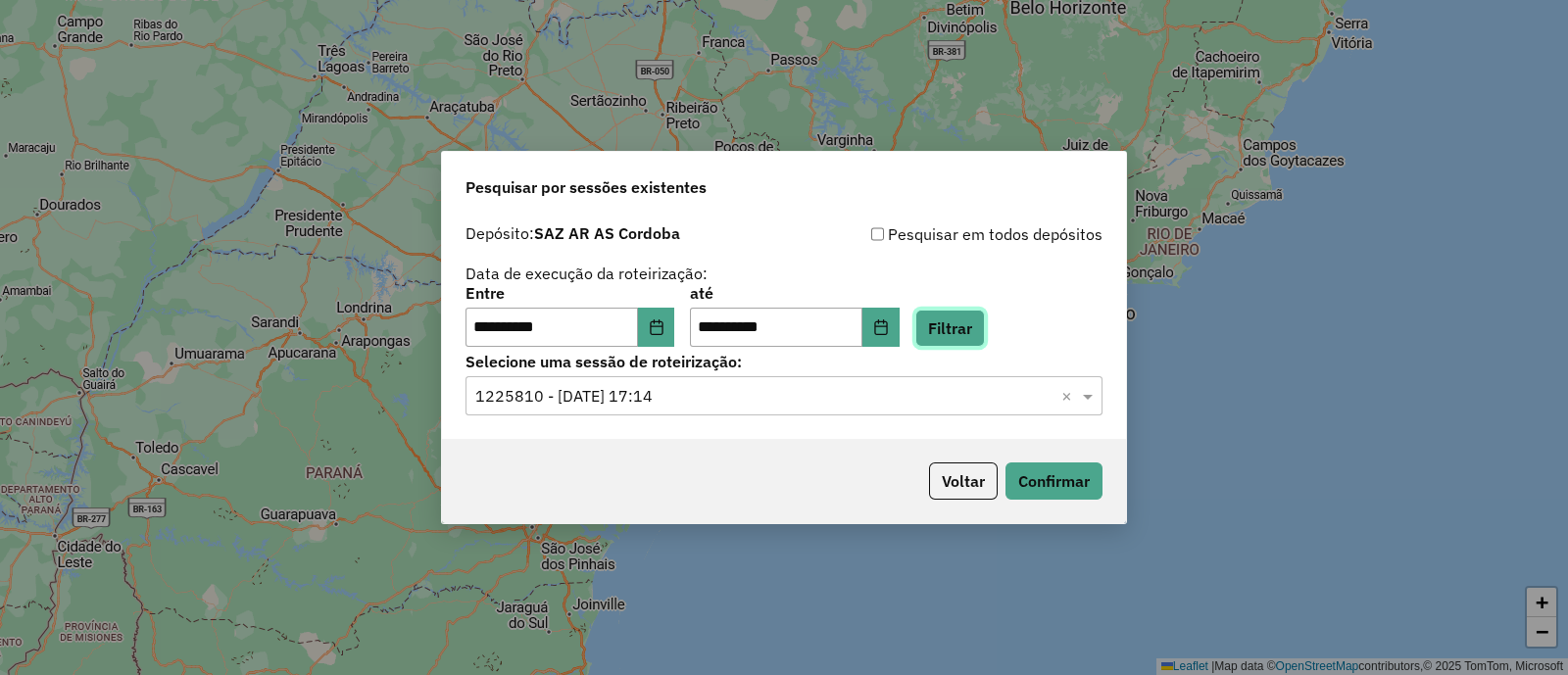
click at [972, 331] on button "Filtrar" at bounding box center [950, 328] width 69 height 38
click at [717, 400] on hb-app "**********" at bounding box center [784, 337] width 1568 height 675
click at [700, 421] on div "**********" at bounding box center [784, 326] width 683 height 224
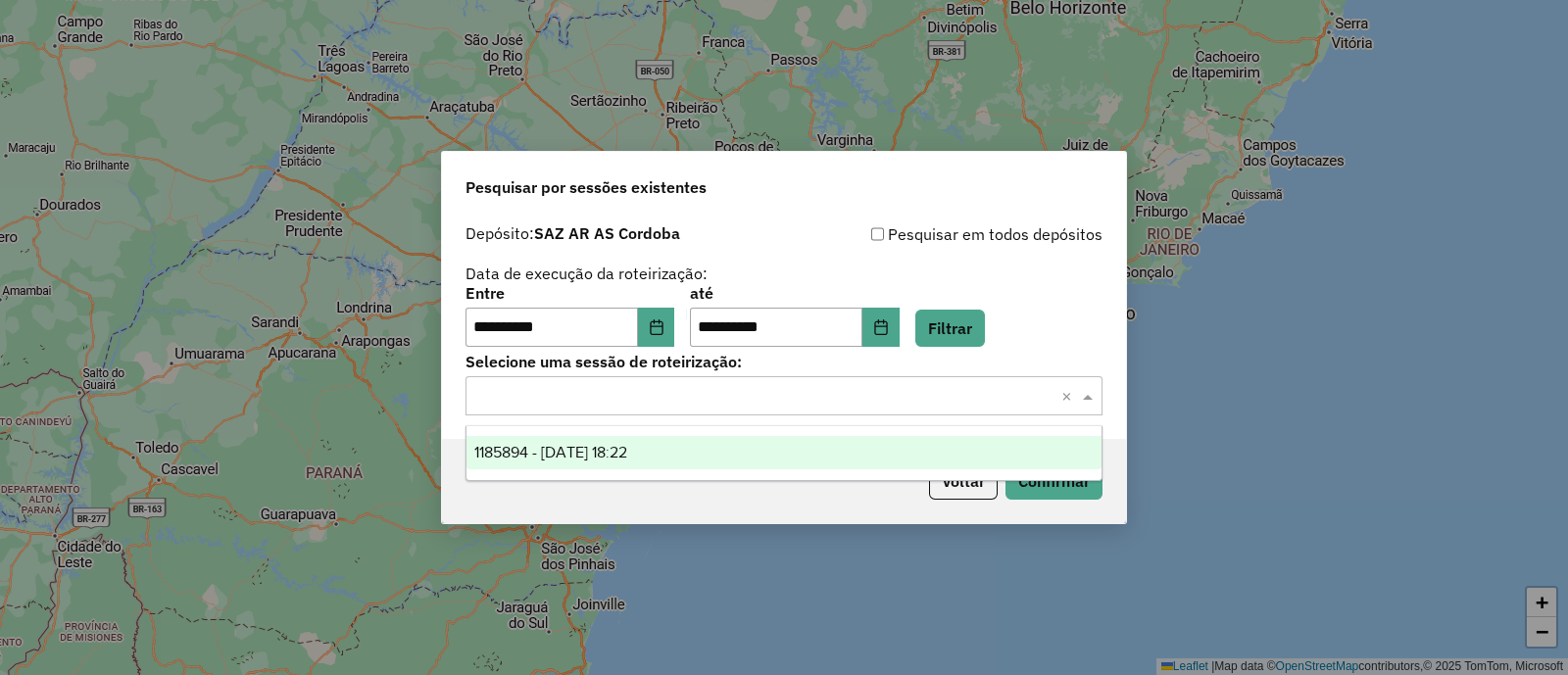
click at [704, 396] on input "text" at bounding box center [764, 396] width 578 height 24
click at [702, 450] on div "1185894 - 08/07/2025 18:22" at bounding box center [784, 453] width 635 height 34
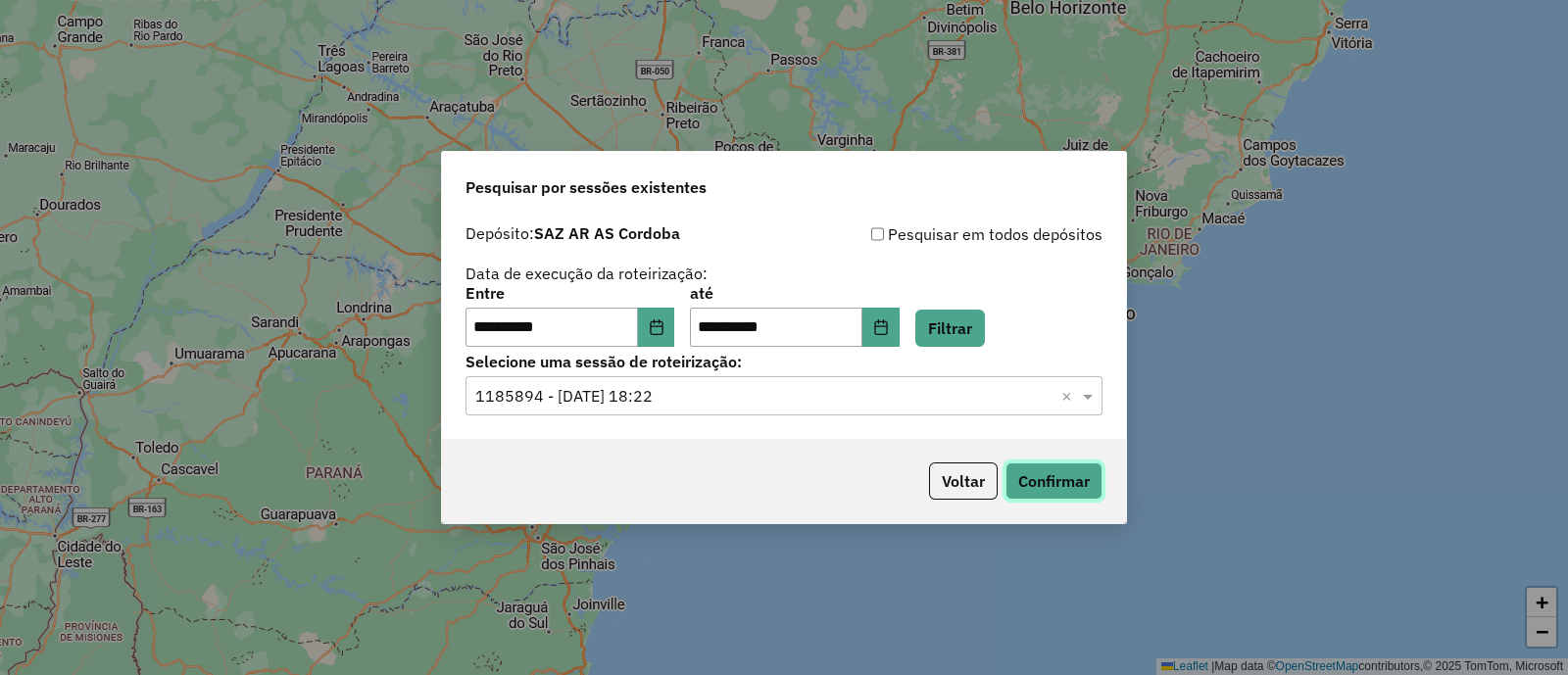
click at [1065, 481] on button "Confirmar" at bounding box center [1053, 481] width 97 height 38
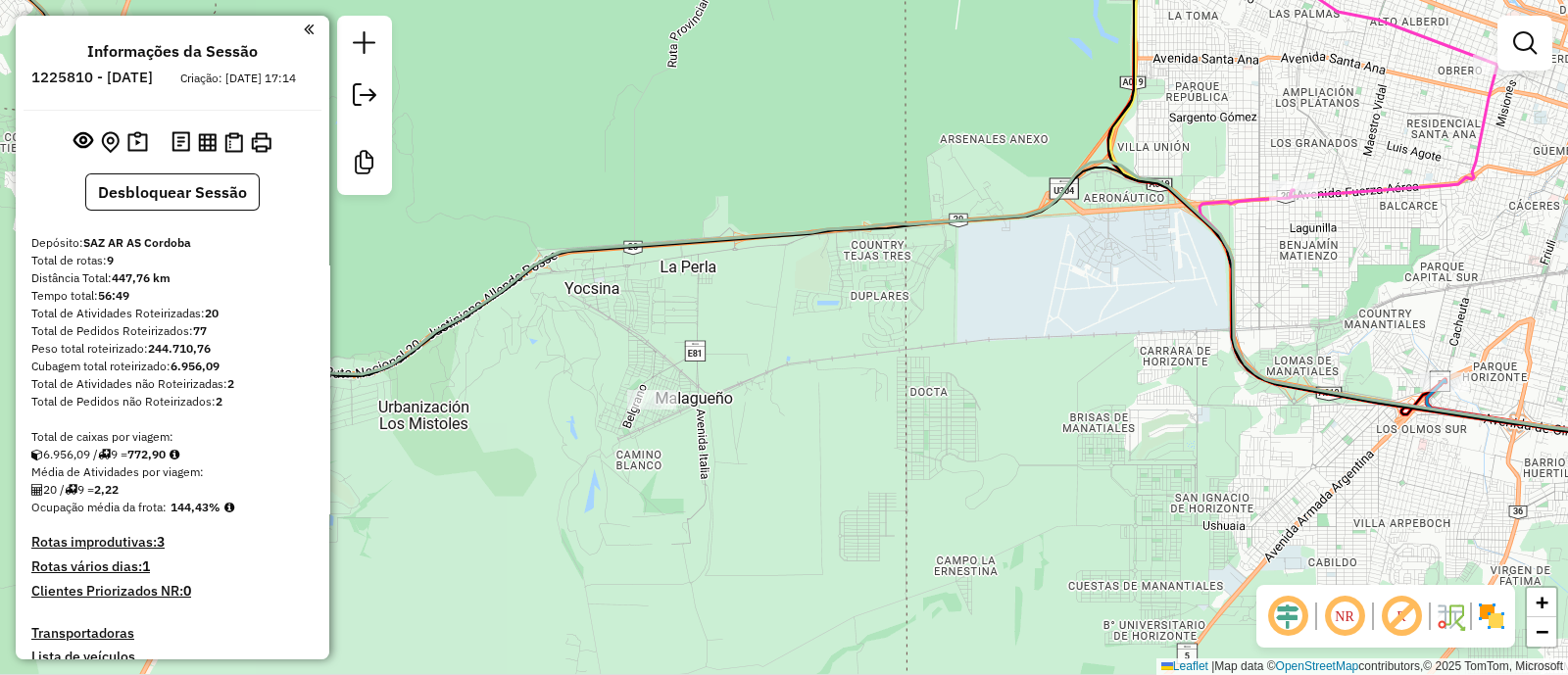
click at [783, 394] on div "Janela de atendimento Grade de atendimento Capacidade Transportadoras Veículos …" at bounding box center [784, 337] width 1568 height 675
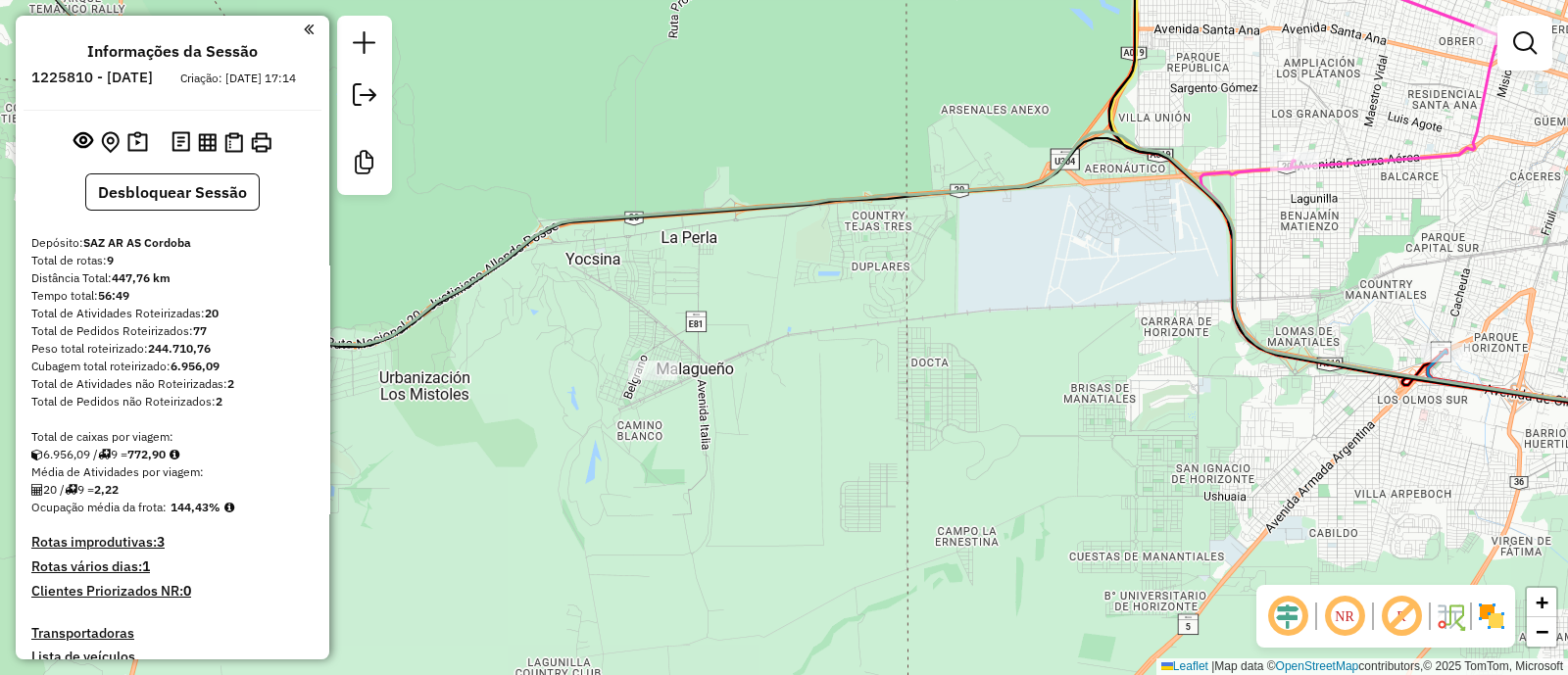
drag, startPoint x: 784, startPoint y: 394, endPoint x: 784, endPoint y: 365, distance: 29.0
click at [784, 365] on div "Janela de atendimento Grade de atendimento Capacidade Transportadoras Veículos …" at bounding box center [784, 337] width 1568 height 675
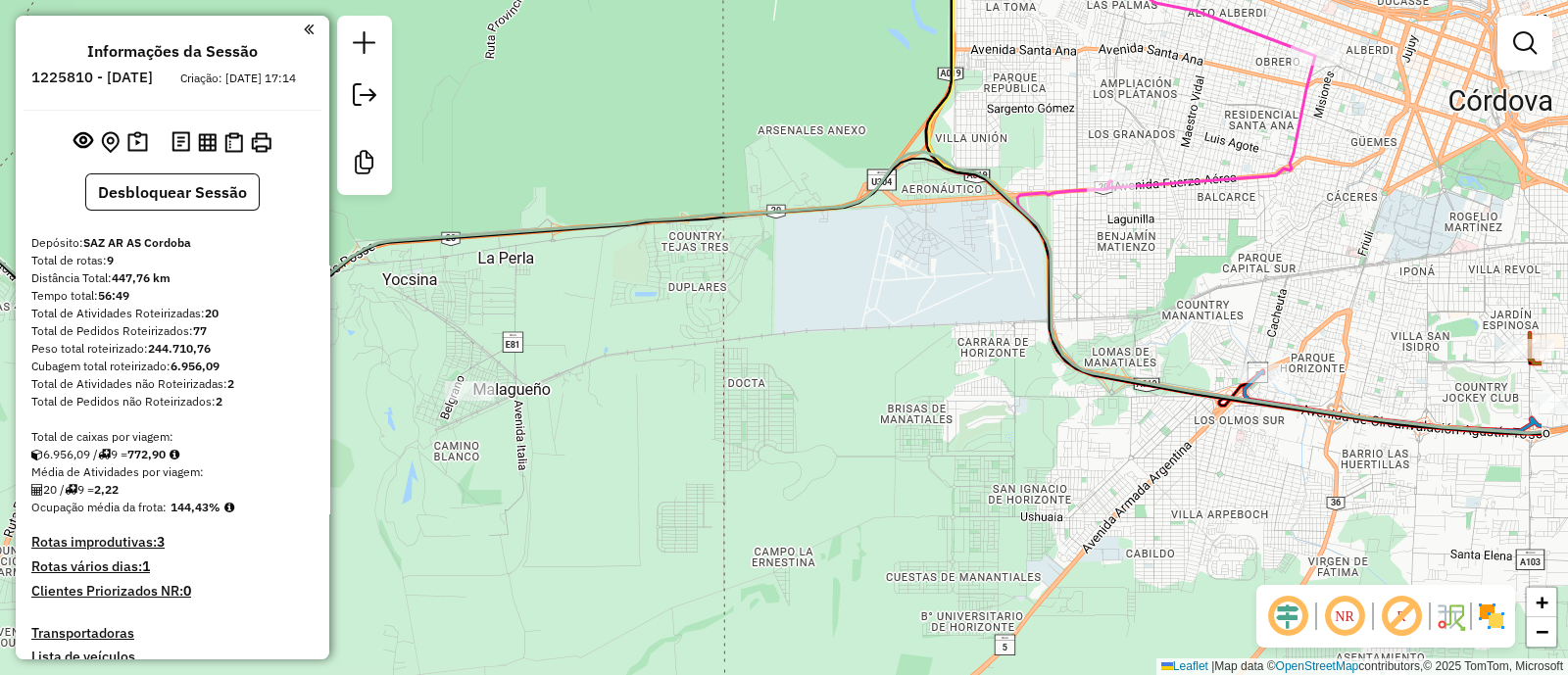
drag, startPoint x: 735, startPoint y: 316, endPoint x: 657, endPoint y: 335, distance: 80.3
click at [652, 338] on div "Janela de atendimento Grade de atendimento Capacidade Transportadoras Veículos …" at bounding box center [784, 337] width 1568 height 675
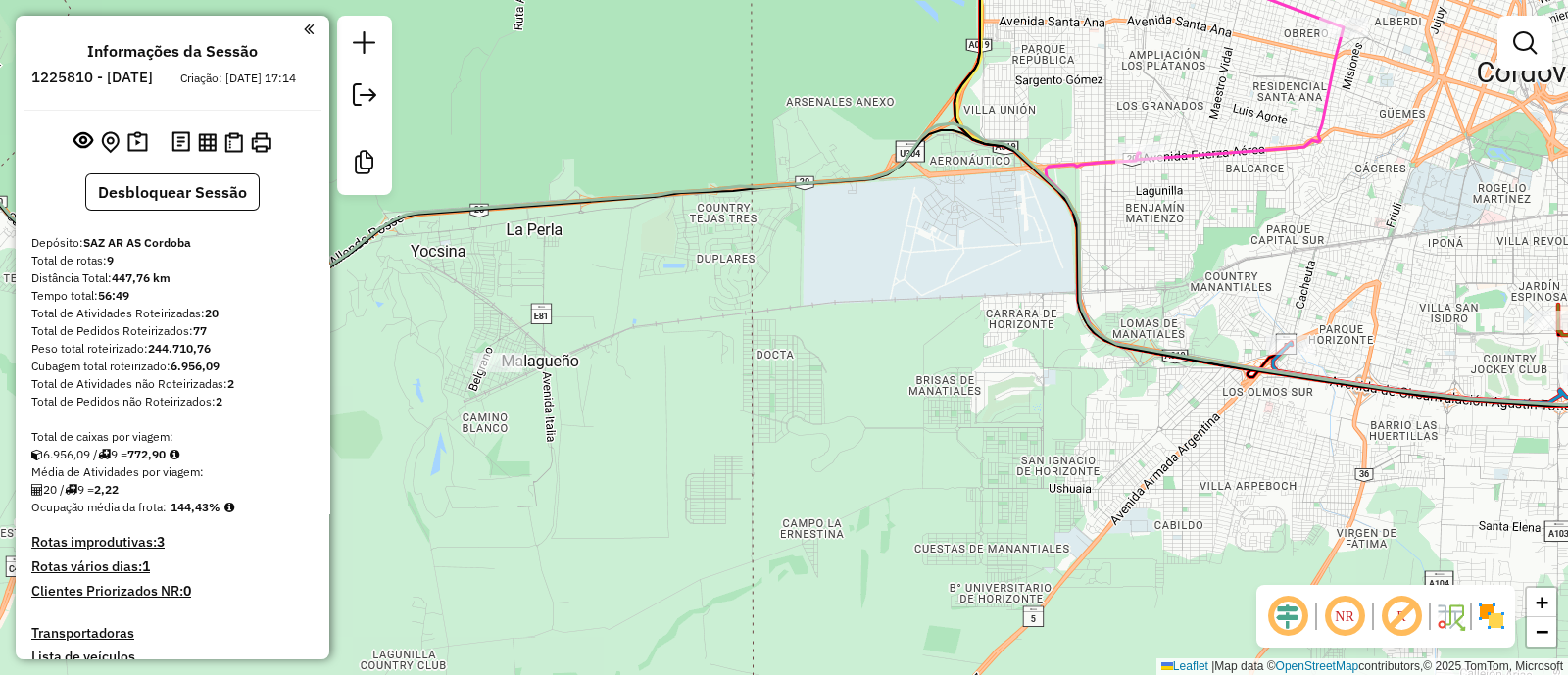
drag, startPoint x: 691, startPoint y: 438, endPoint x: 766, endPoint y: 389, distance: 89.6
click at [696, 433] on div "Janela de atendimento Grade de atendimento Capacidade Transportadoras Veículos …" at bounding box center [784, 337] width 1568 height 675
click at [779, 374] on div "Janela de atendimento Grade de atendimento Capacidade Transportadoras Veículos …" at bounding box center [784, 337] width 1568 height 675
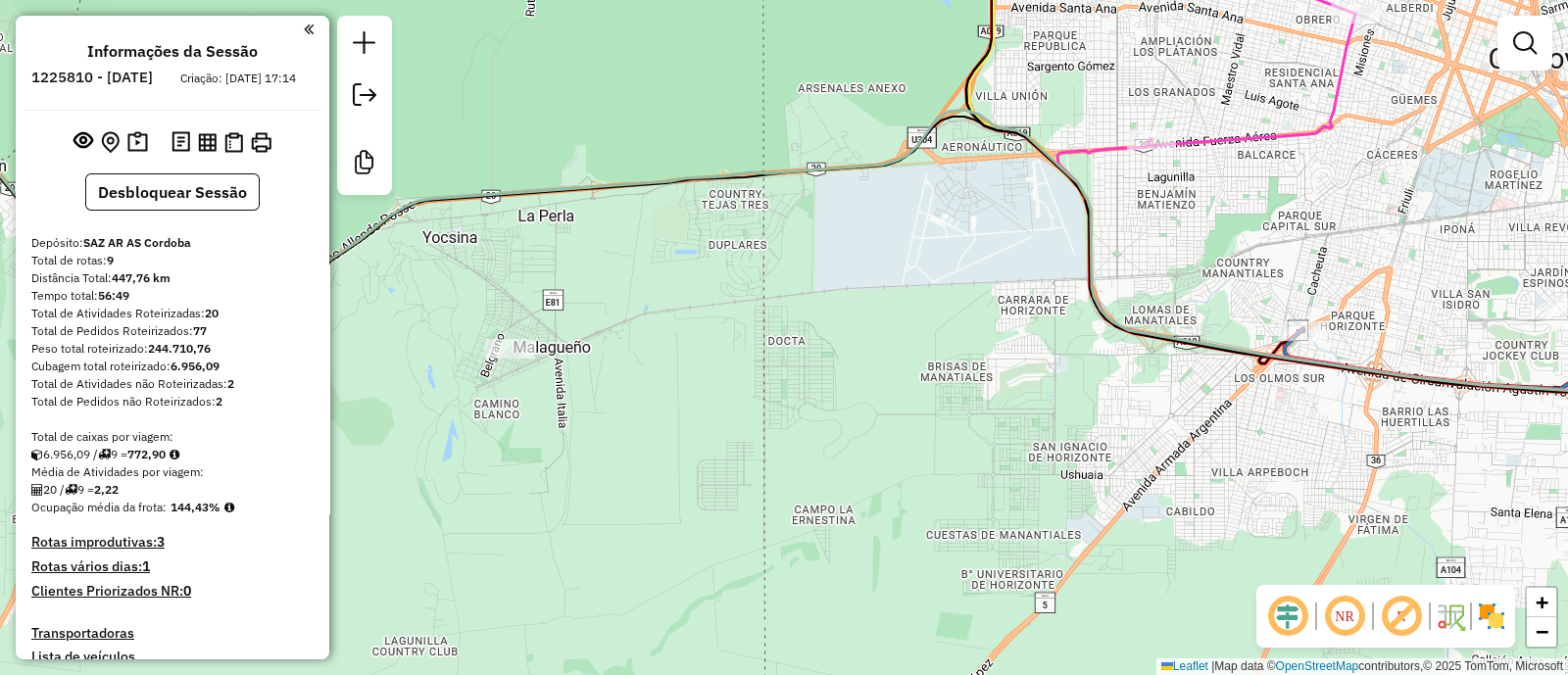
drag, startPoint x: 780, startPoint y: 371, endPoint x: 872, endPoint y: 300, distance: 116.2
click at [871, 301] on div "Janela de atendimento Grade de atendimento Capacidade Transportadoras Veículos …" at bounding box center [784, 337] width 1568 height 675
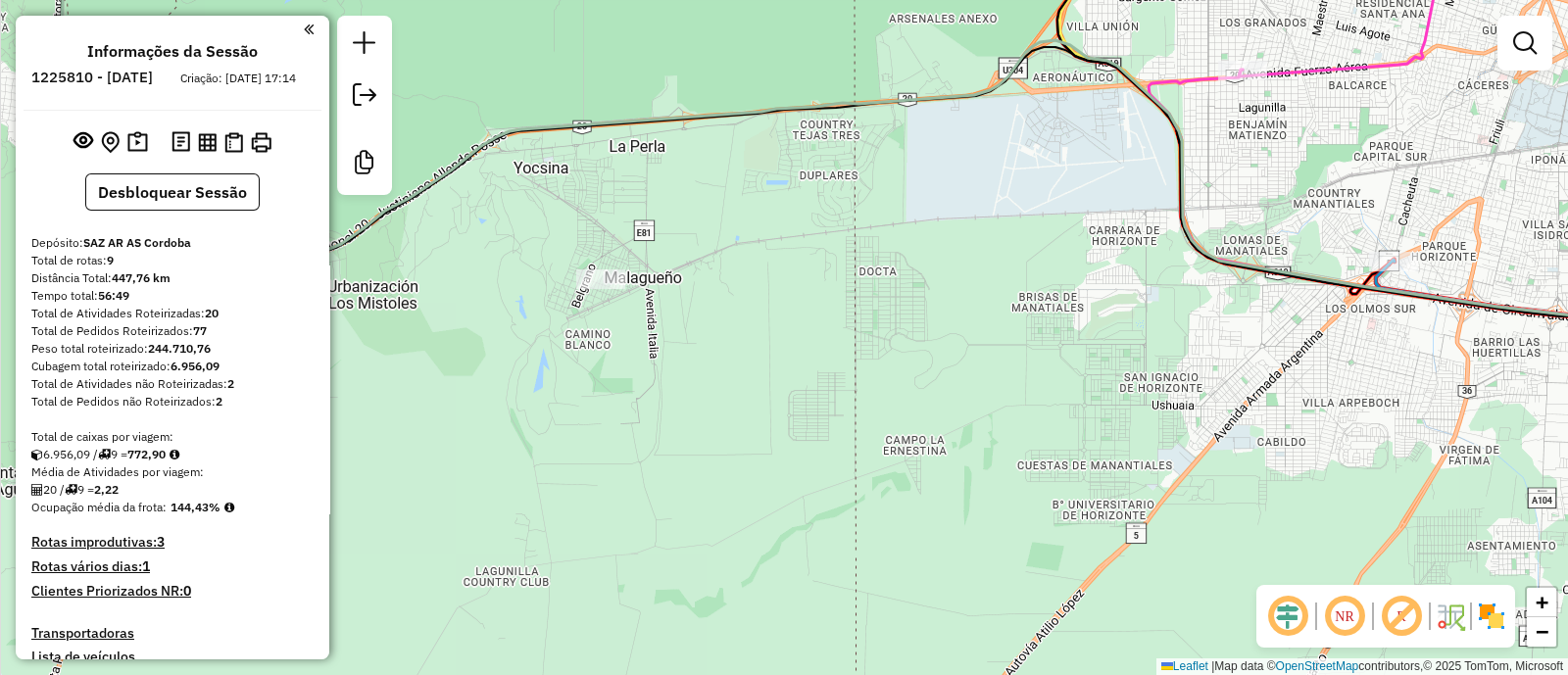
click at [872, 300] on div "Janela de atendimento Grade de atendimento Capacidade Transportadoras Veículos …" at bounding box center [784, 337] width 1568 height 675
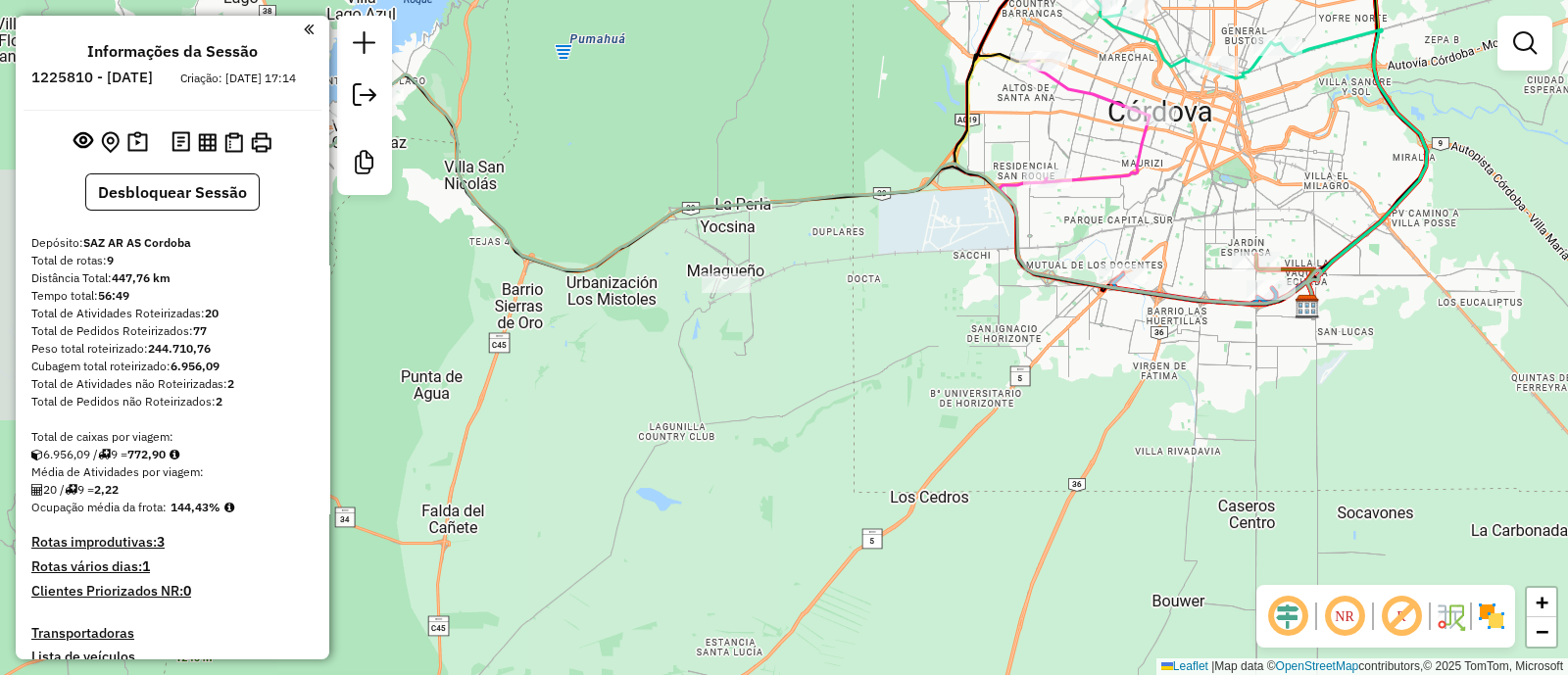
click at [844, 311] on div "Janela de atendimento Grade de atendimento Capacidade Transportadoras Veículos …" at bounding box center [784, 337] width 1568 height 675
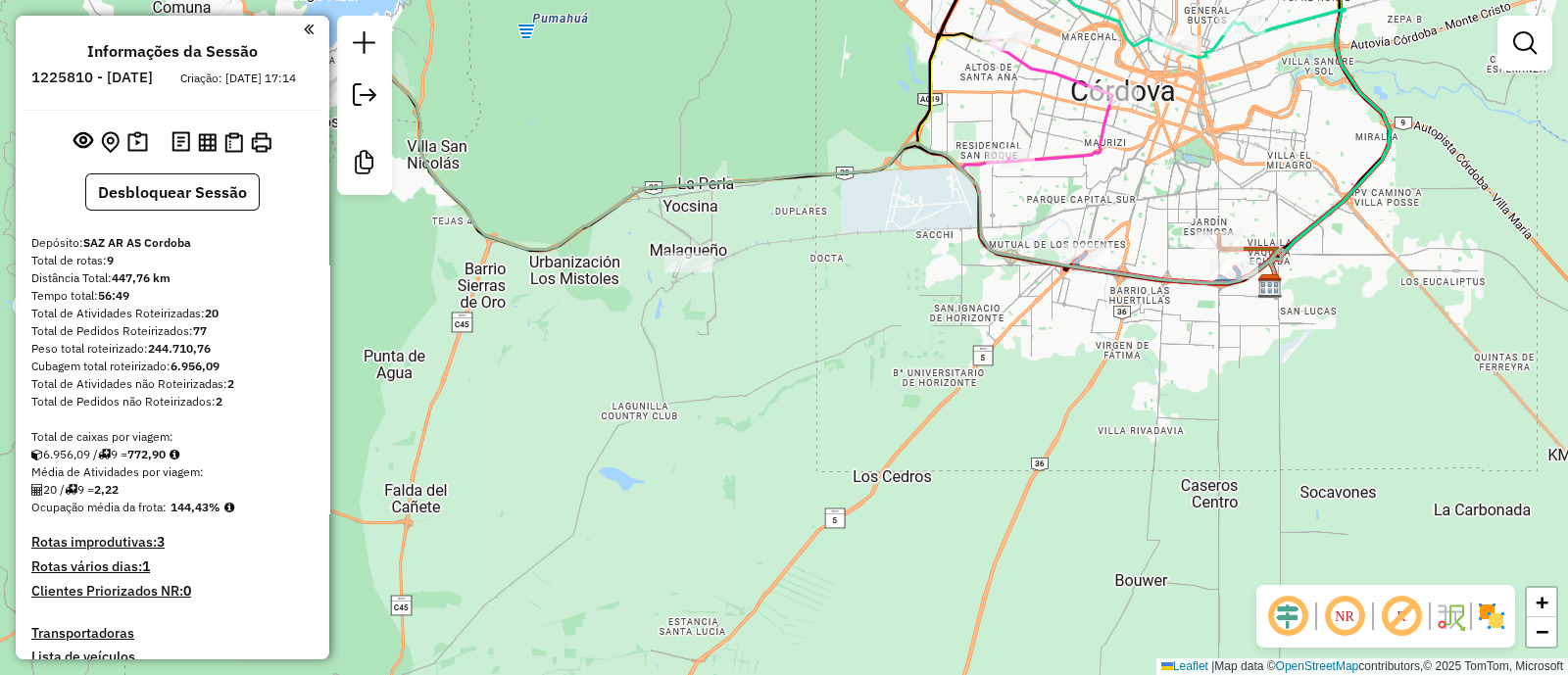
drag, startPoint x: 798, startPoint y: 272, endPoint x: 767, endPoint y: 264, distance: 32.0
click at [767, 264] on div "Janela de atendimento Grade de atendimento Capacidade Transportadoras Veículos …" at bounding box center [784, 337] width 1568 height 675
click at [185, 210] on button "Desbloquear Sessão" at bounding box center [173, 192] width 175 height 38
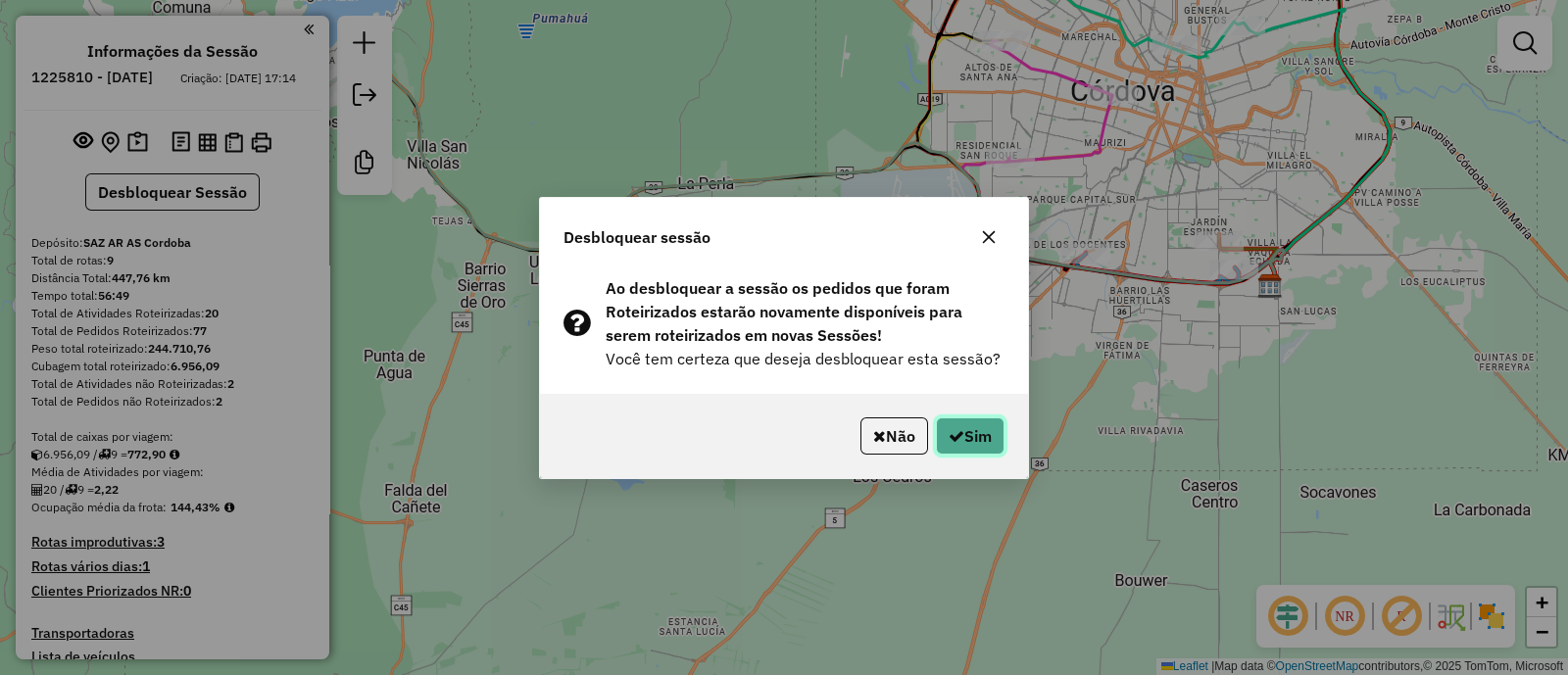
click at [962, 447] on button "Sim" at bounding box center [969, 436] width 68 height 38
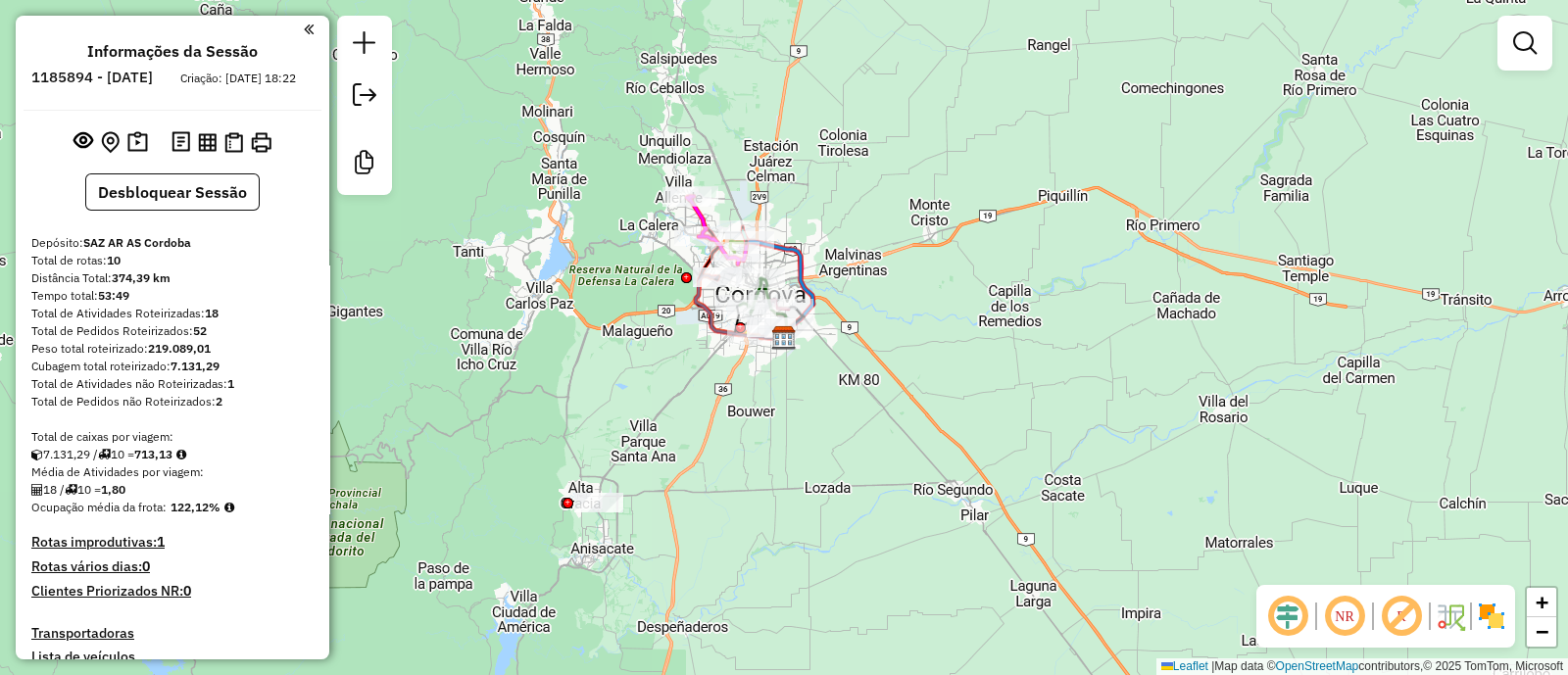
click at [1499, 617] on img at bounding box center [1492, 617] width 32 height 32
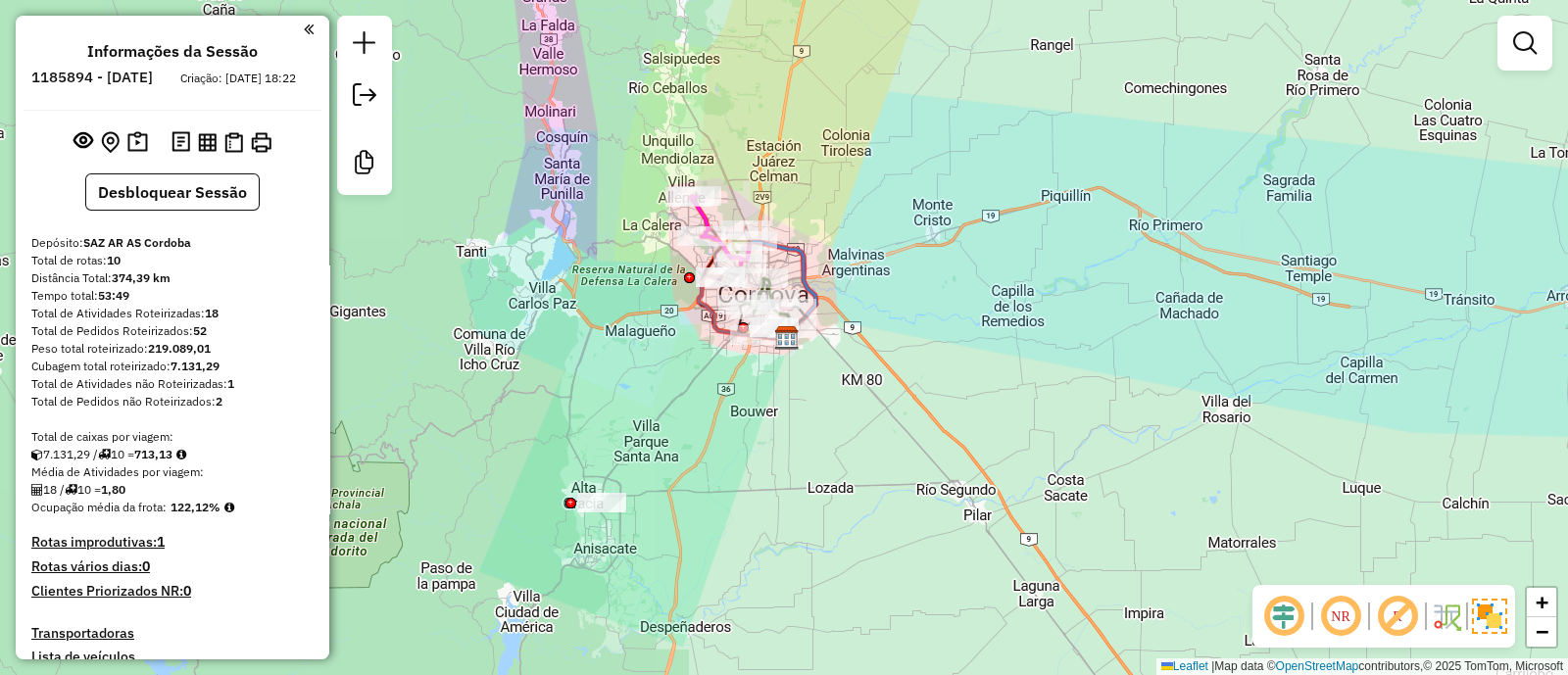
drag, startPoint x: 845, startPoint y: 485, endPoint x: 900, endPoint y: 488, distance: 55.1
click at [900, 488] on div "Janela de atendimento Grade de atendimento Capacidade Transportadoras Veículos …" at bounding box center [784, 337] width 1568 height 675
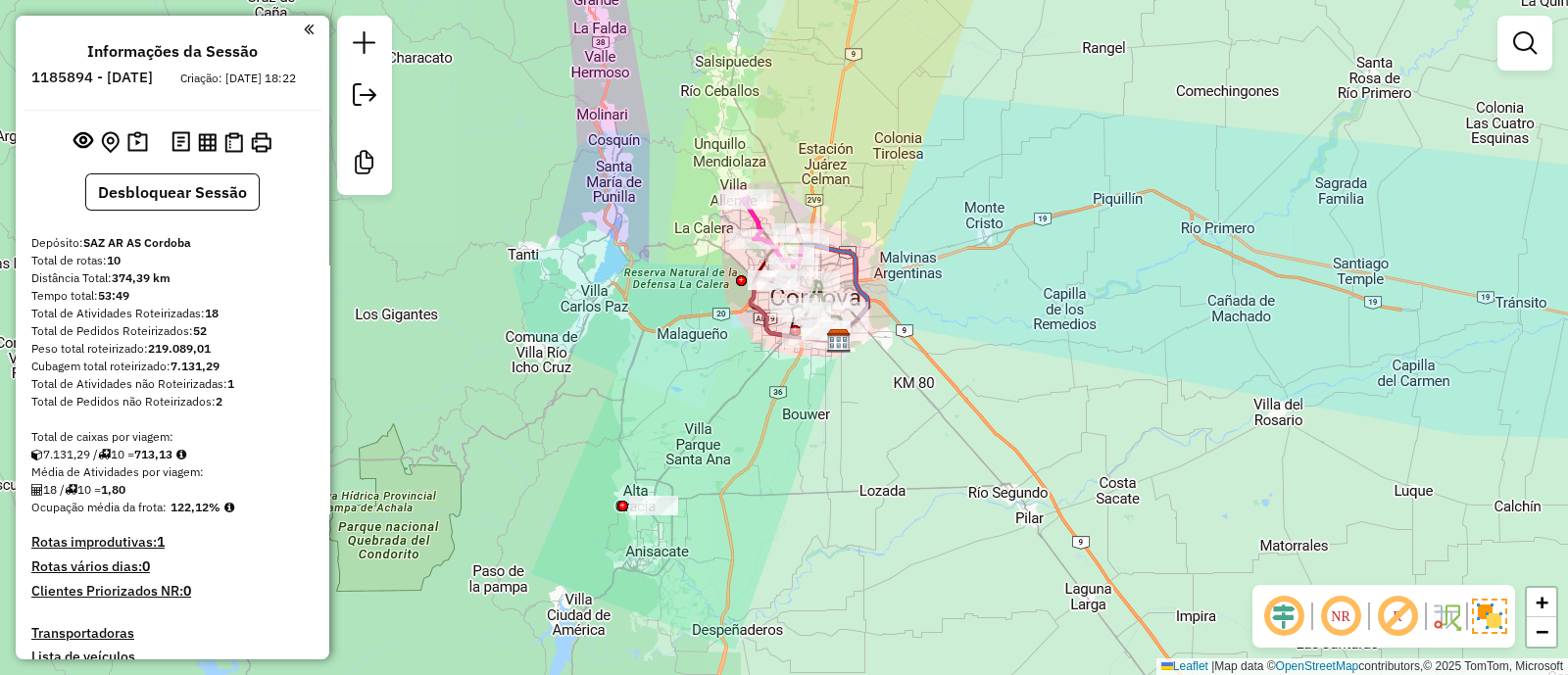
click at [897, 488] on div "Janela de atendimento Grade de atendimento Capacidade Transportadoras Veículos …" at bounding box center [784, 337] width 1568 height 675
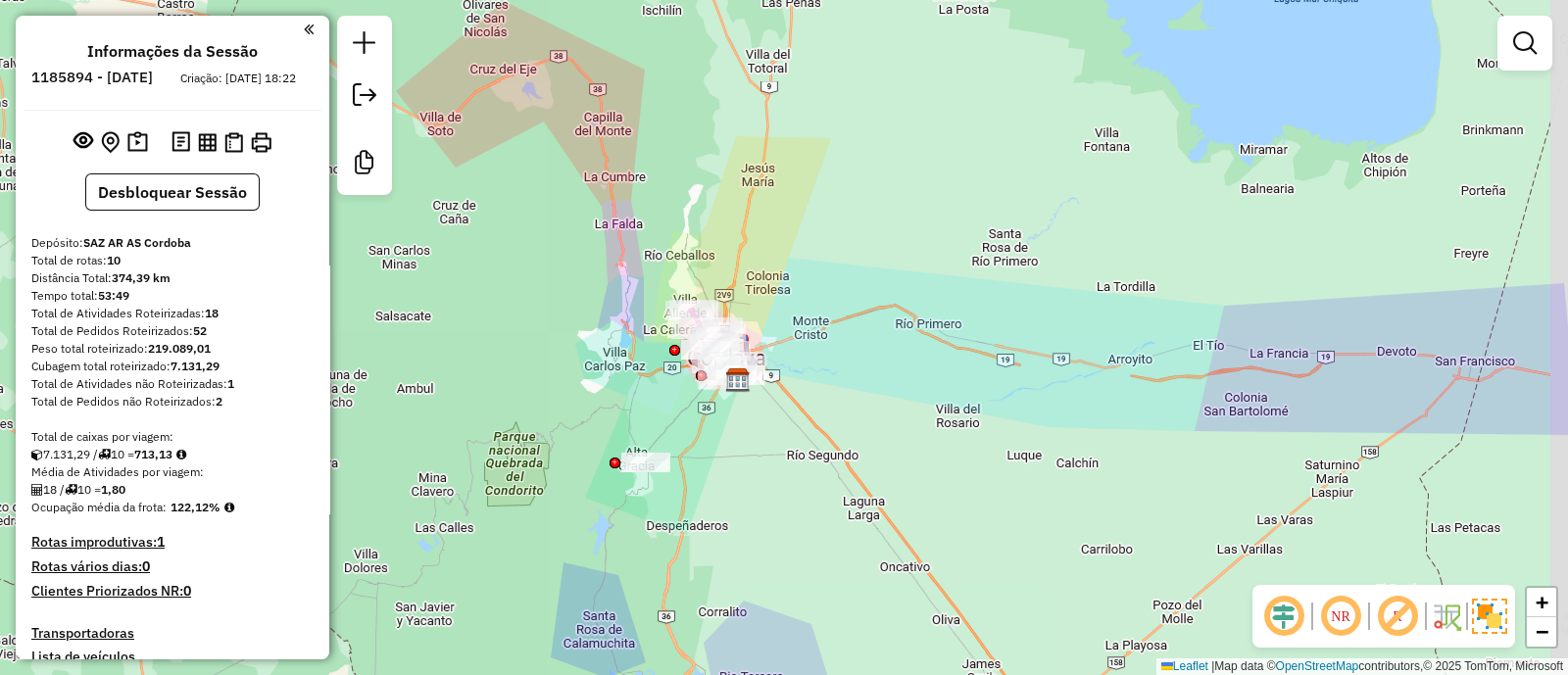
drag, startPoint x: 807, startPoint y: 504, endPoint x: 716, endPoint y: 463, distance: 99.8
click at [716, 463] on div "Janela de atendimento Grade de atendimento Capacidade Transportadoras Veículos …" at bounding box center [784, 337] width 1568 height 675
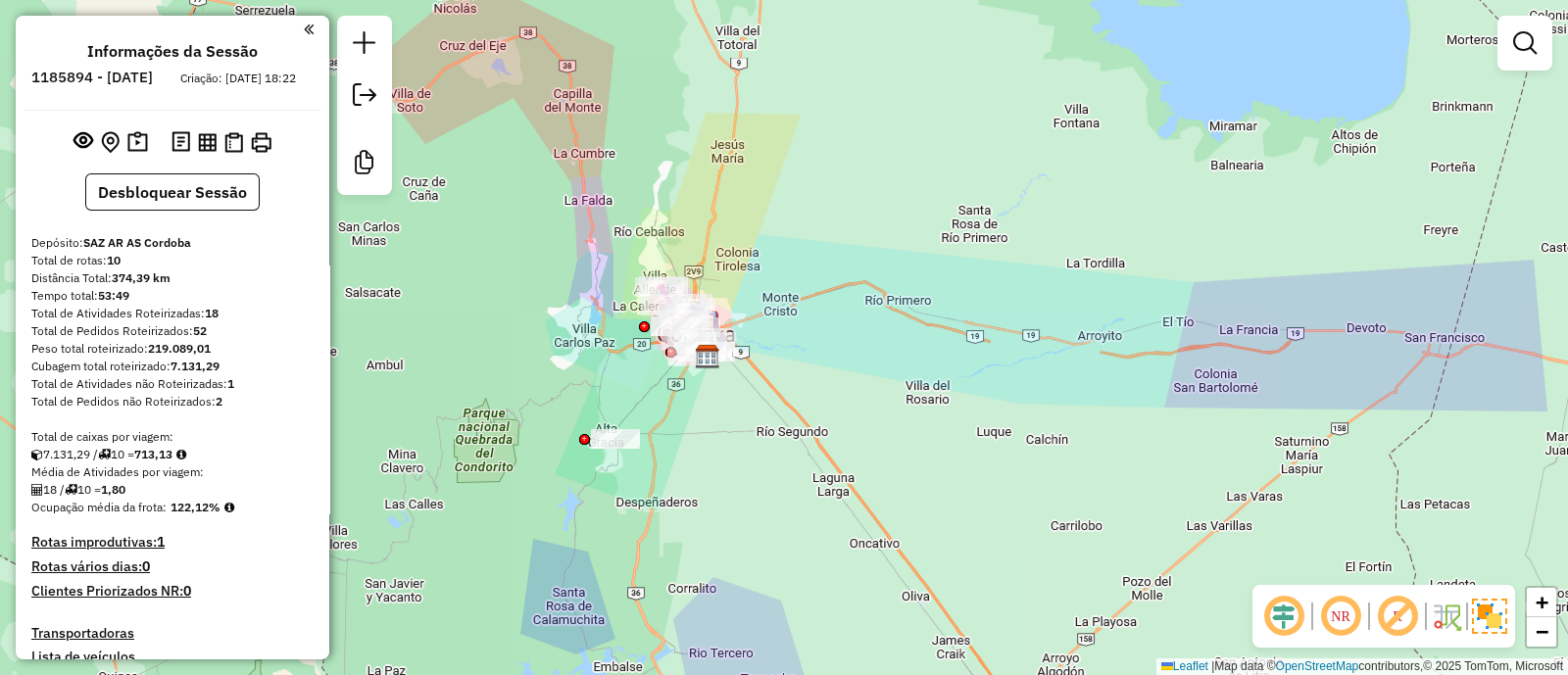
click at [691, 434] on div "Janela de atendimento Grade de atendimento Capacidade Transportadoras Veículos …" at bounding box center [784, 337] width 1568 height 675
click at [681, 452] on div "Janela de atendimento Grade de atendimento Capacidade Transportadoras Veículos …" at bounding box center [784, 337] width 1568 height 675
click at [210, 202] on button "Desbloquear Sessão" at bounding box center [173, 192] width 175 height 38
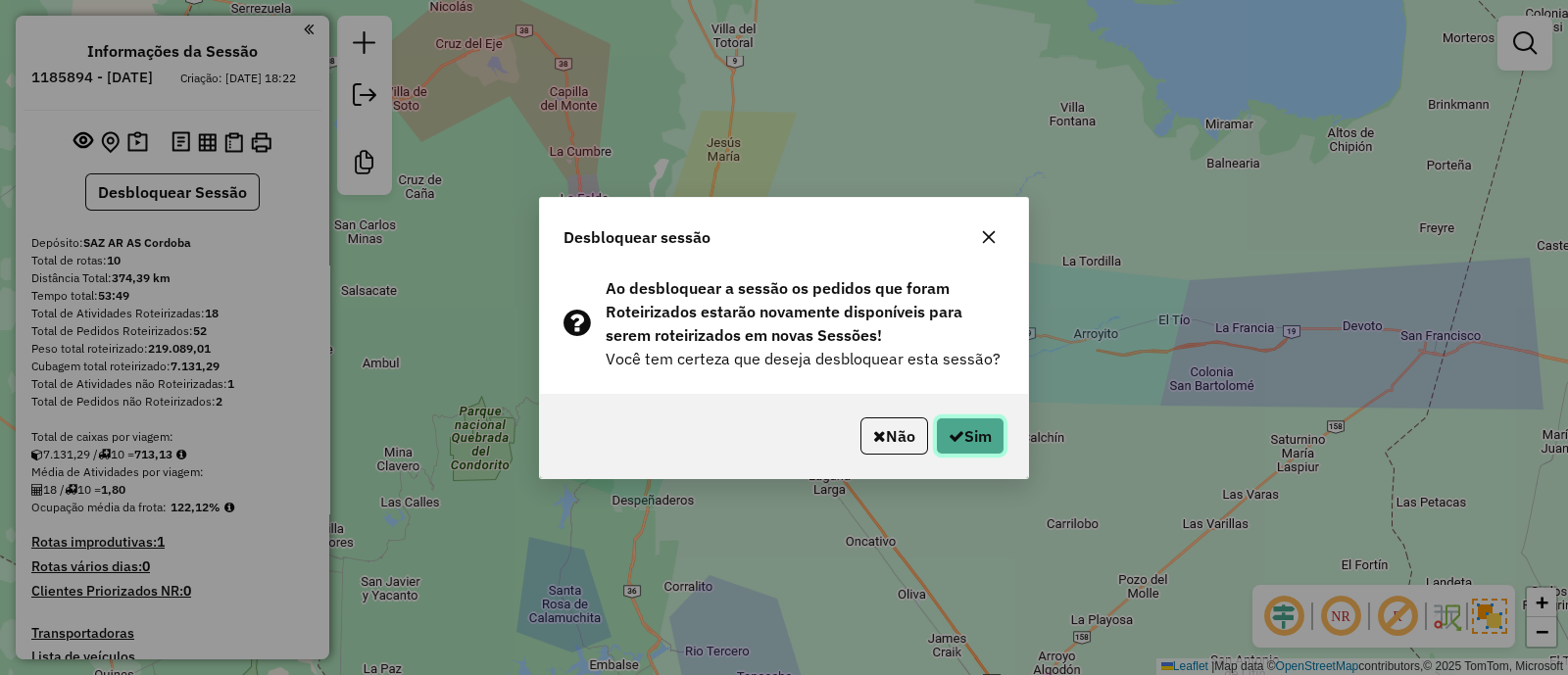
click at [995, 446] on button "Sim" at bounding box center [969, 436] width 68 height 38
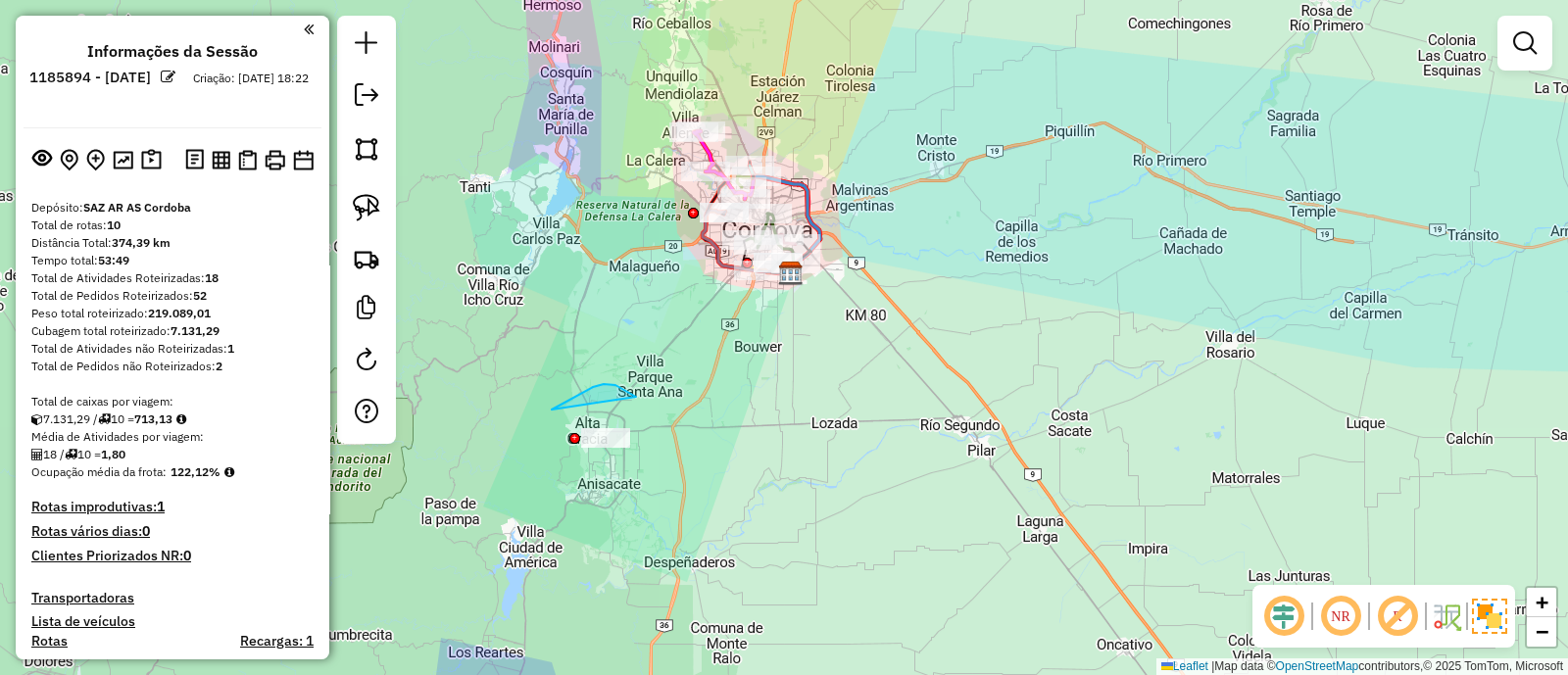
drag, startPoint x: 603, startPoint y: 384, endPoint x: 717, endPoint y: 529, distance: 184.4
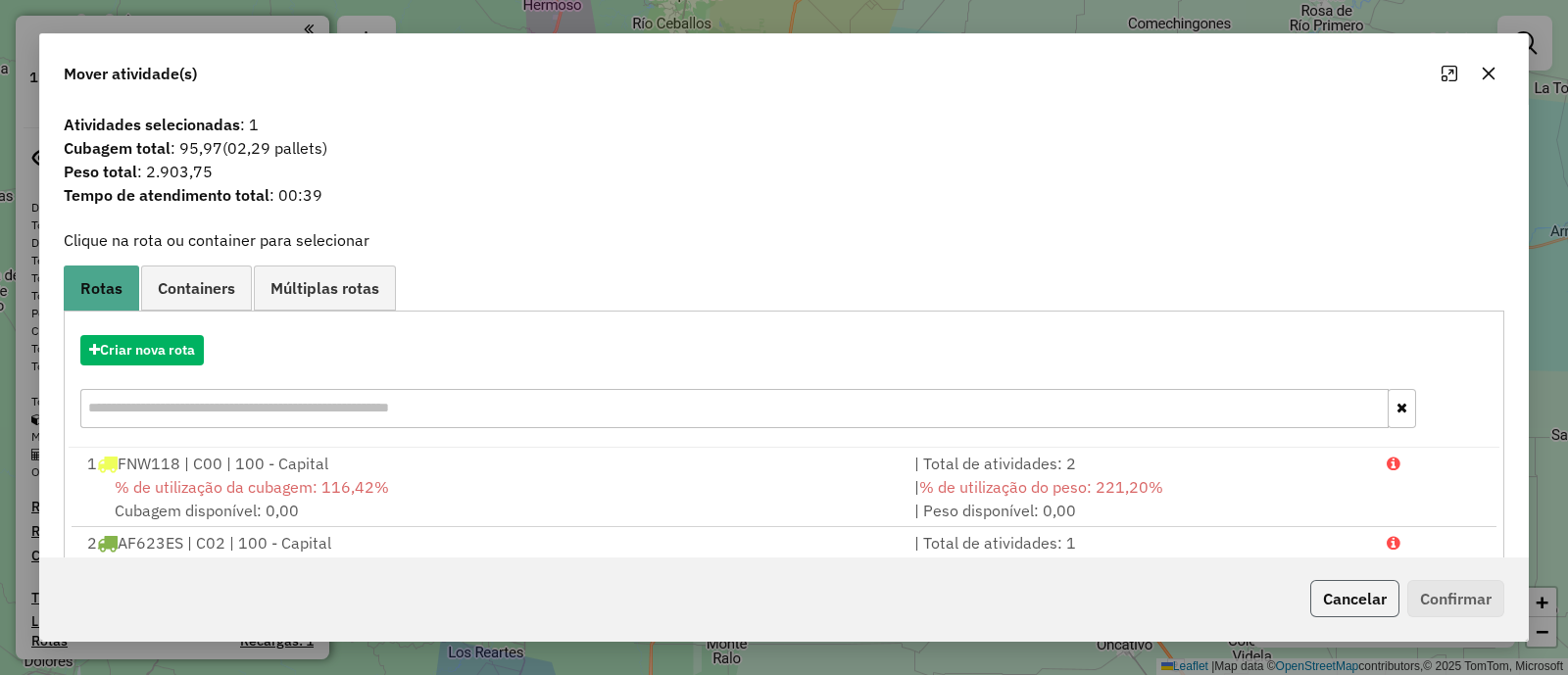
click at [1359, 604] on button "Cancelar" at bounding box center [1355, 599] width 89 height 38
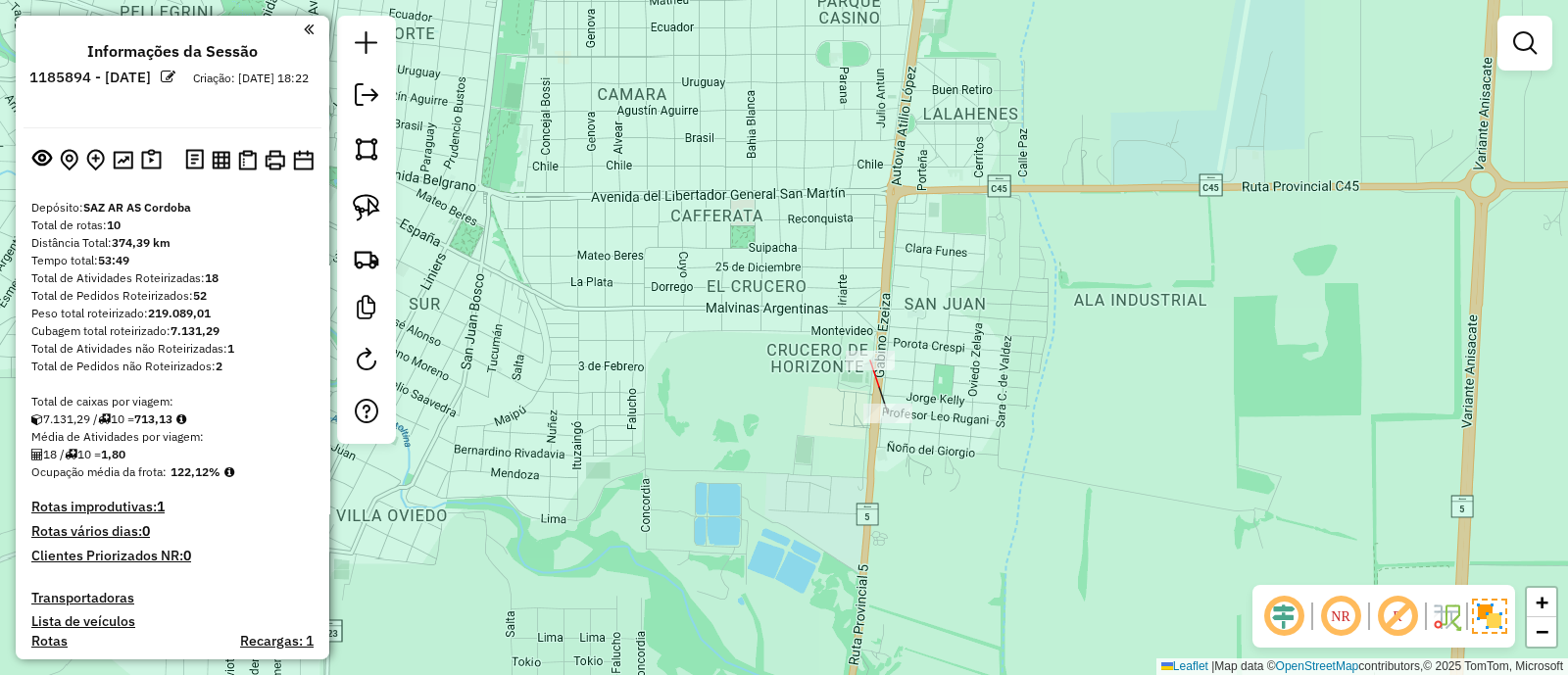
click at [865, 370] on div at bounding box center [869, 361] width 49 height 20
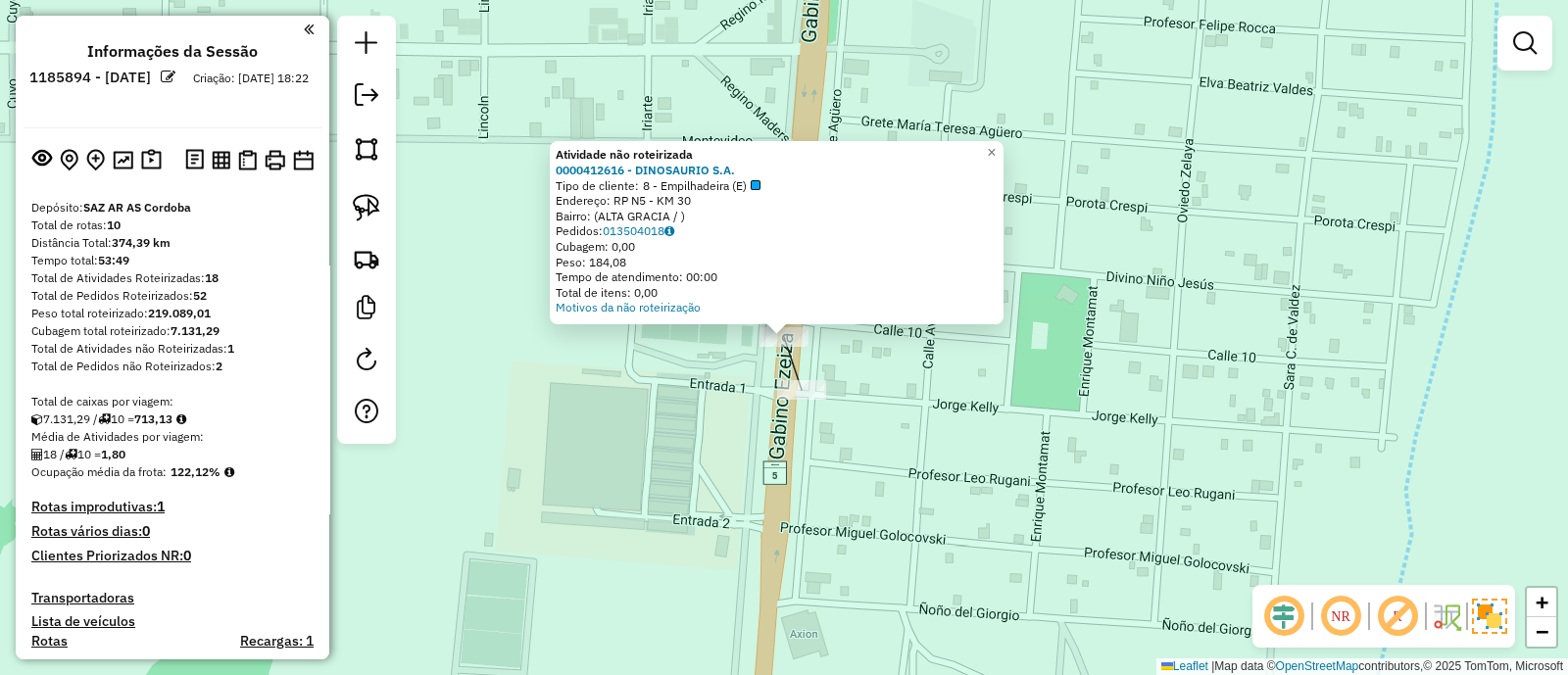
click at [550, 176] on div "Atividade não roteirizada 0000412616 - DINOSAURIO S.A. Tipo de cliente: 8 - Emp…" at bounding box center [776, 232] width 453 height 183
copy strong "0000412616"
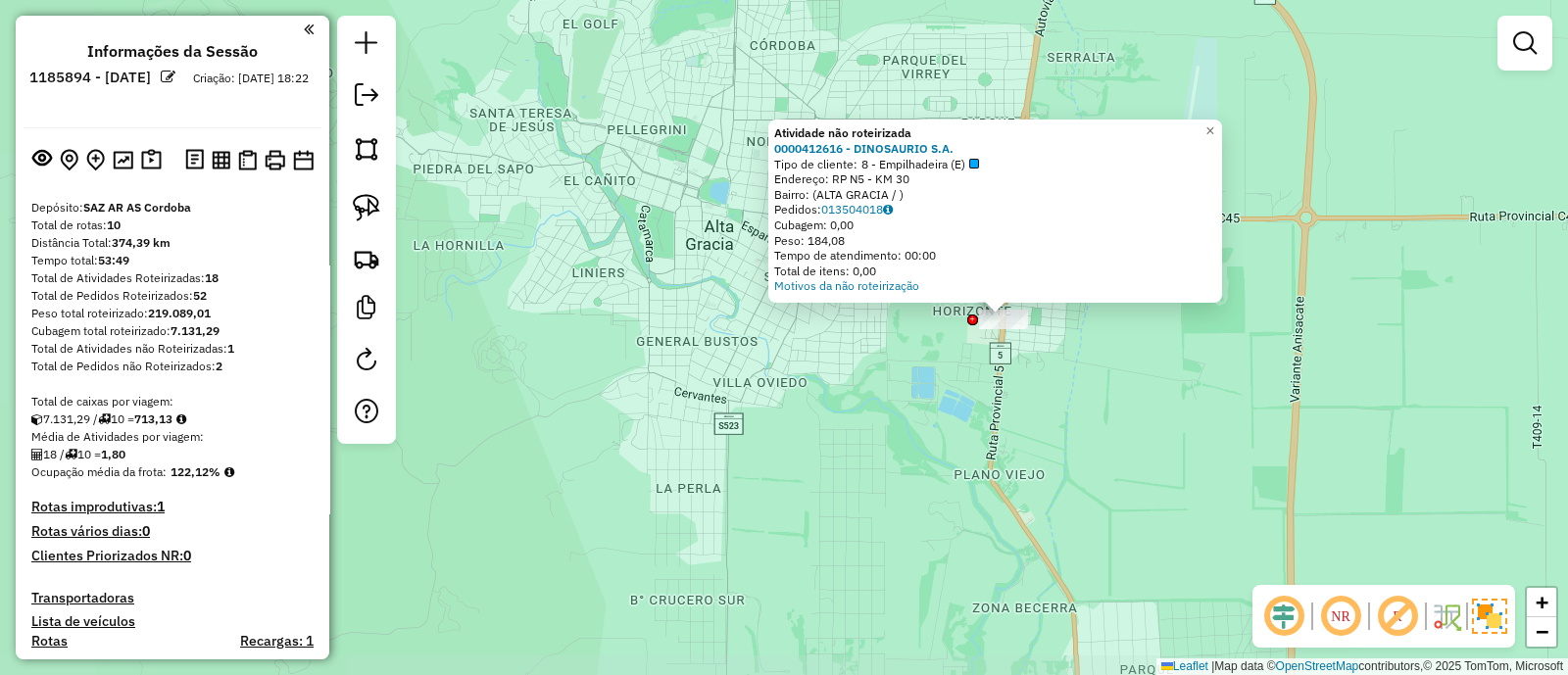
click at [996, 396] on div "Atividade não roteirizada 0000412616 - DINOSAURIO S.A. Tipo de cliente: 8 - Emp…" at bounding box center [784, 337] width 1568 height 675
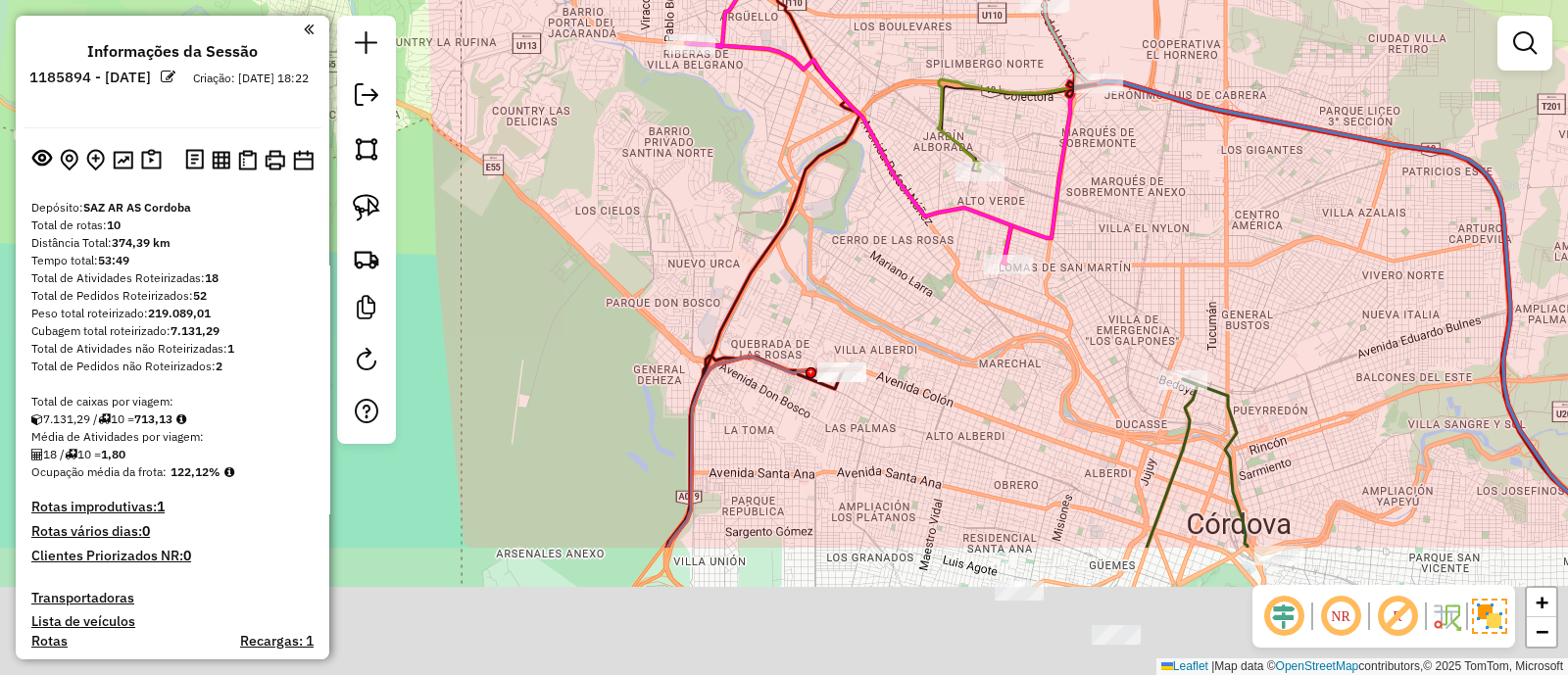
drag, startPoint x: 1056, startPoint y: 499, endPoint x: 1026, endPoint y: 307, distance: 194.3
click at [1085, 295] on div "Janela de atendimento Grade de atendimento Capacidade Transportadoras Veículos …" at bounding box center [784, 337] width 1568 height 675
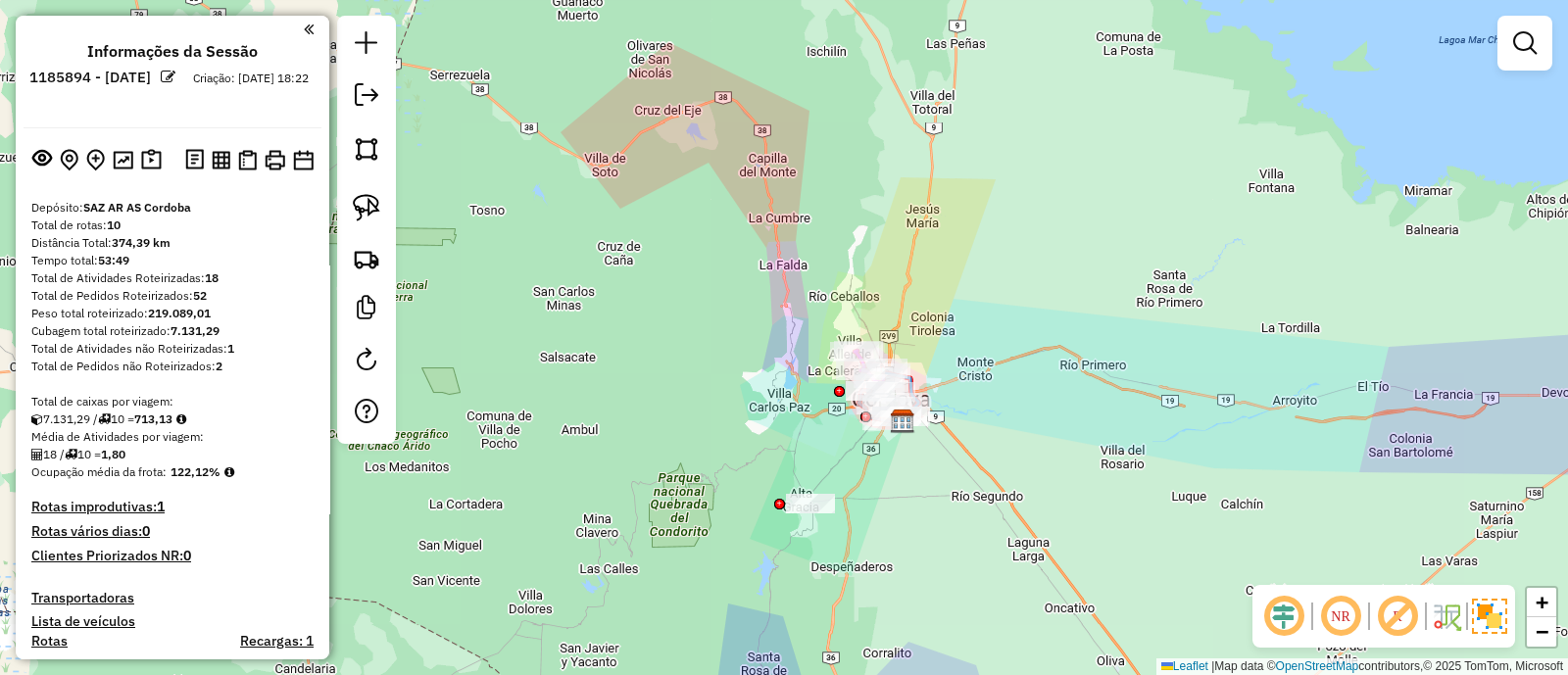
drag, startPoint x: 843, startPoint y: 512, endPoint x: 817, endPoint y: 405, distance: 110.1
click at [817, 414] on div "Janela de atendimento Grade de atendimento Capacidade Transportadoras Veículos …" at bounding box center [784, 337] width 1568 height 675
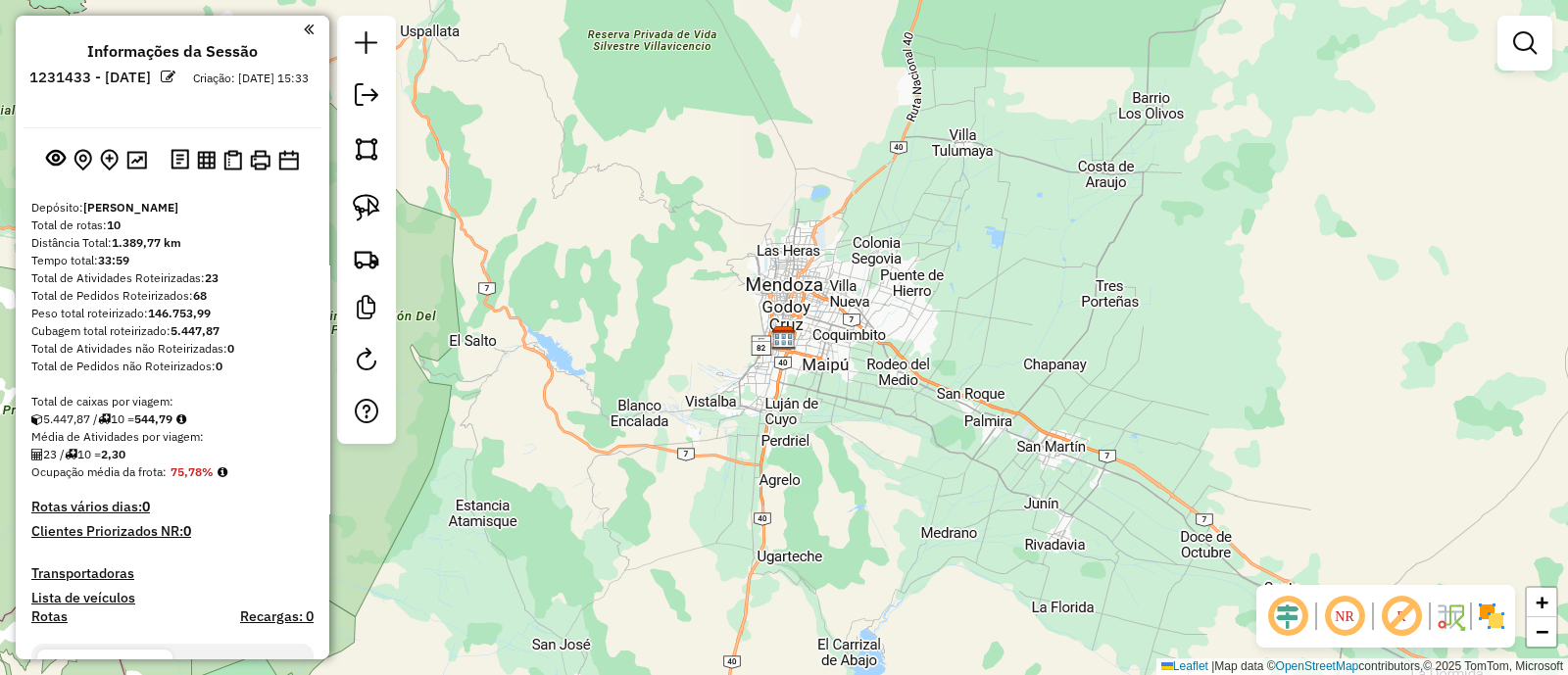
click at [1496, 607] on img at bounding box center [1492, 617] width 32 height 32
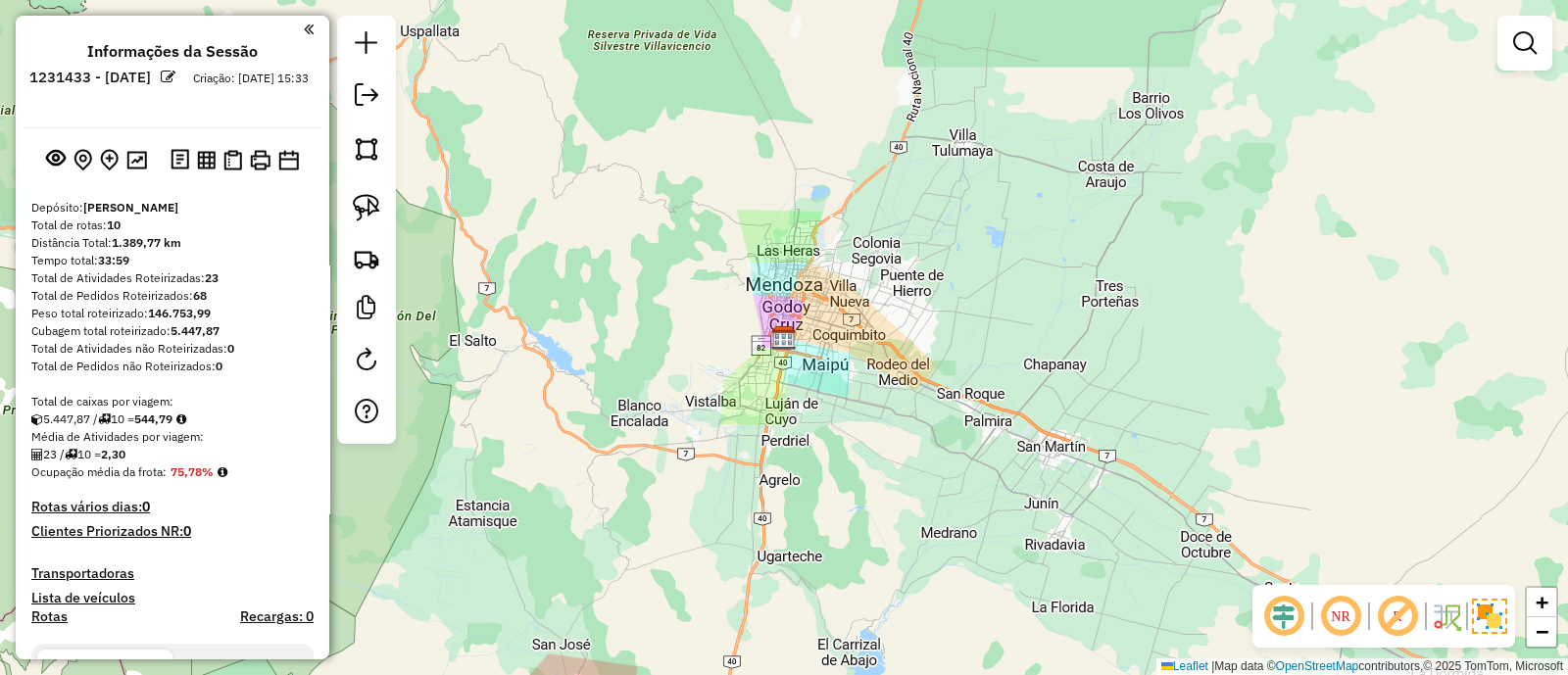
scroll to position [459, 0]
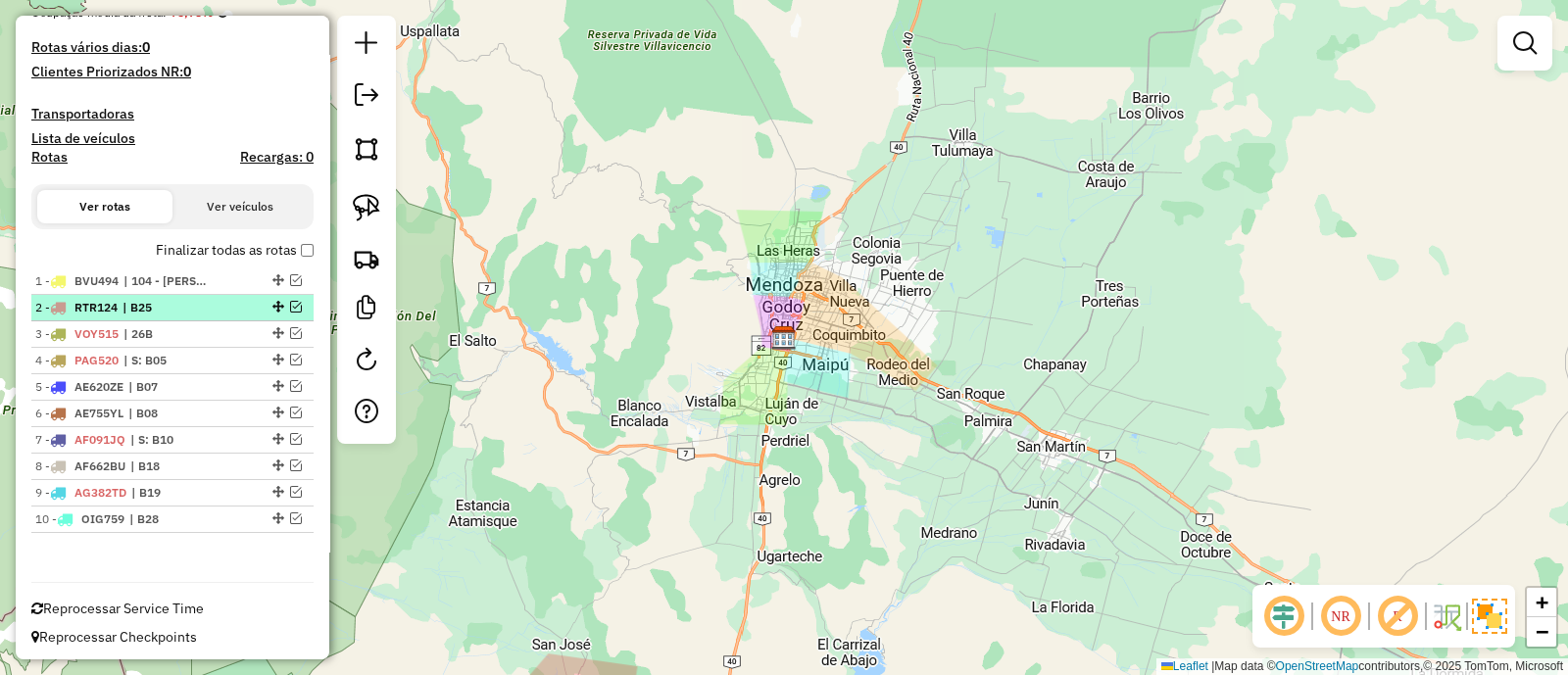
click at [220, 300] on div "2 - RTR124 | B25" at bounding box center [139, 307] width 207 height 18
select select "**********"
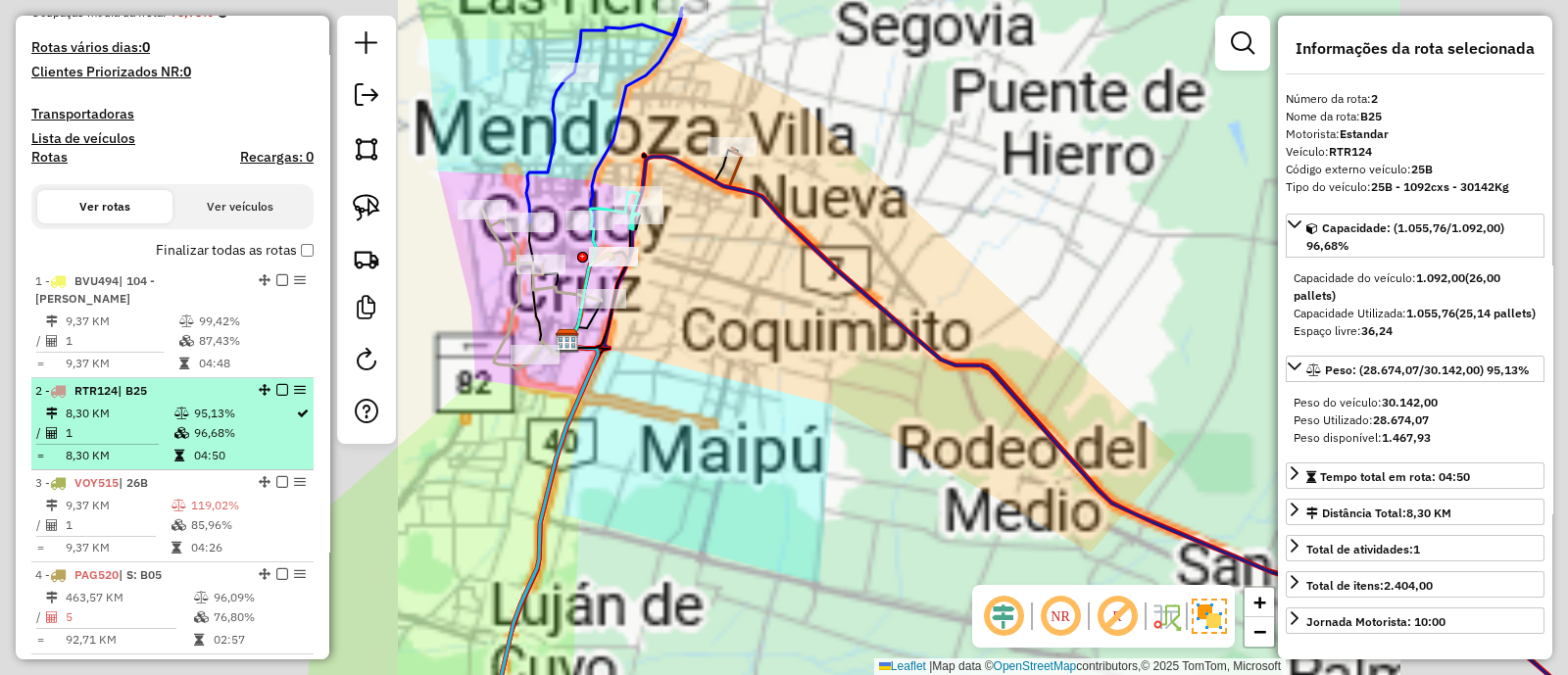
click at [198, 382] on div "2 - RTR124 | B25" at bounding box center [139, 391] width 207 height 18
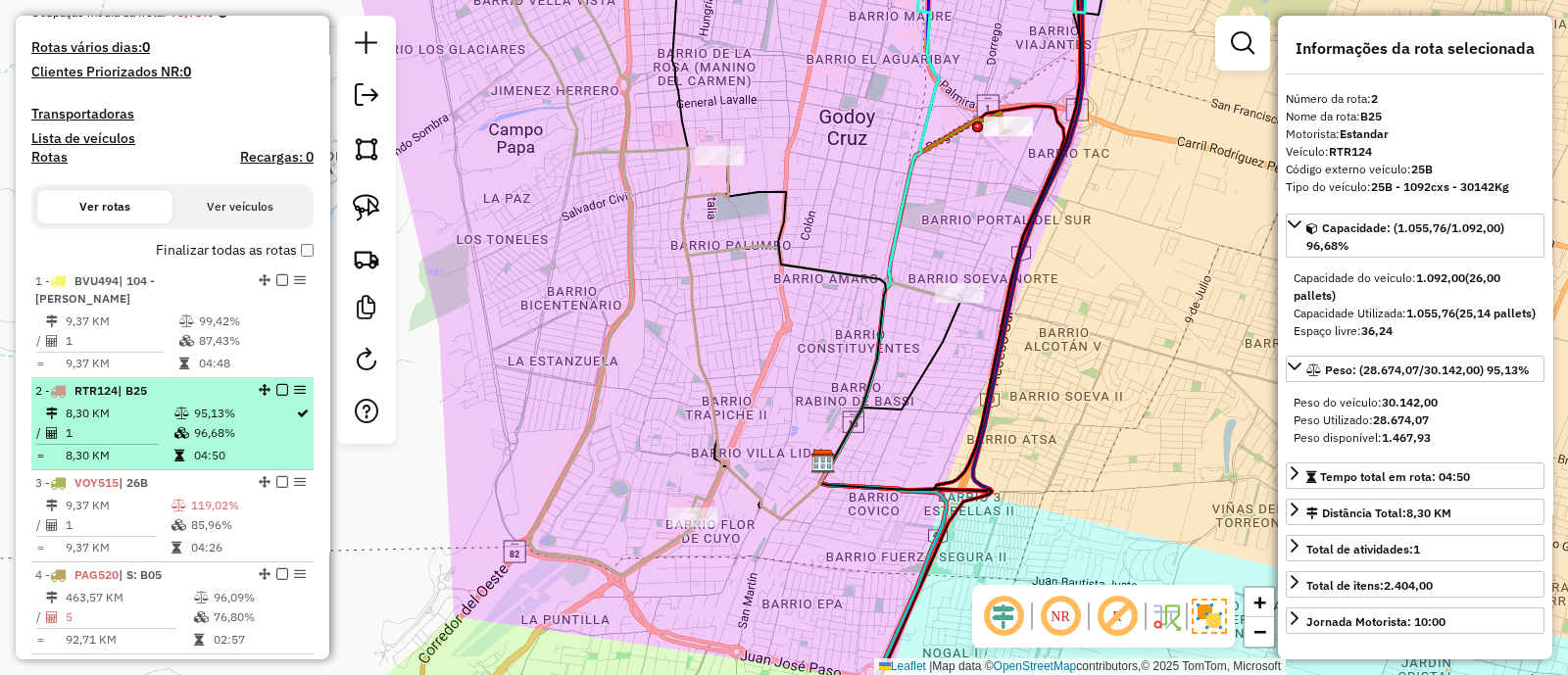
click at [194, 403] on td "95,13%" at bounding box center [244, 413] width 102 height 20
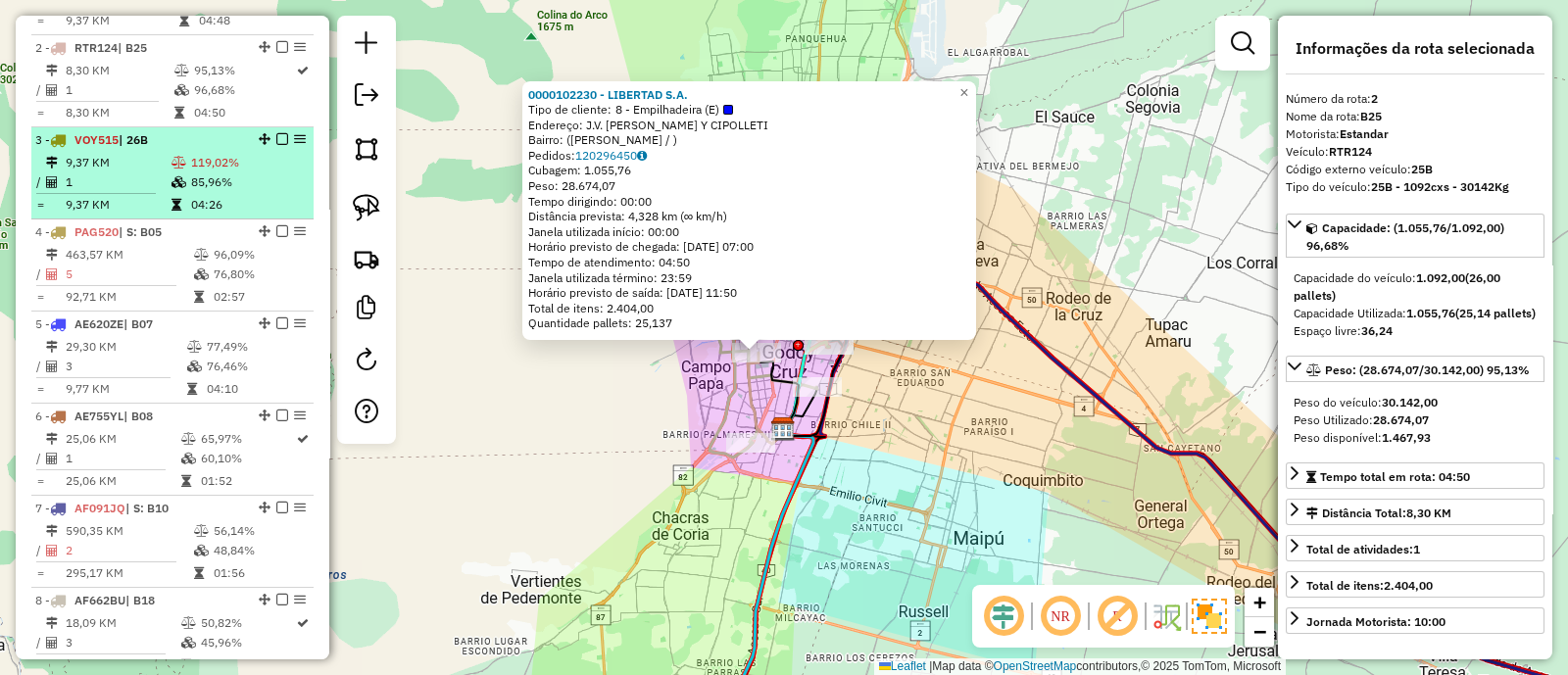
scroll to position [558, 0]
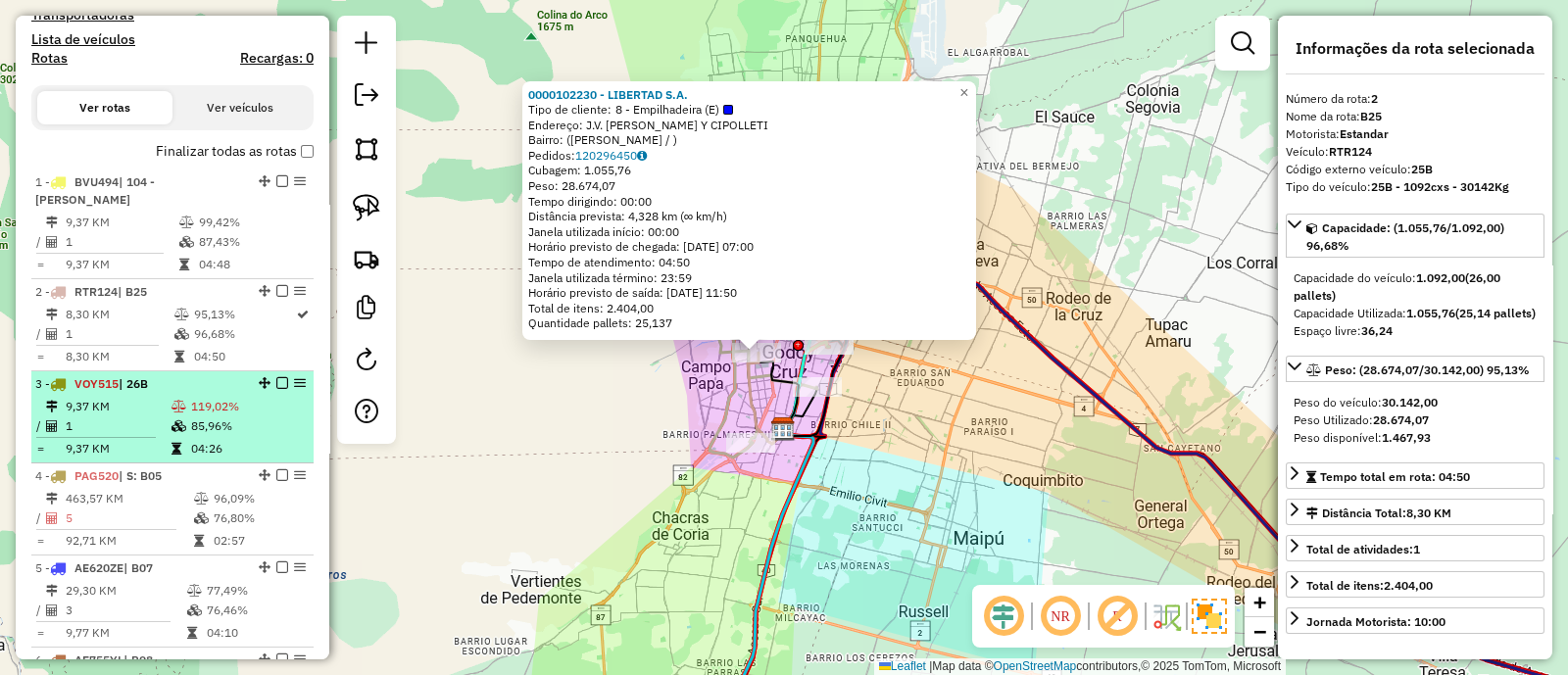
click at [240, 396] on td "119,02%" at bounding box center [248, 406] width 115 height 20
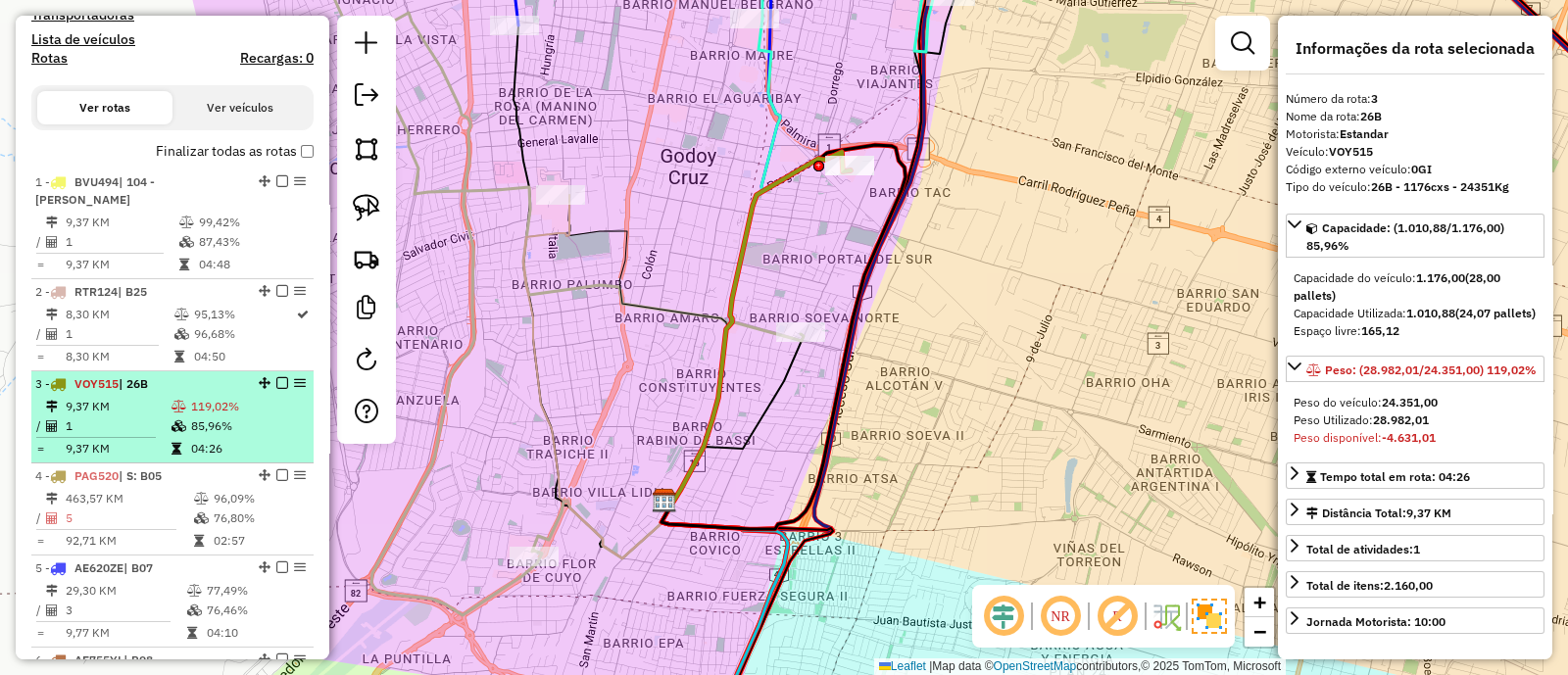
click at [240, 396] on td "119,02%" at bounding box center [248, 406] width 115 height 20
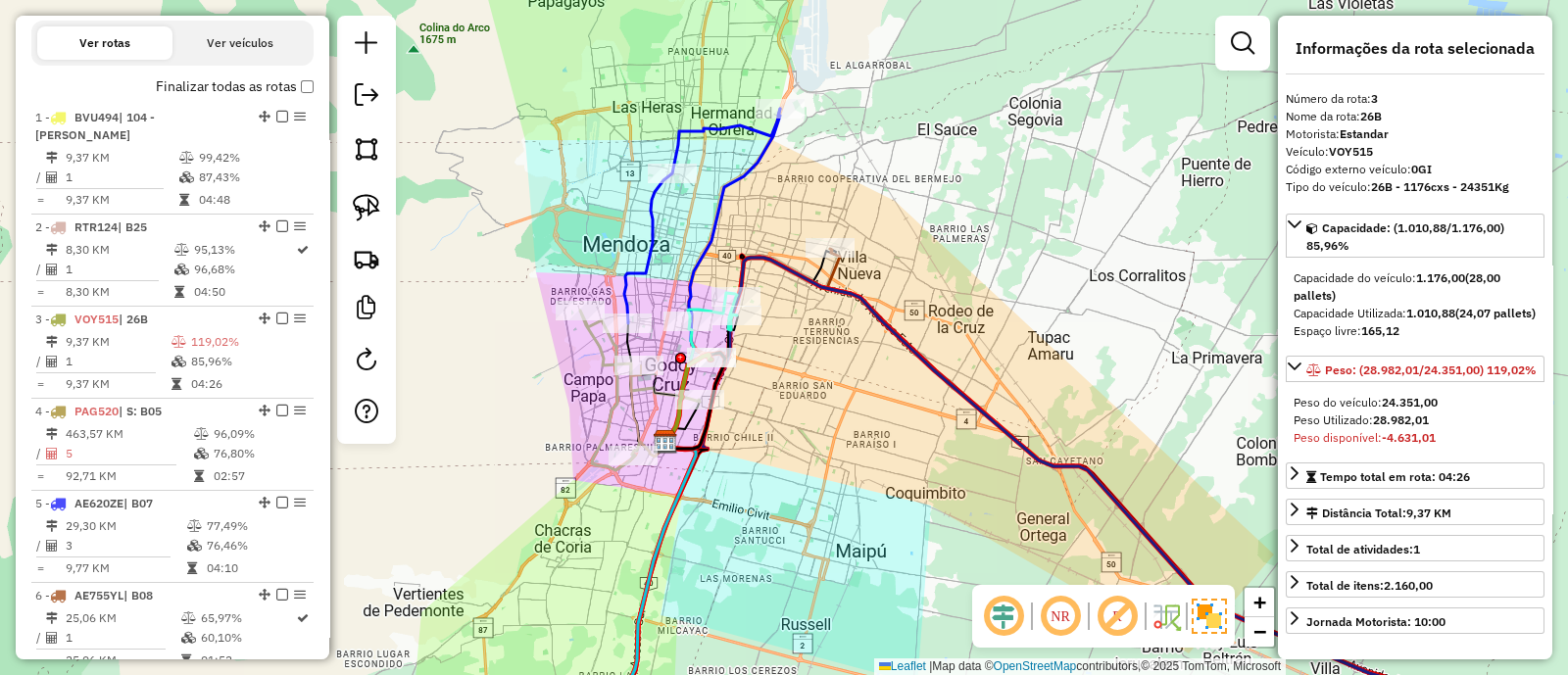
scroll to position [504, 0]
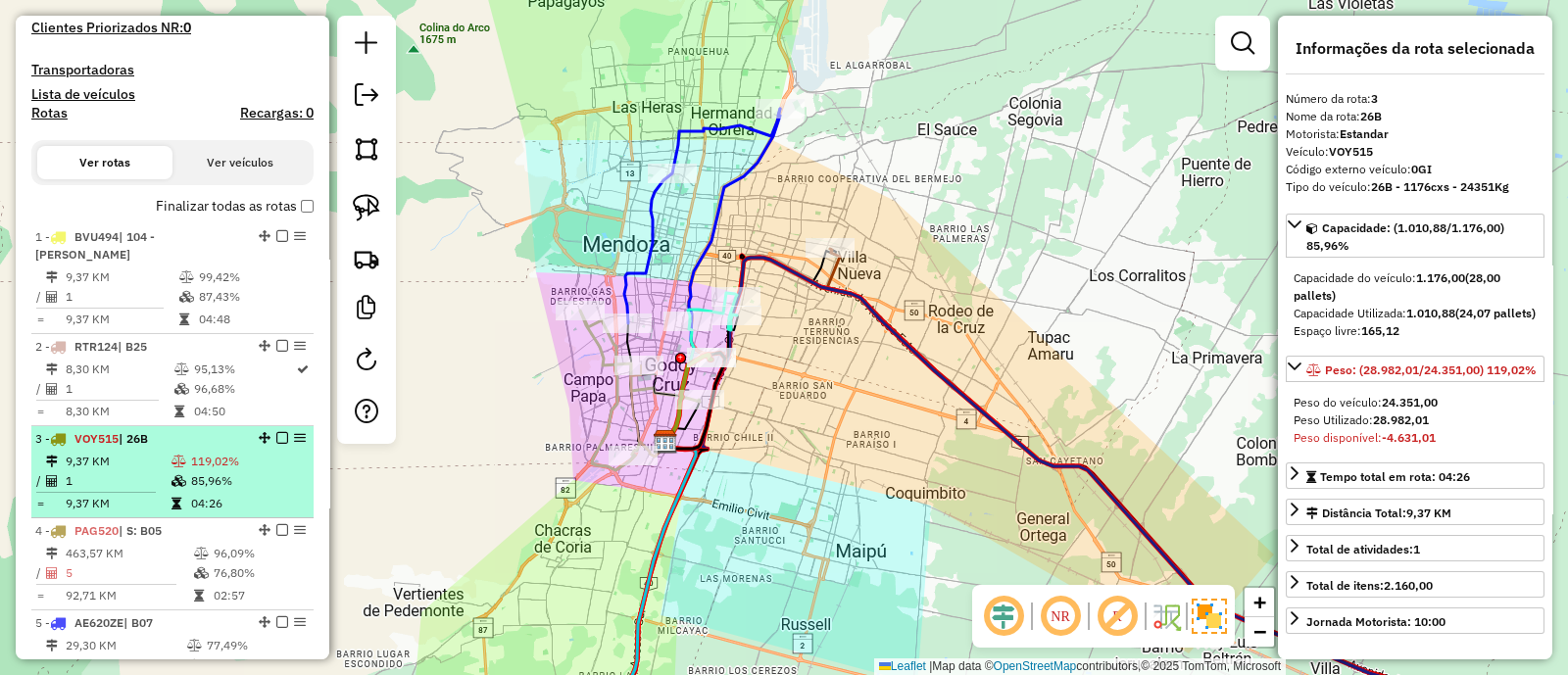
click at [177, 455] on icon at bounding box center [179, 461] width 15 height 12
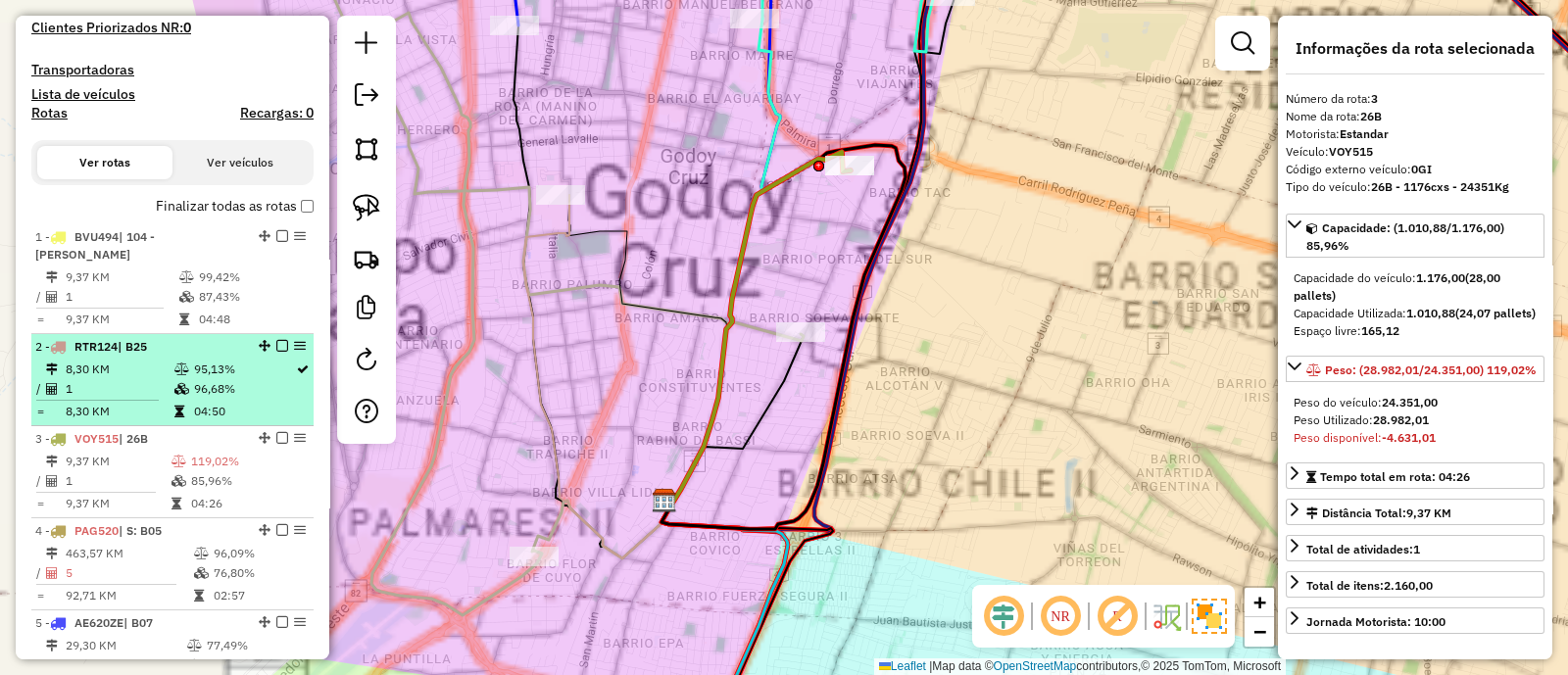
click at [180, 360] on td at bounding box center [183, 370] width 20 height 20
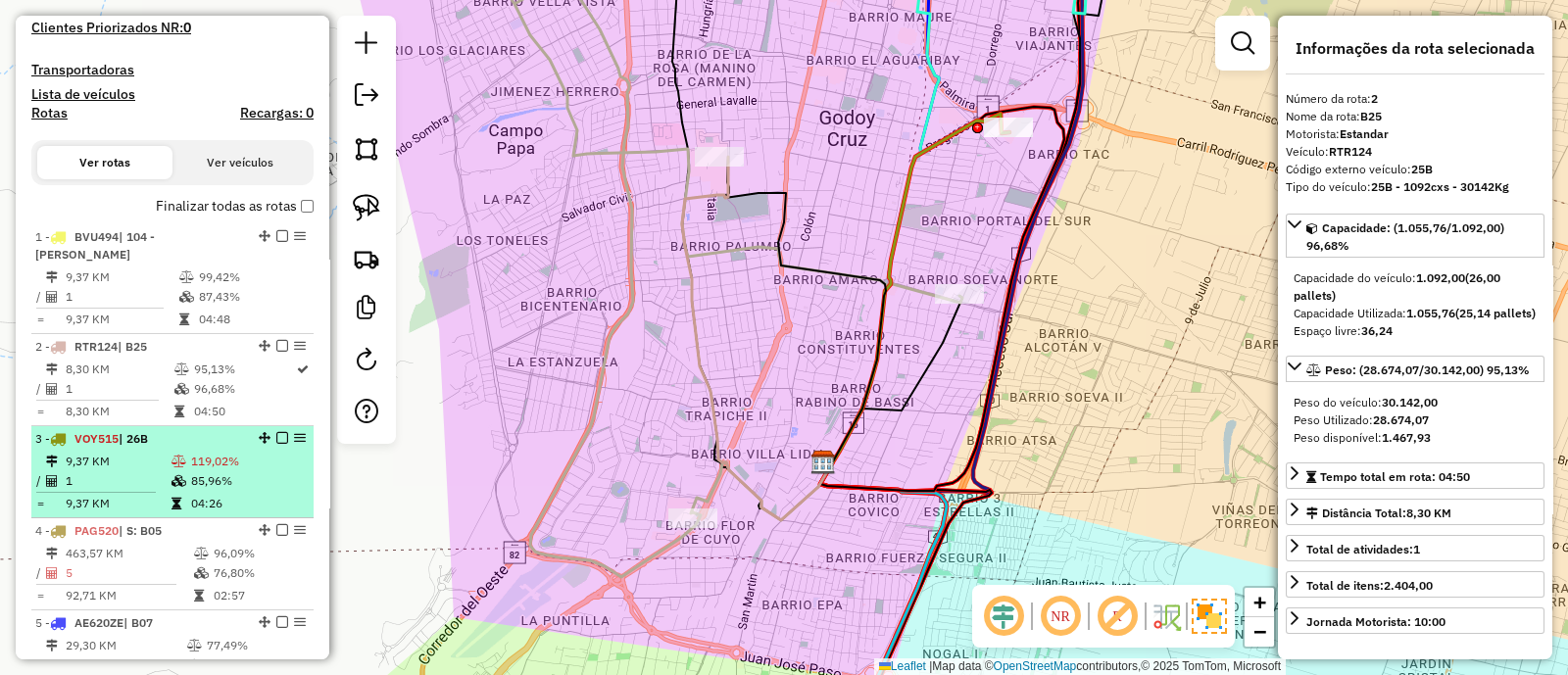
click at [185, 430] on div "3 - VOY515 | 26B" at bounding box center [139, 439] width 207 height 18
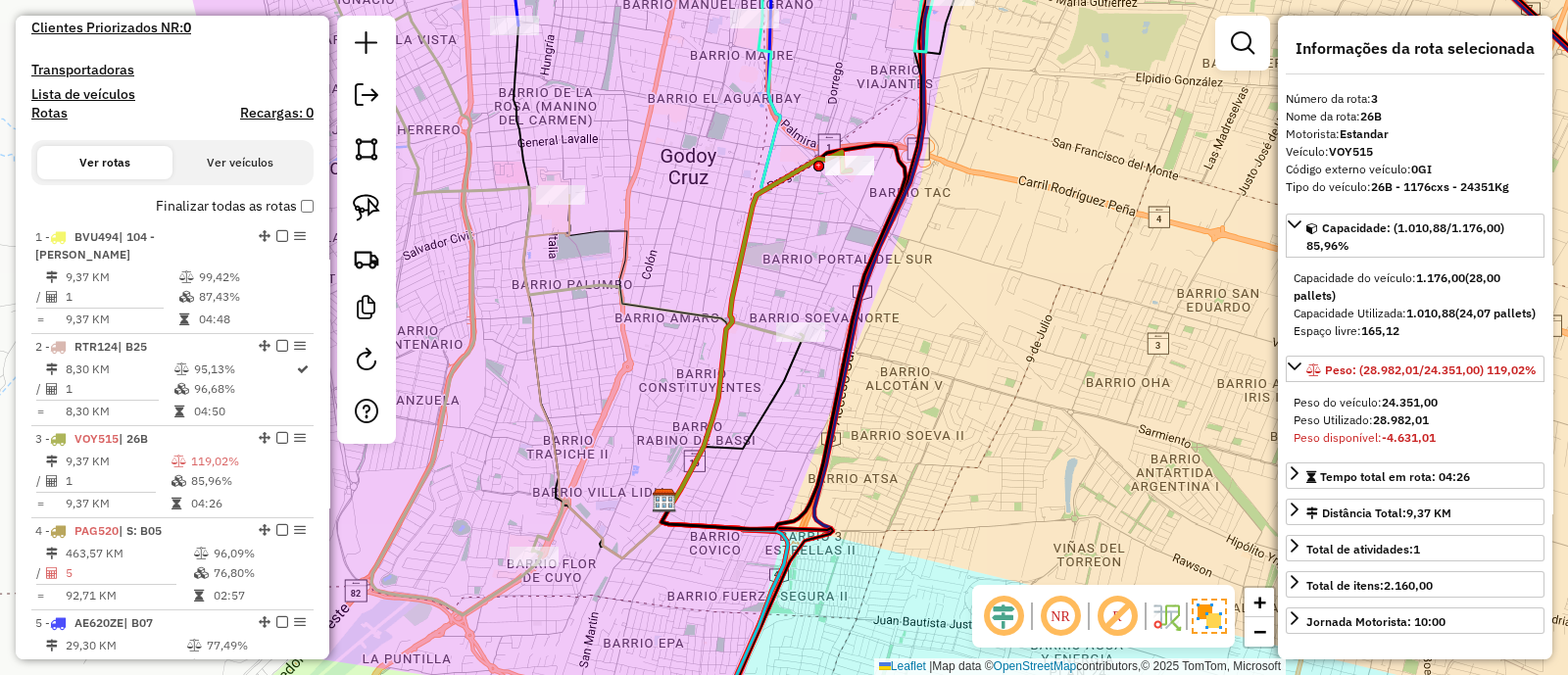
scroll to position [459, 0]
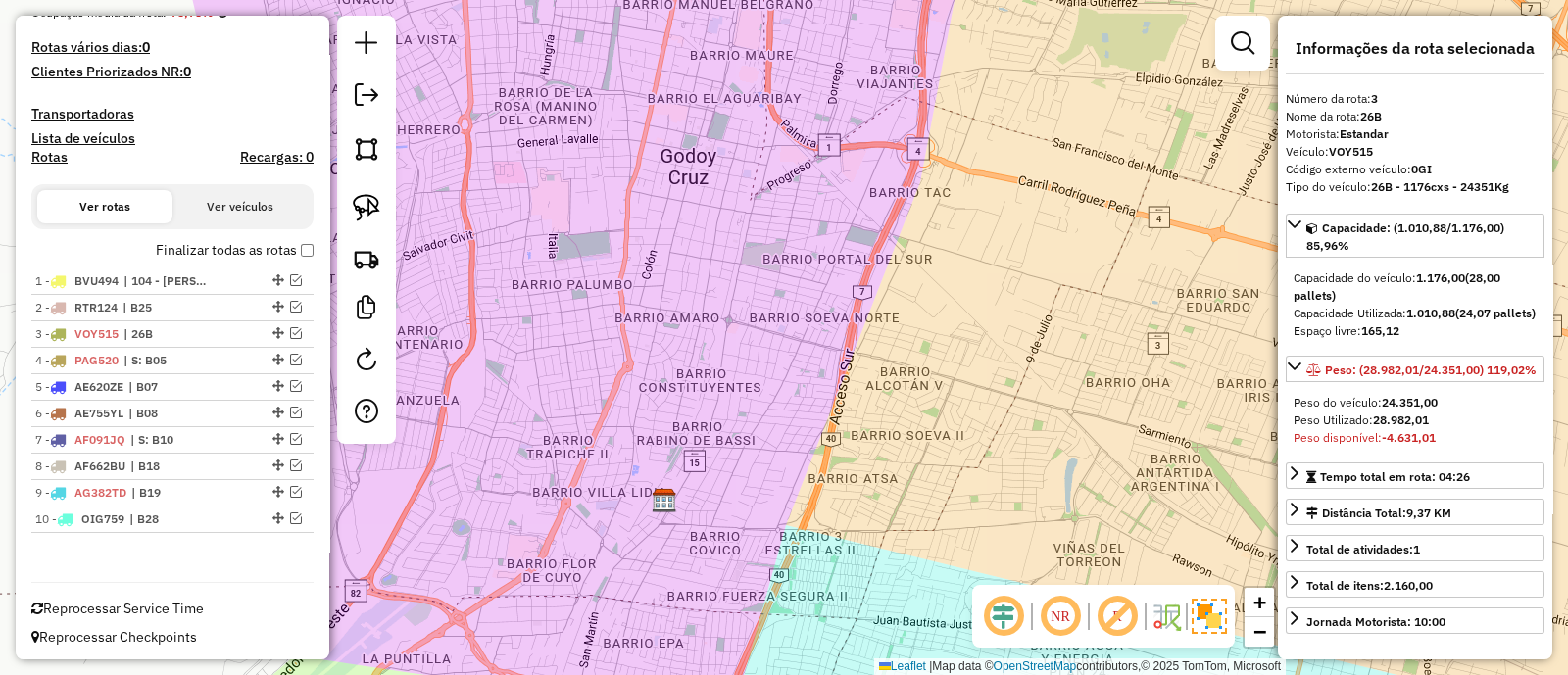
click at [225, 572] on div "Informações da Sessão 1231433 - 20/08/2025 Criação: 19/08/2025 15:33 Depósito: …" at bounding box center [173, 337] width 313 height 643
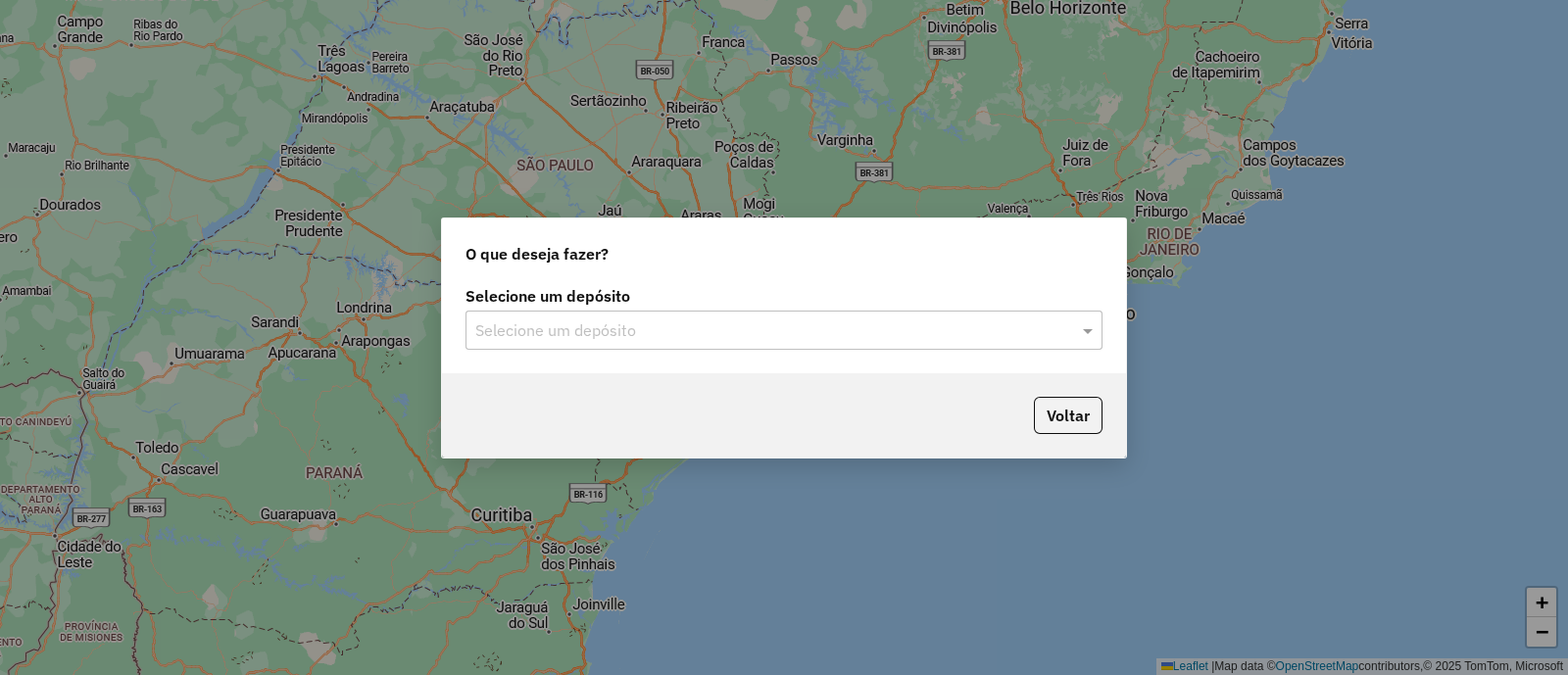
click at [539, 313] on div "Selecione um depósito" at bounding box center [784, 330] width 637 height 40
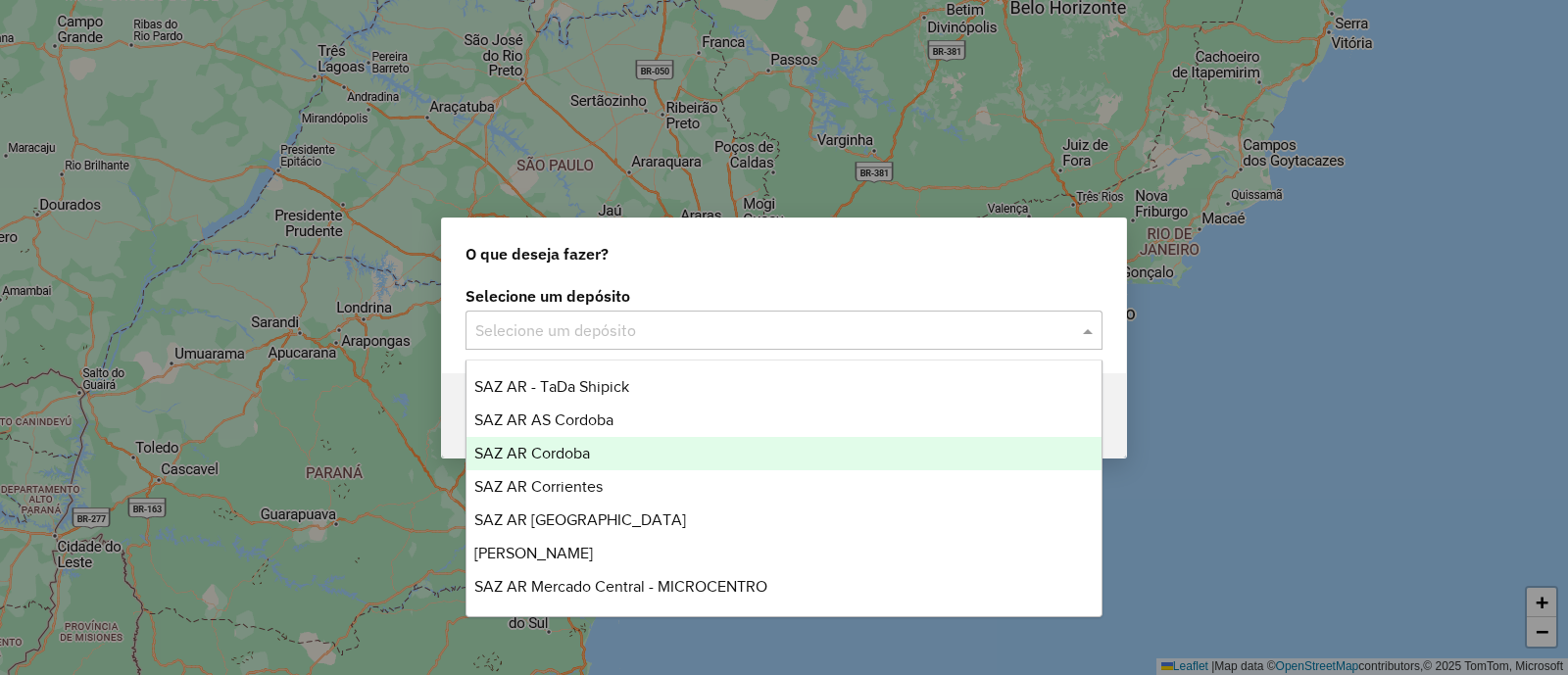
click at [541, 454] on span "SAZ AR Cordoba" at bounding box center [532, 452] width 116 height 17
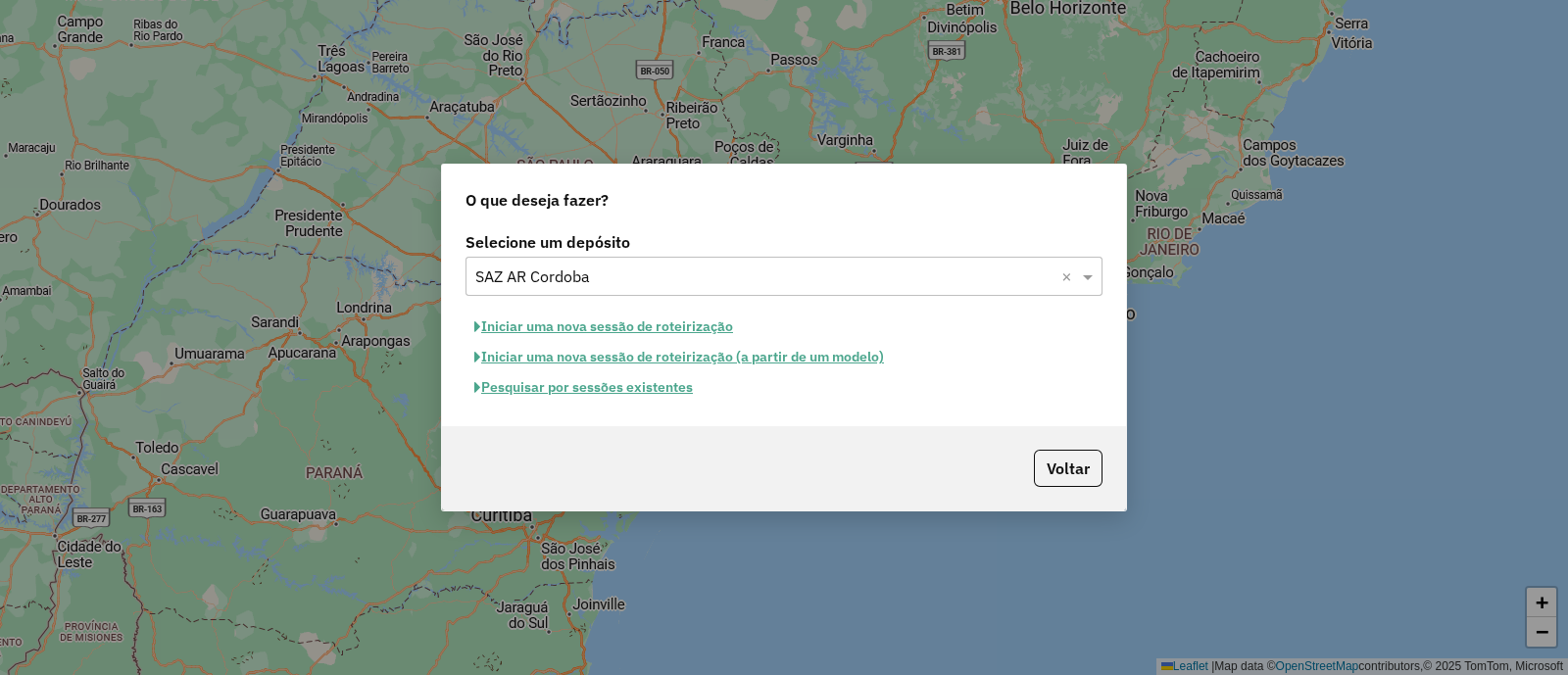
click at [599, 321] on button "Iniciar uma nova sessão de roteirização" at bounding box center [603, 326] width 277 height 31
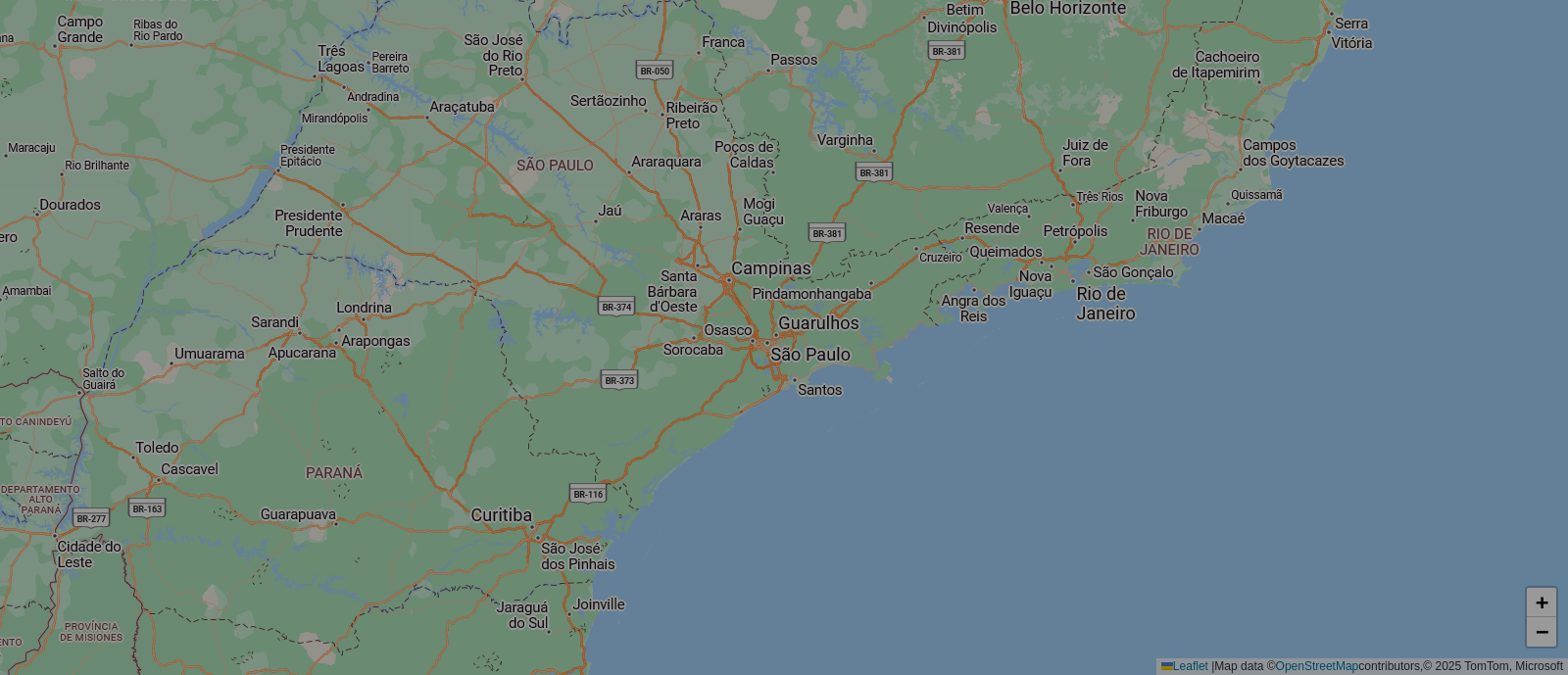
select select "*"
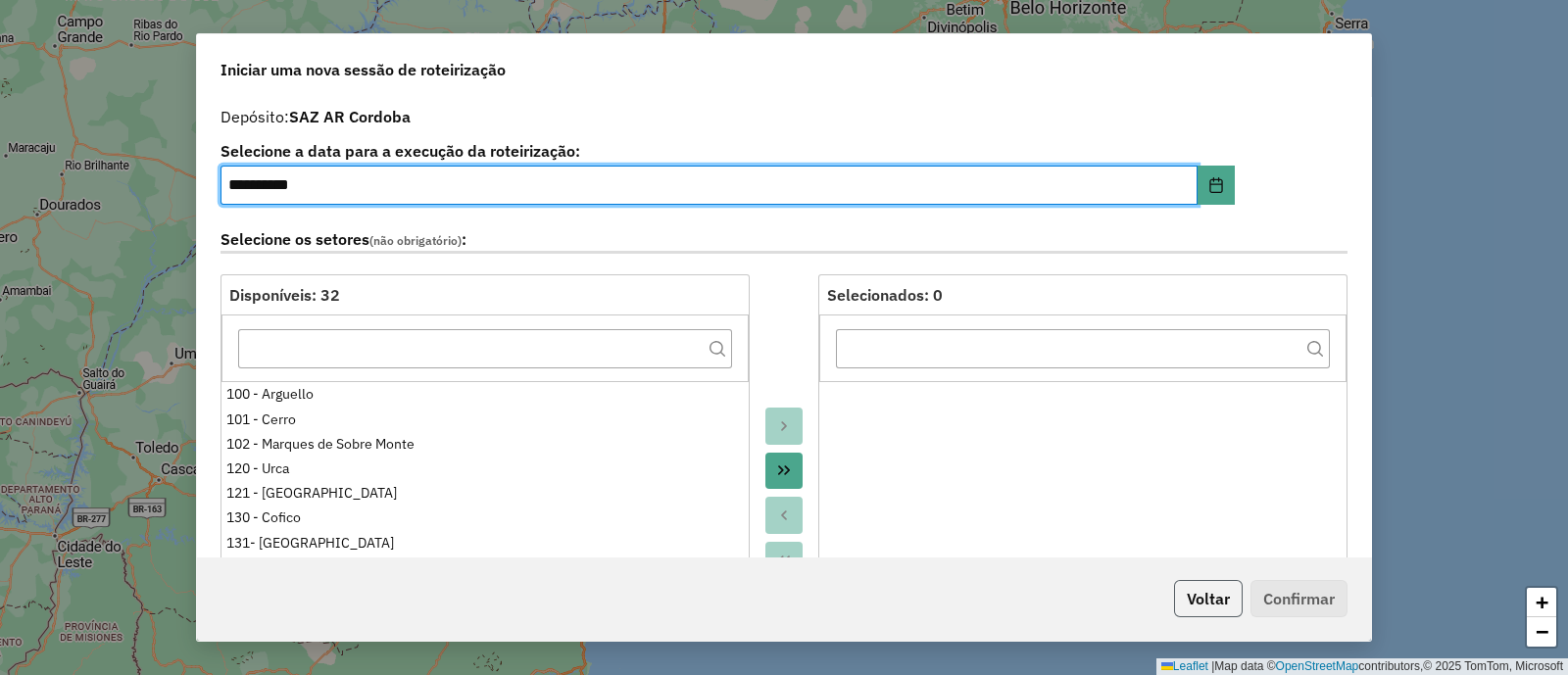
click at [1191, 589] on button "Voltar" at bounding box center [1207, 599] width 68 height 38
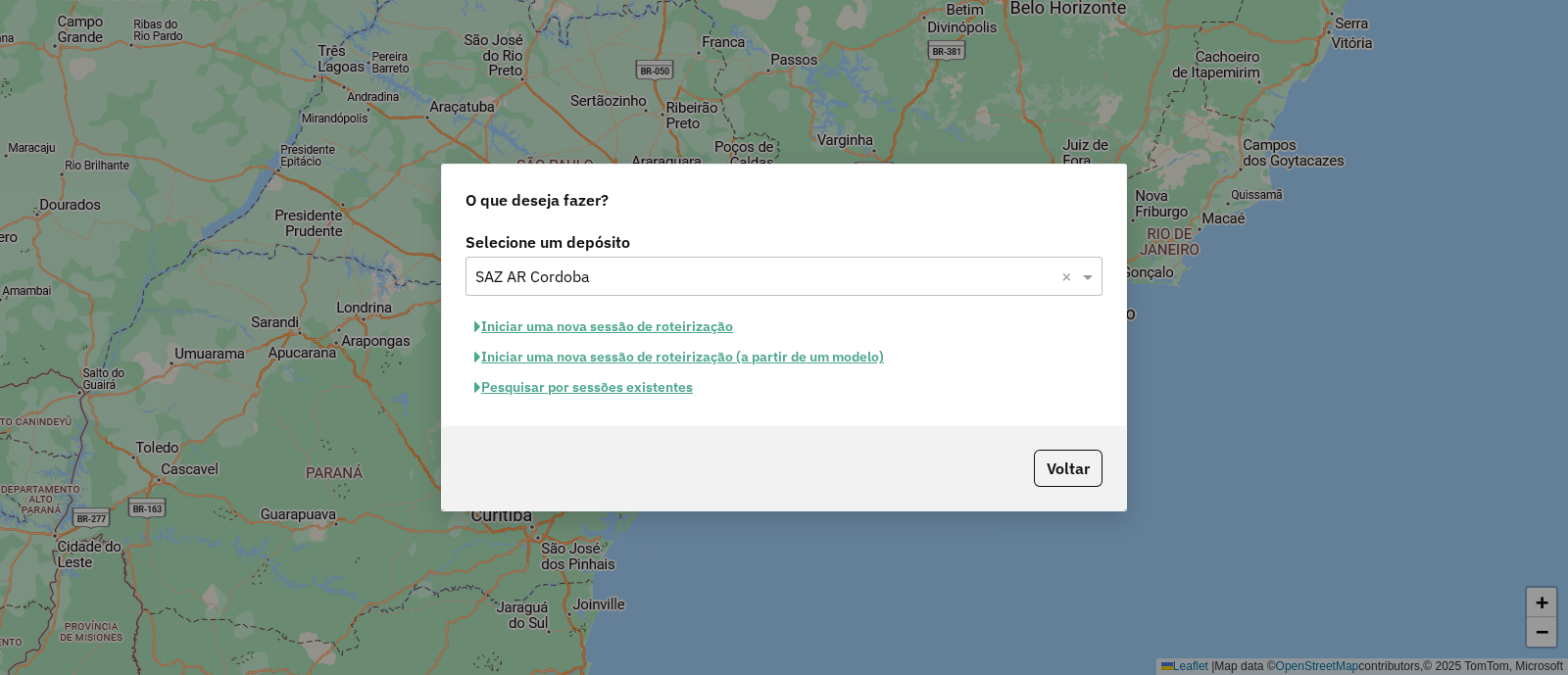
click at [557, 384] on button "Pesquisar por sessões existentes" at bounding box center [583, 387] width 236 height 31
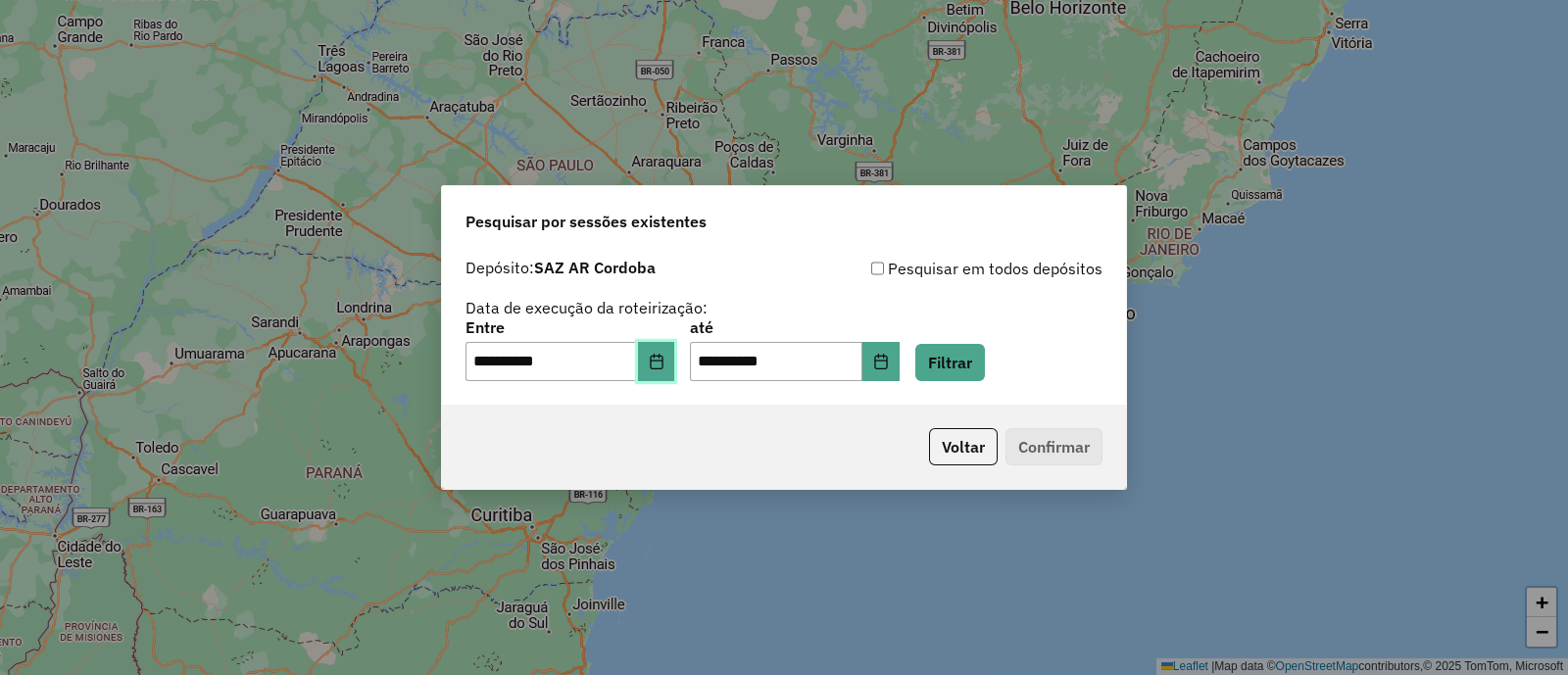
click at [661, 377] on button "Choose Date" at bounding box center [657, 362] width 38 height 40
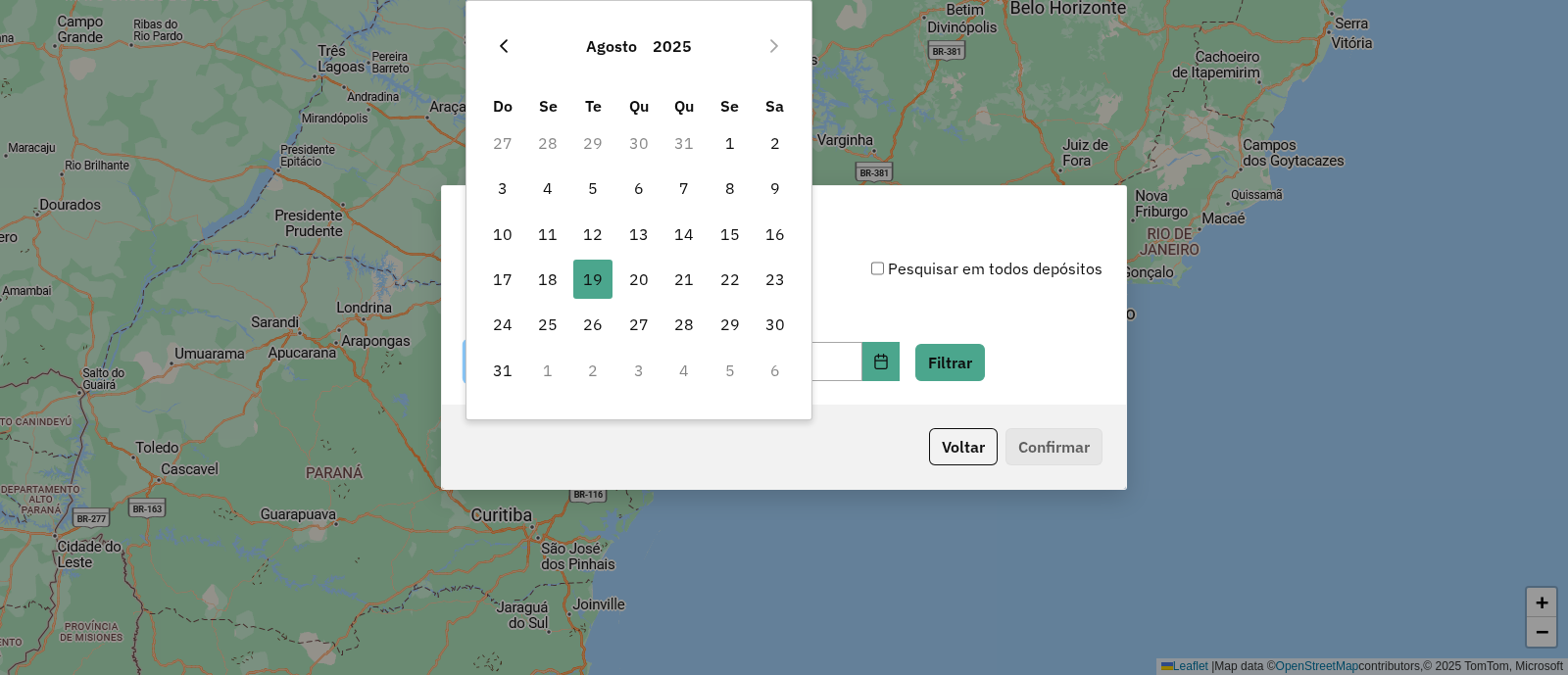
click at [497, 40] on icon "Previous Month" at bounding box center [504, 47] width 16 height 16
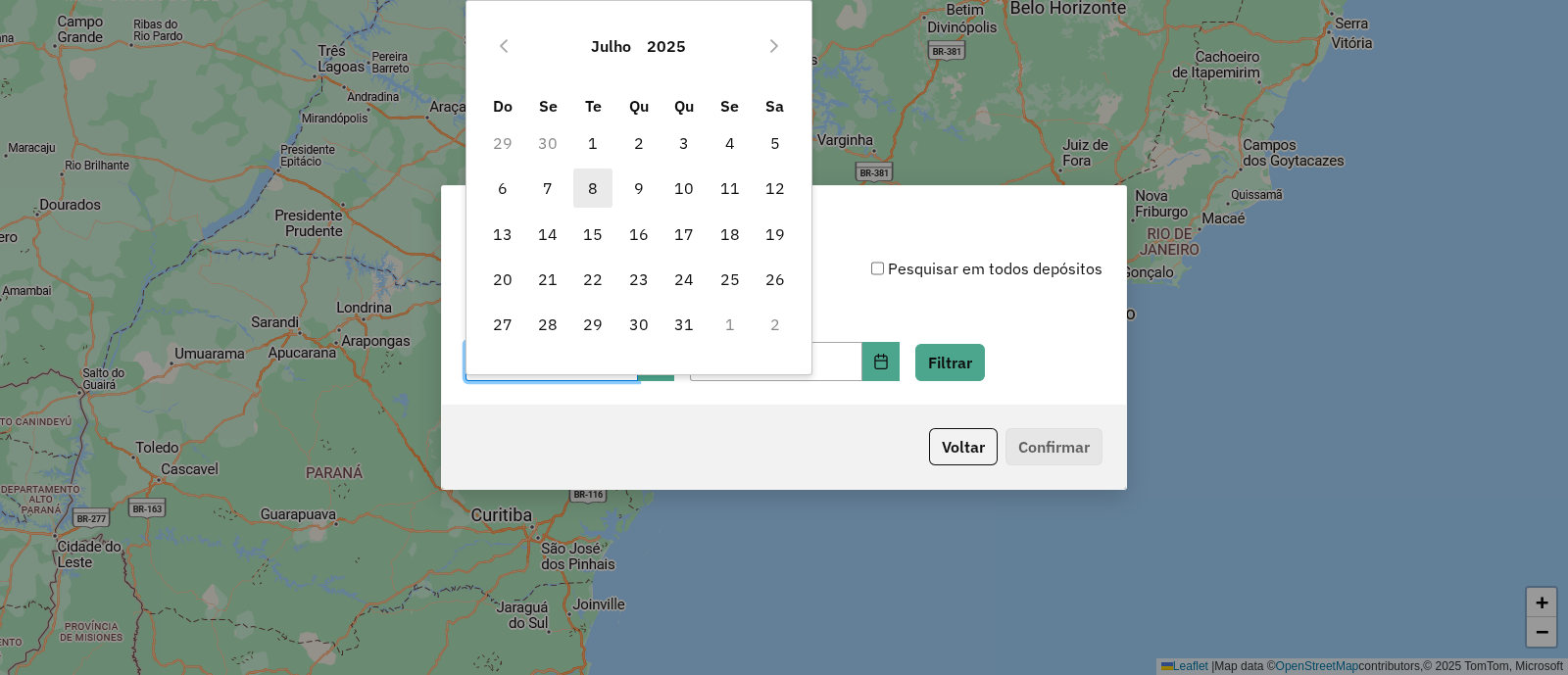
click at [601, 184] on span "8" at bounding box center [593, 188] width 40 height 40
type input "**********"
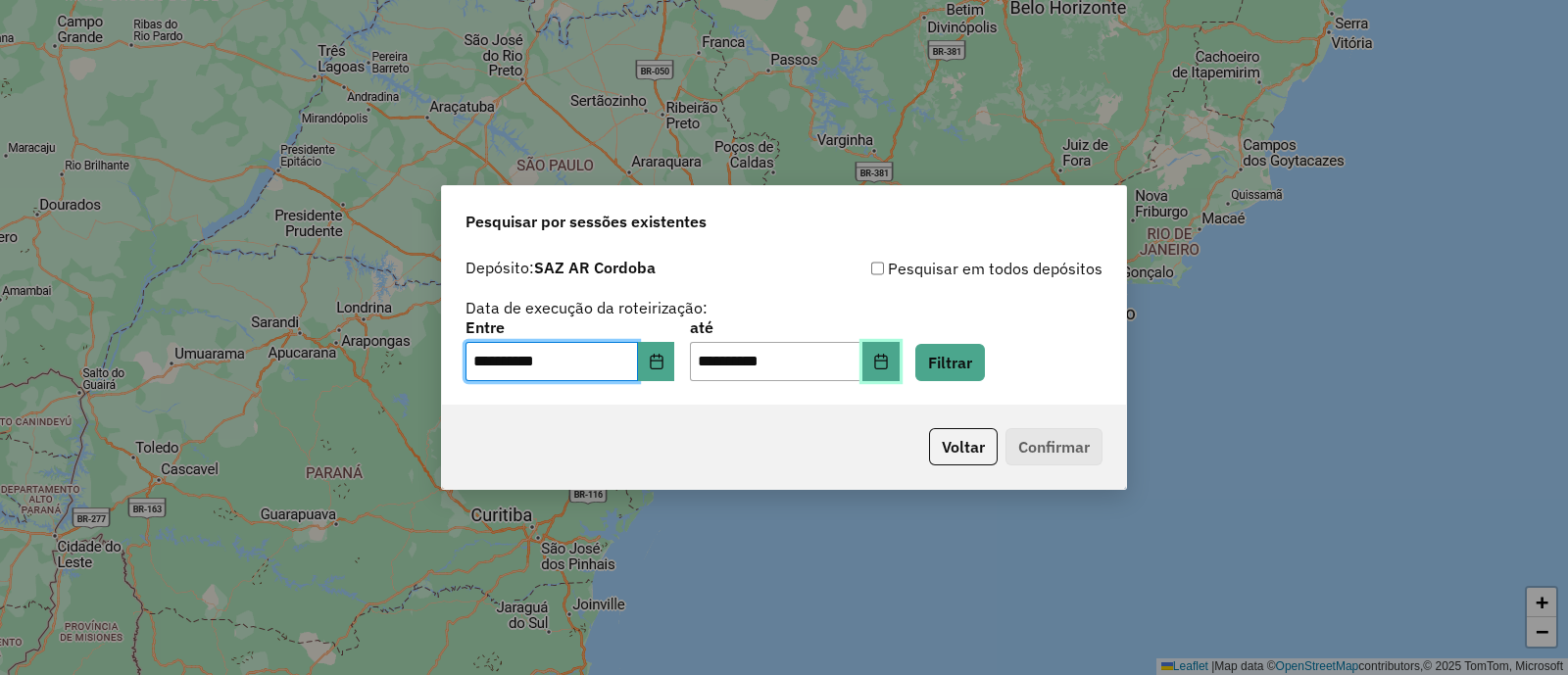
click at [900, 365] on button "Choose Date" at bounding box center [881, 362] width 38 height 40
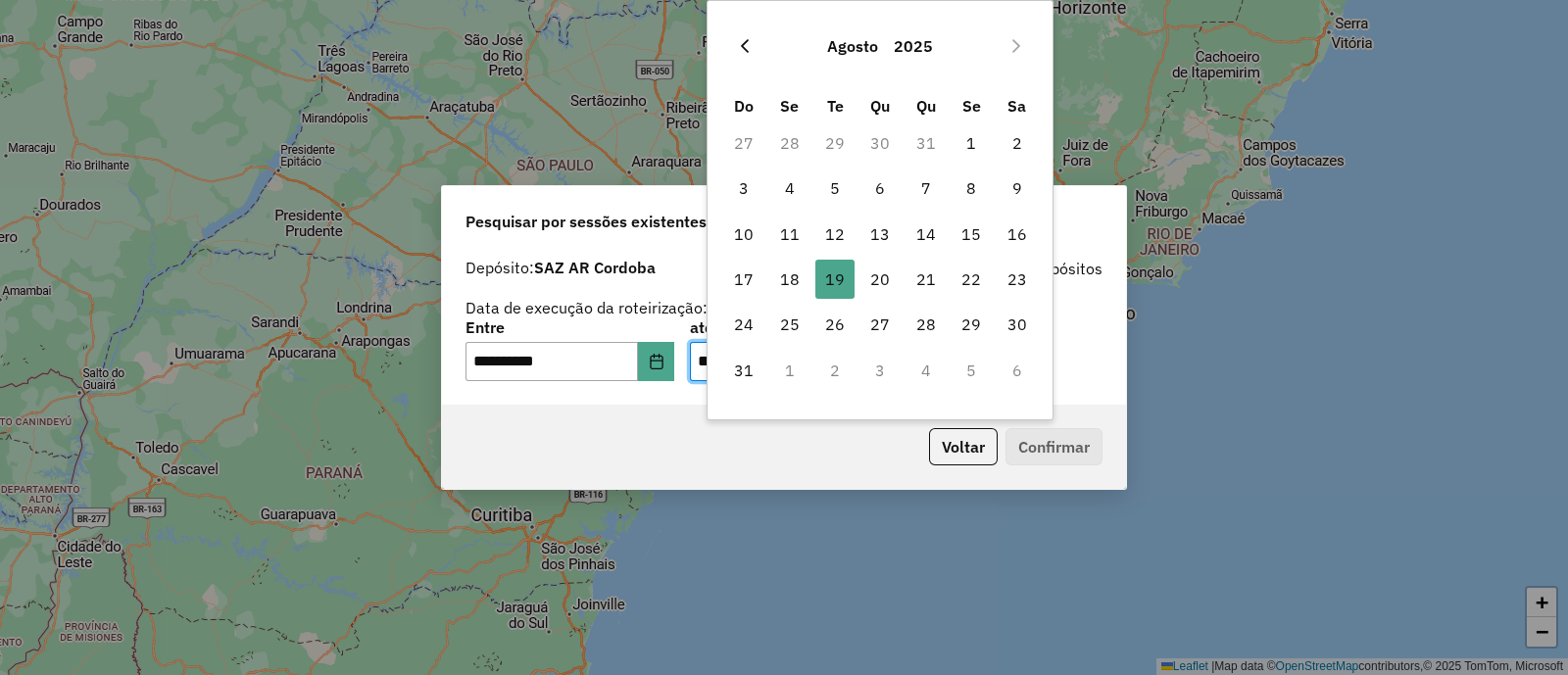
click at [752, 45] on icon "Previous Month" at bounding box center [745, 47] width 16 height 16
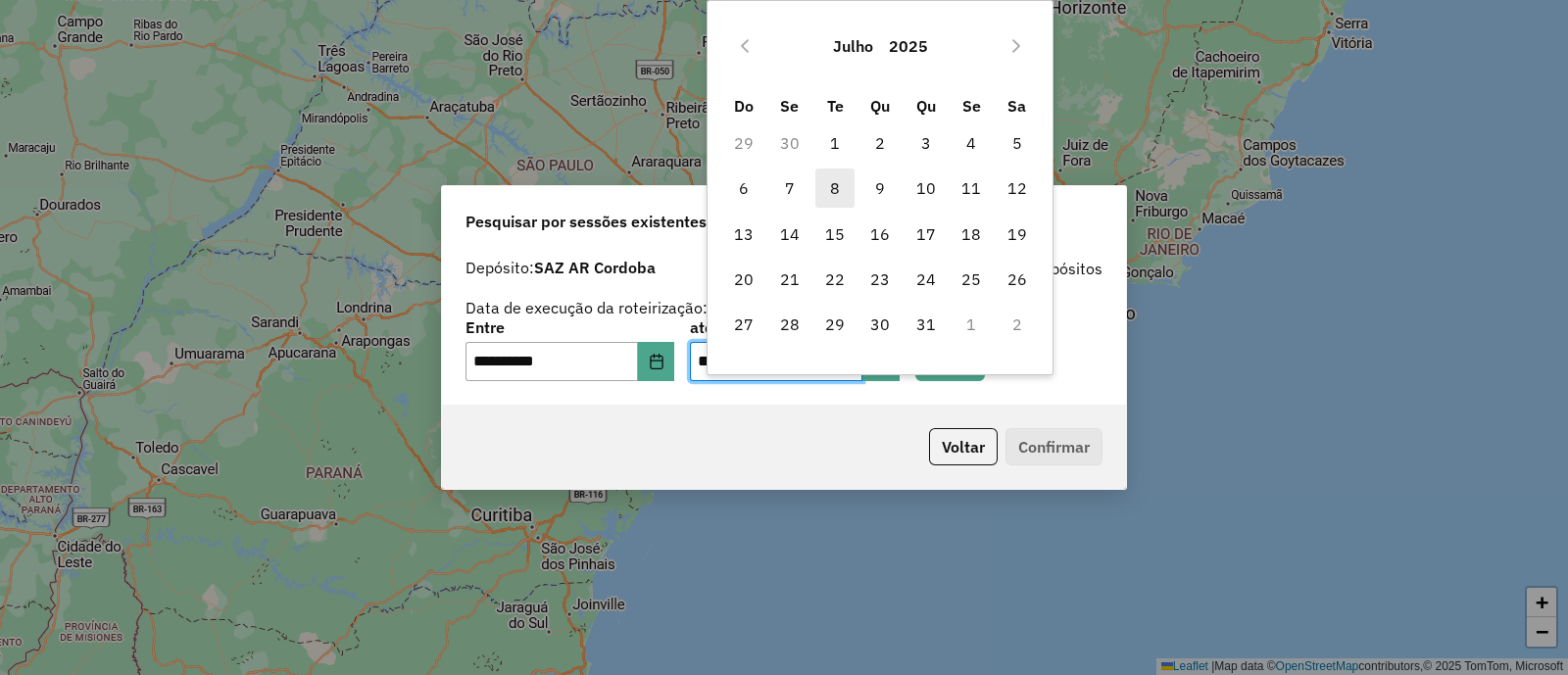
click at [829, 184] on span "8" at bounding box center [835, 188] width 40 height 40
type input "**********"
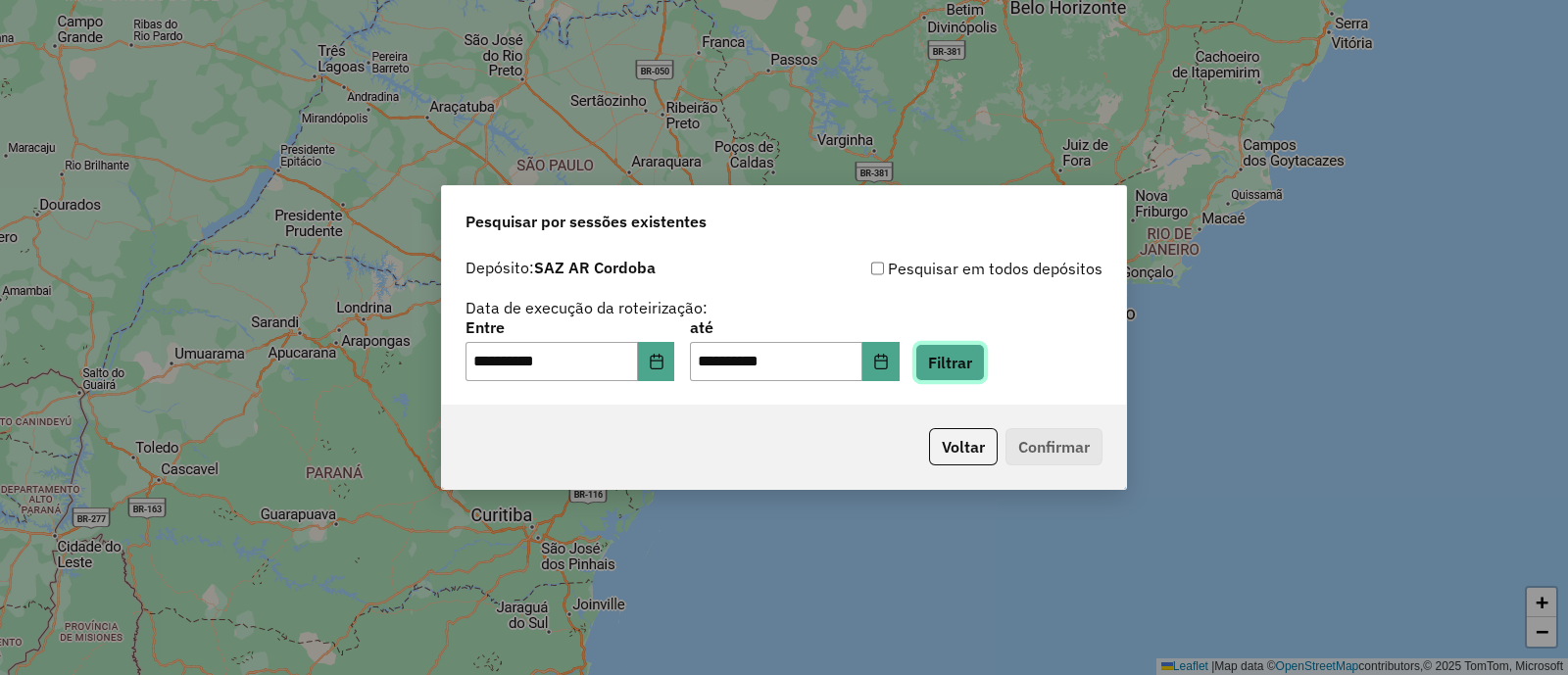
click at [968, 364] on button "Filtrar" at bounding box center [950, 363] width 69 height 38
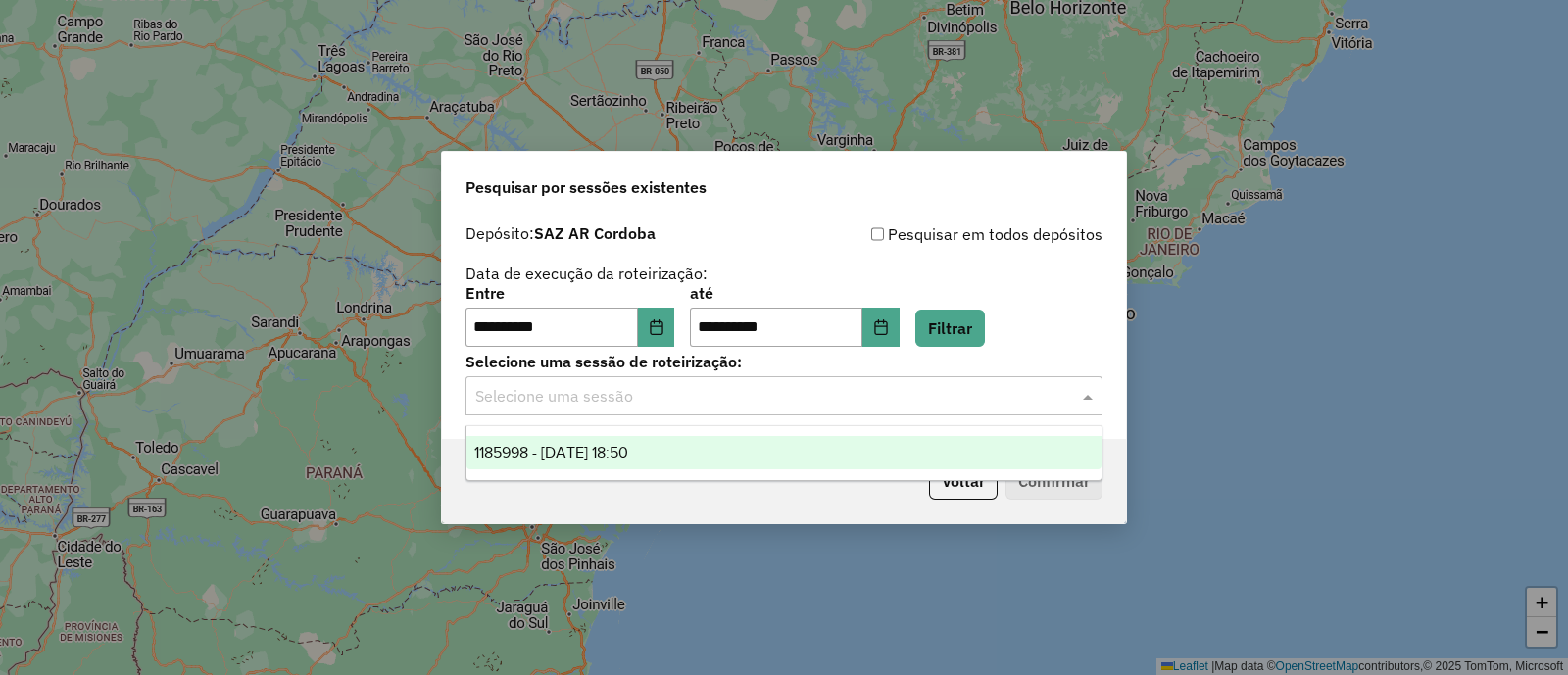
click at [846, 388] on input "text" at bounding box center [764, 396] width 578 height 24
click at [772, 439] on div "1185998 - 08/07/2025 18:50" at bounding box center [784, 453] width 635 height 34
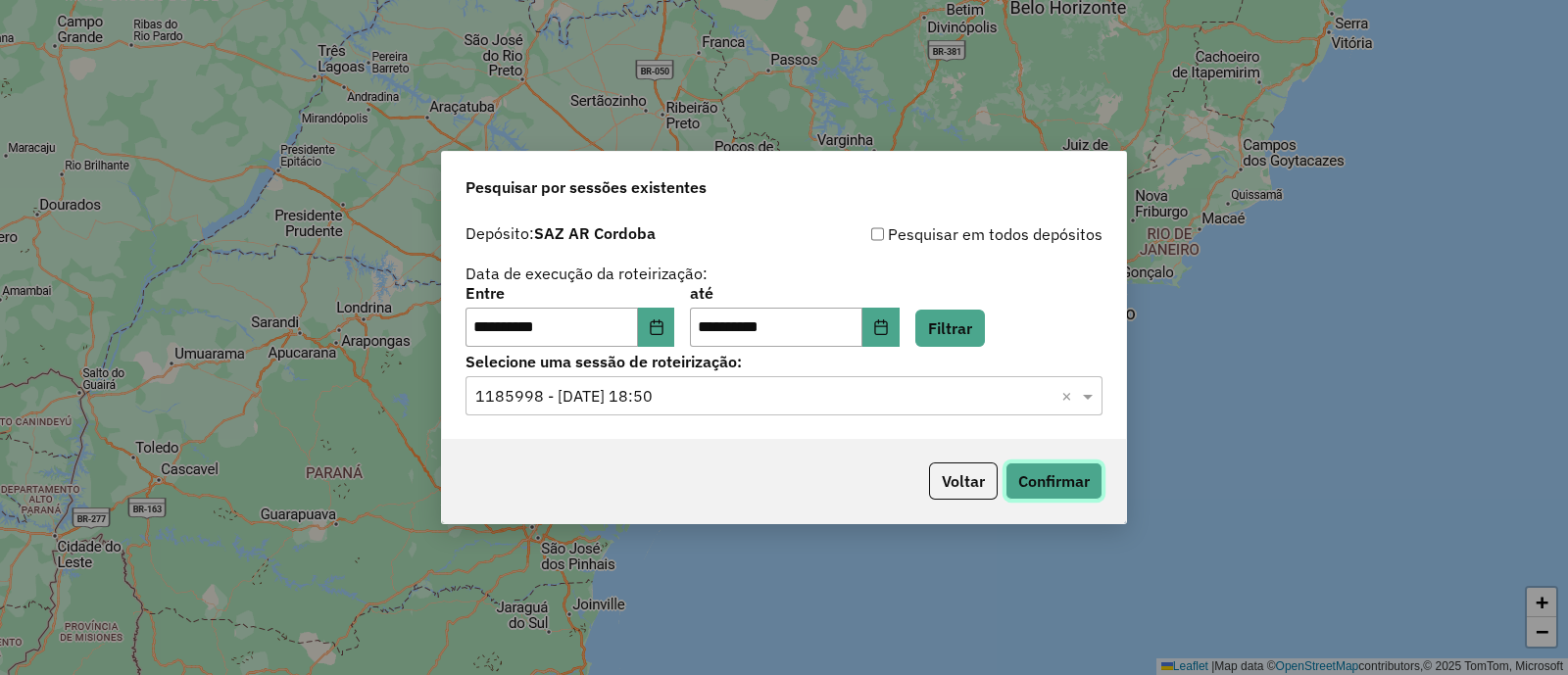
click at [1014, 472] on button "Confirmar" at bounding box center [1053, 481] width 97 height 38
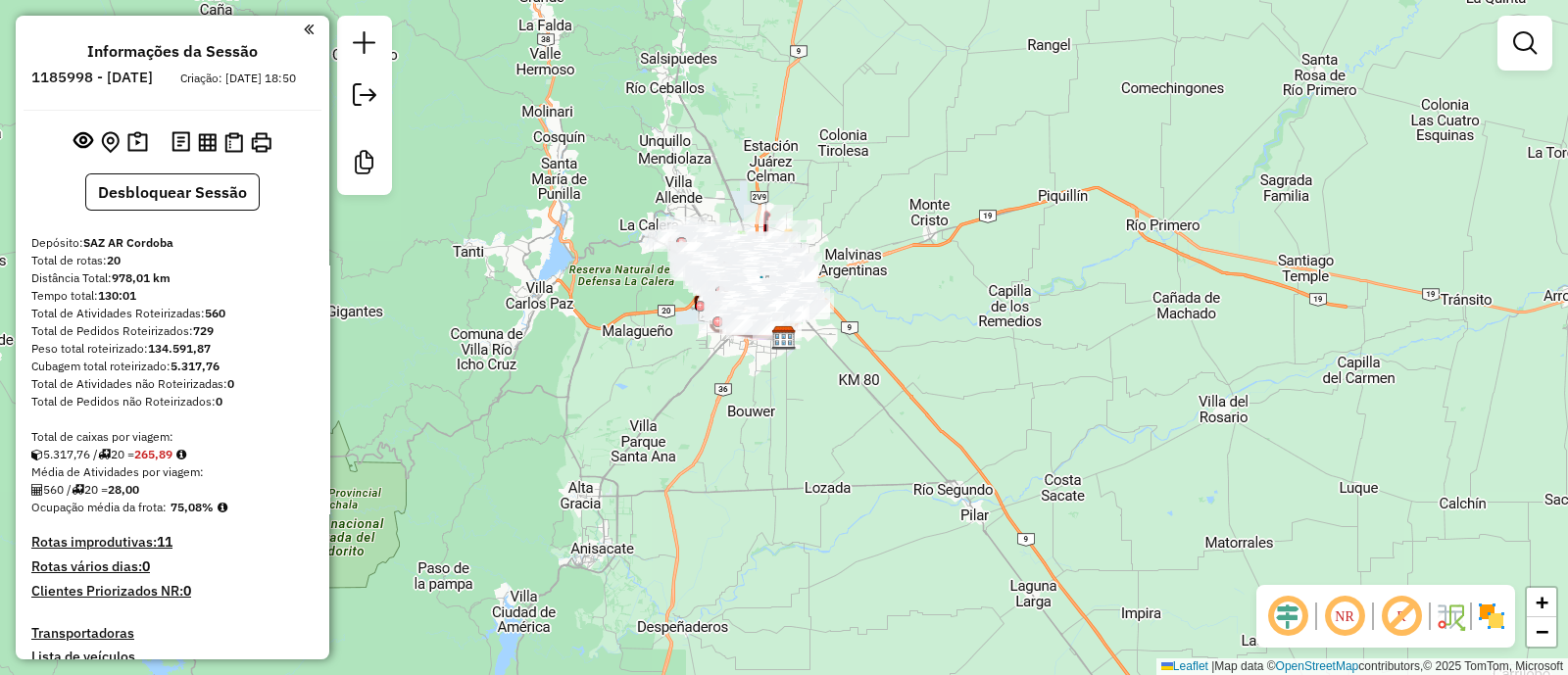
drag, startPoint x: 804, startPoint y: 409, endPoint x: 612, endPoint y: 430, distance: 193.1
click at [804, 410] on div "Janela de atendimento Grade de atendimento Capacidade Transportadoras Veículos …" at bounding box center [784, 337] width 1568 height 675
click at [177, 210] on button "Desbloquear Sessão" at bounding box center [173, 192] width 175 height 38
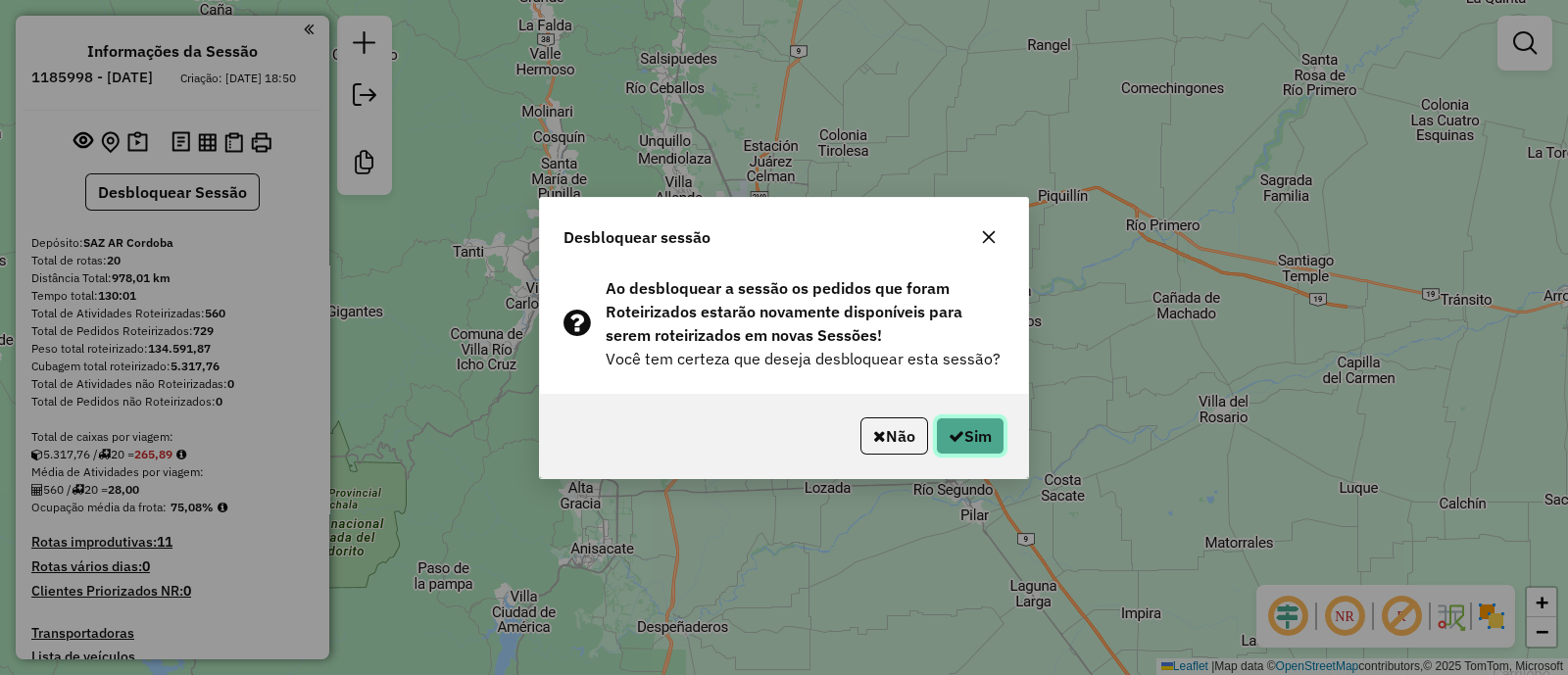
click at [977, 442] on button "Sim" at bounding box center [969, 436] width 68 height 38
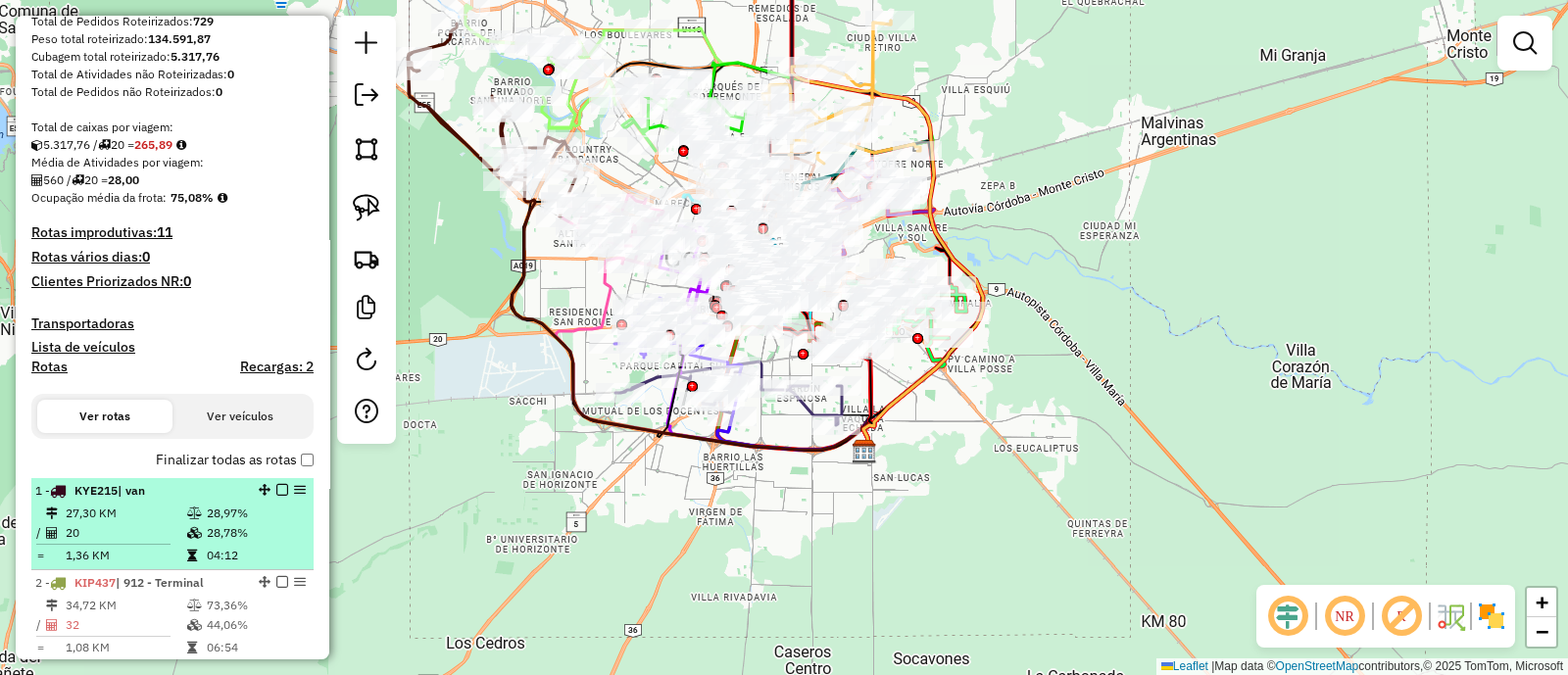
scroll to position [489, 0]
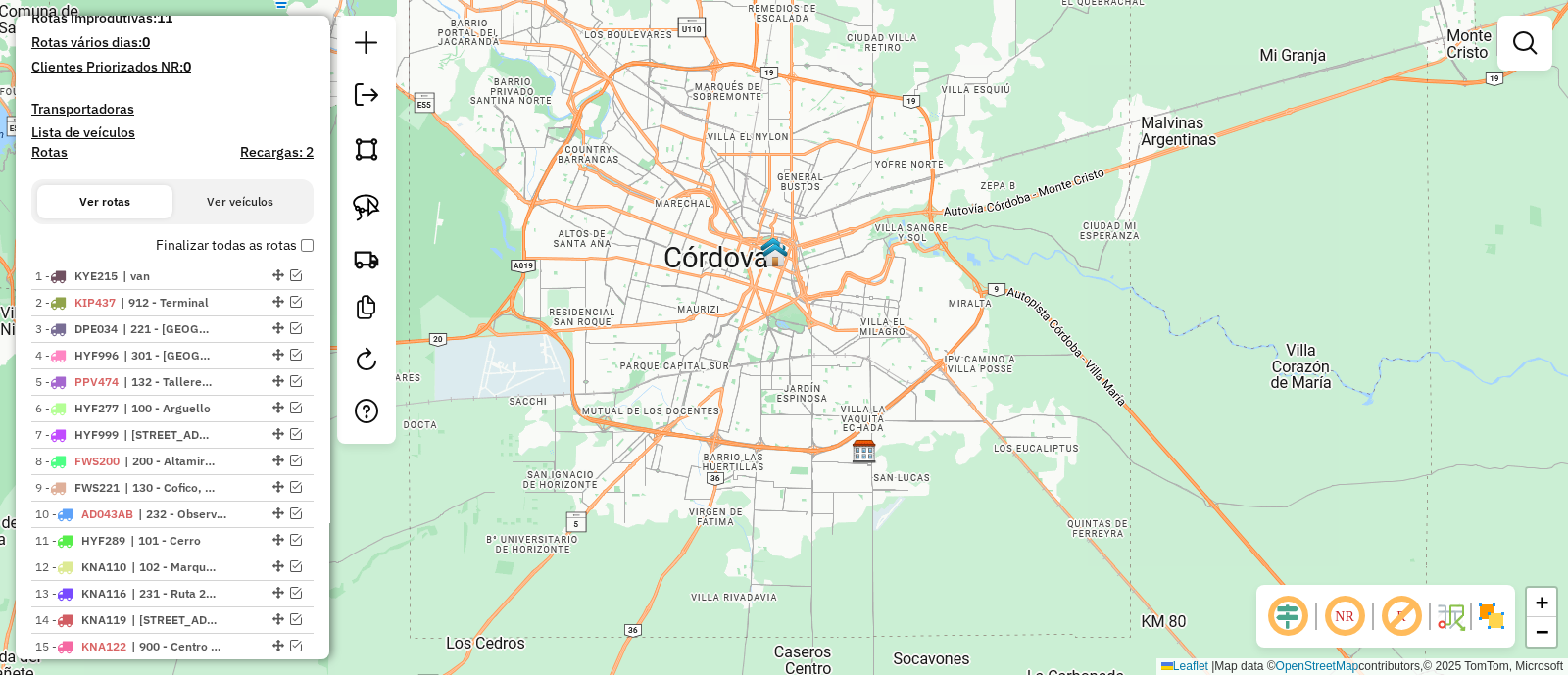
click at [1499, 619] on img at bounding box center [1492, 617] width 32 height 32
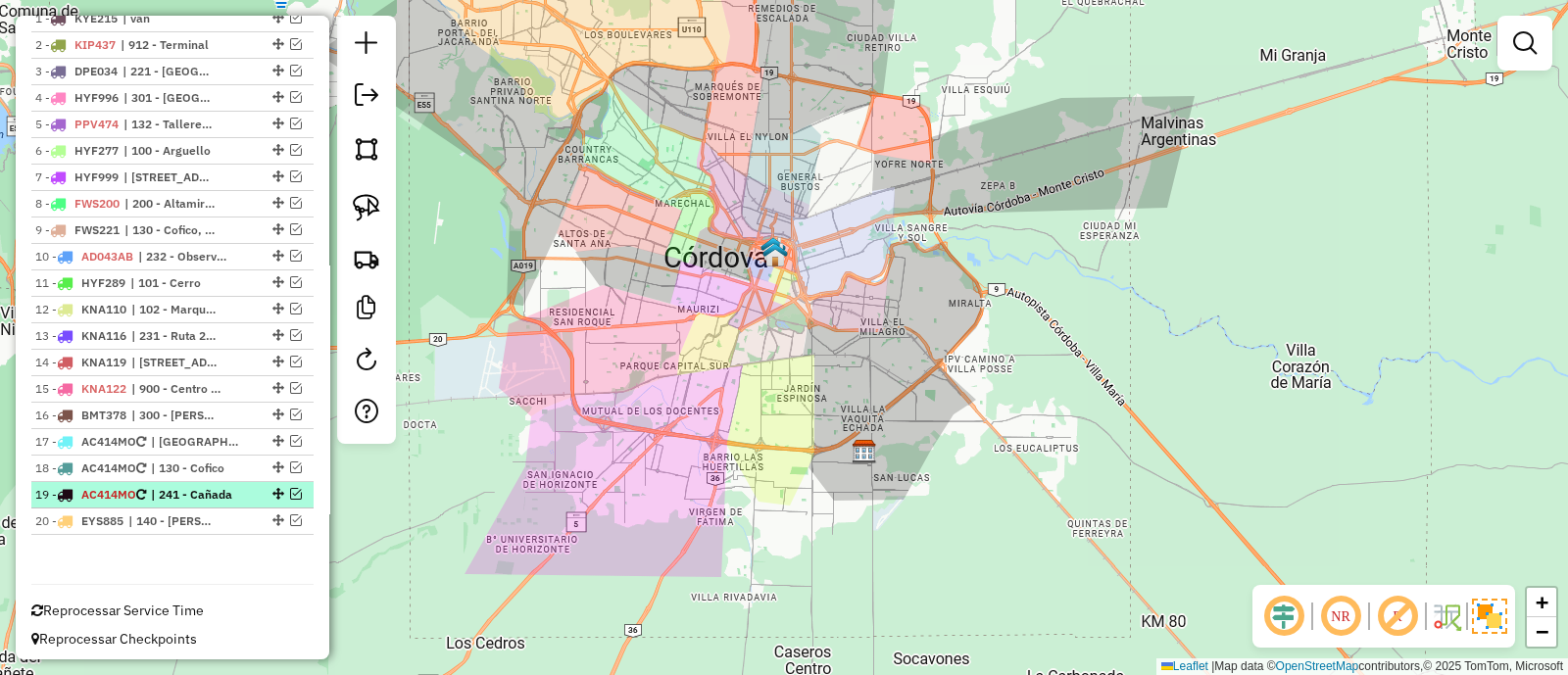
scroll to position [747, 0]
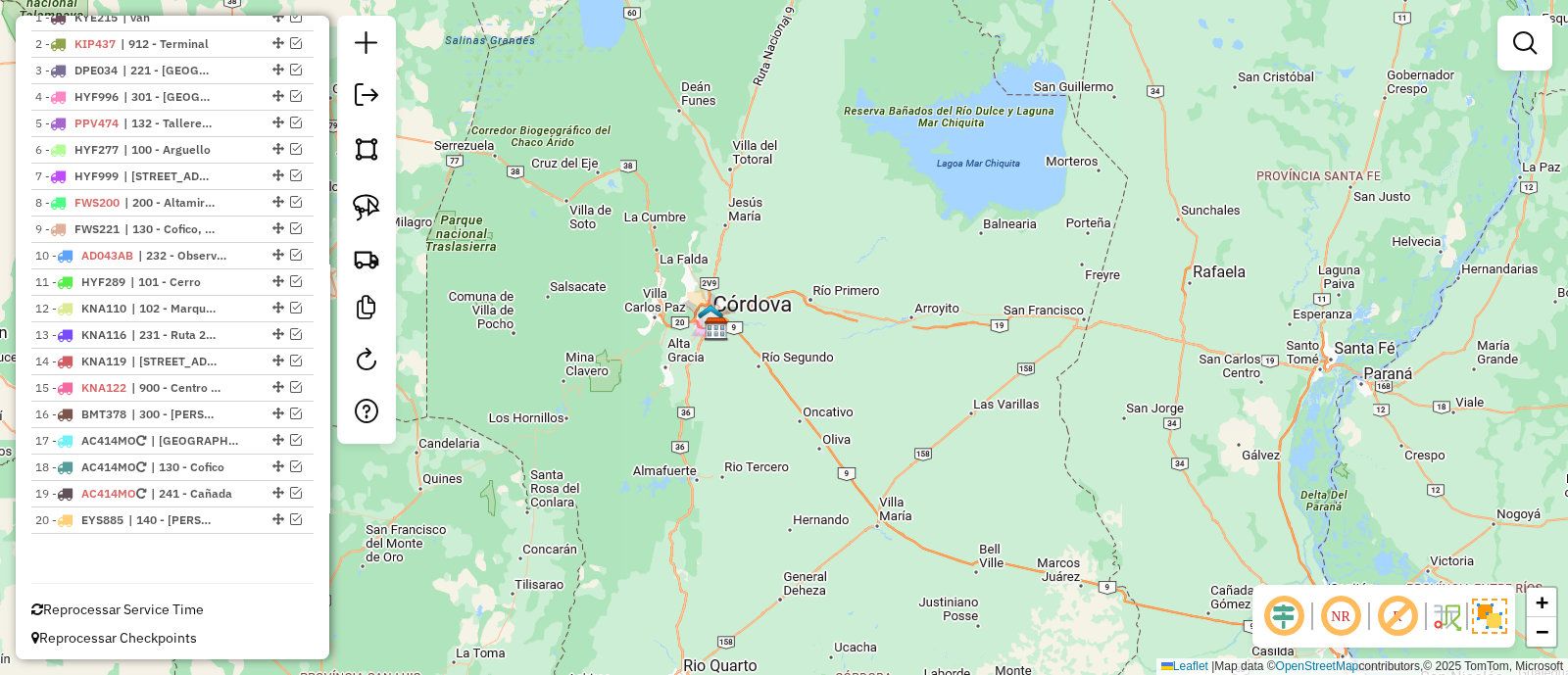
drag, startPoint x: 855, startPoint y: 490, endPoint x: 778, endPoint y: 381, distance: 133.5
click at [783, 388] on div "Janela de atendimento Grade de atendimento Capacidade Transportadoras Veículos …" at bounding box center [784, 337] width 1568 height 675
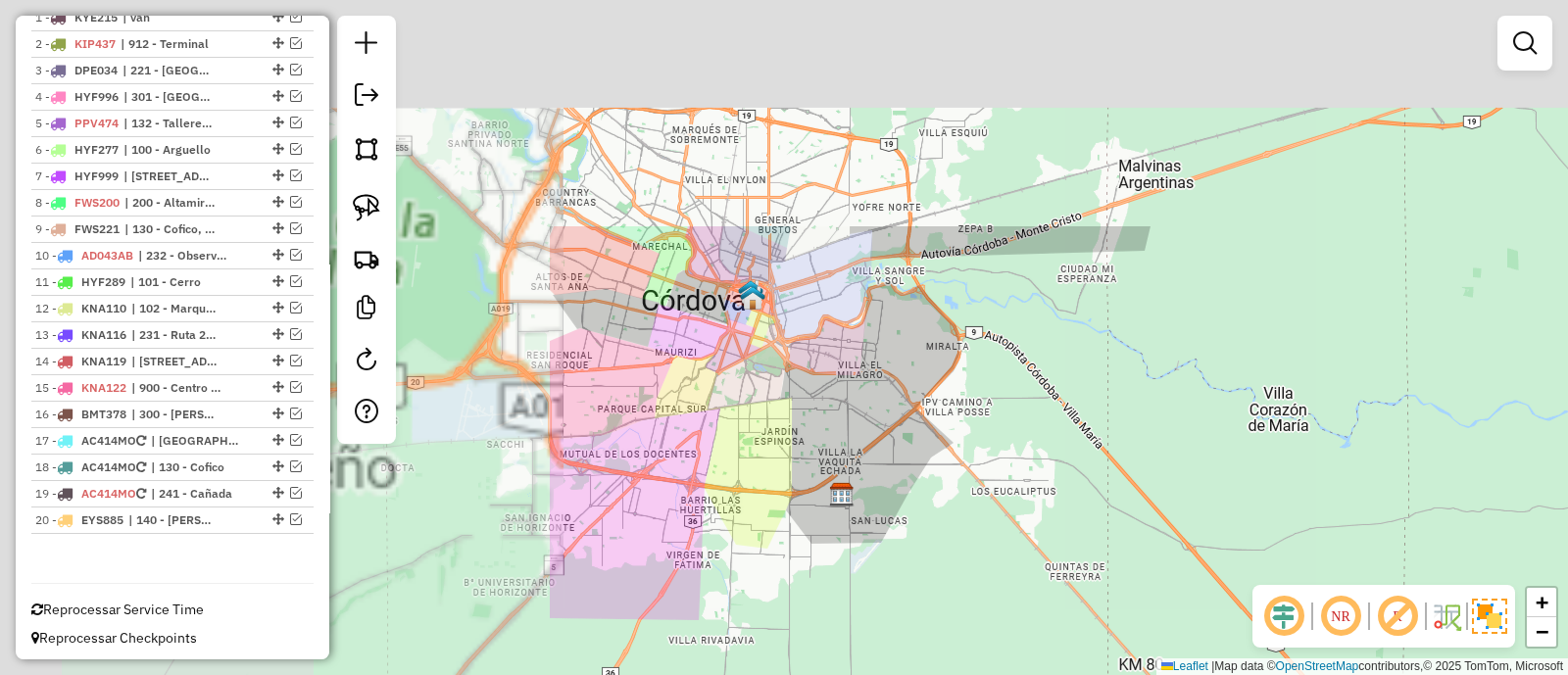
drag, startPoint x: 977, startPoint y: 472, endPoint x: 1266, endPoint y: 581, distance: 308.9
click at [1266, 581] on div "Janela de atendimento Grade de atendimento Capacidade Transportadoras Veículos …" at bounding box center [784, 337] width 1568 height 675
